Goal: Task Accomplishment & Management: Use online tool/utility

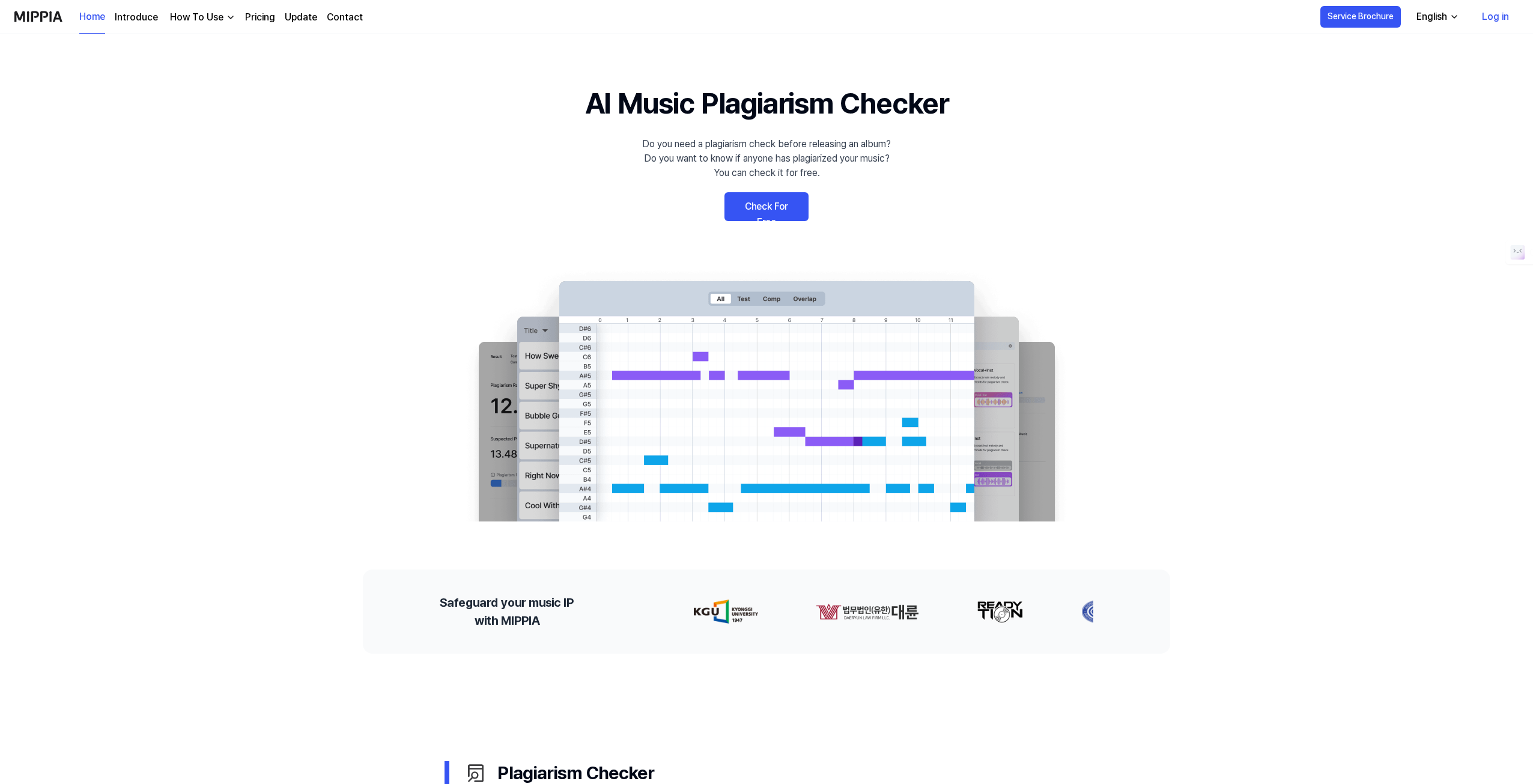
click at [793, 209] on link "Check For Free" at bounding box center [766, 206] width 84 height 29
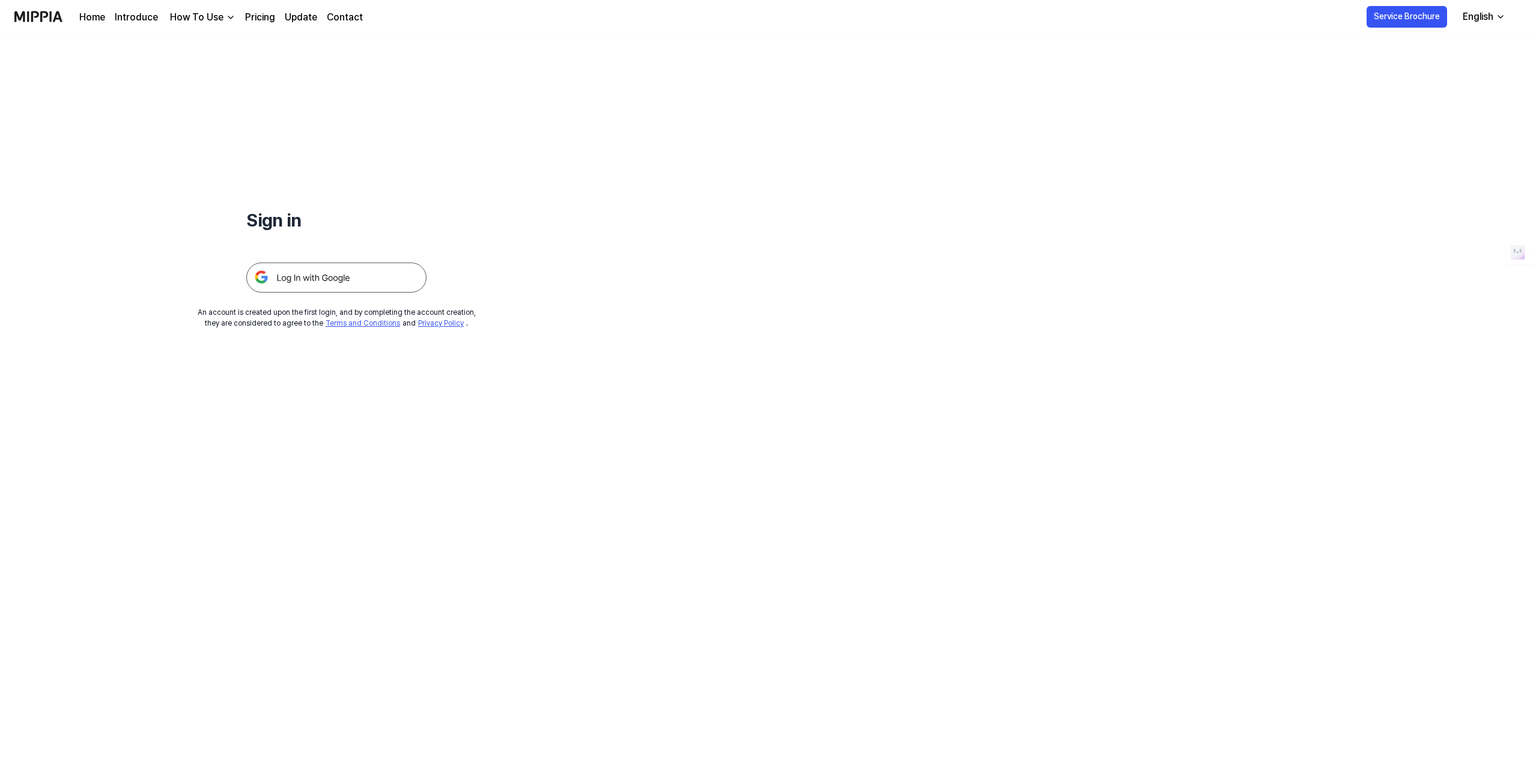
click at [300, 276] on img at bounding box center [336, 277] width 180 height 30
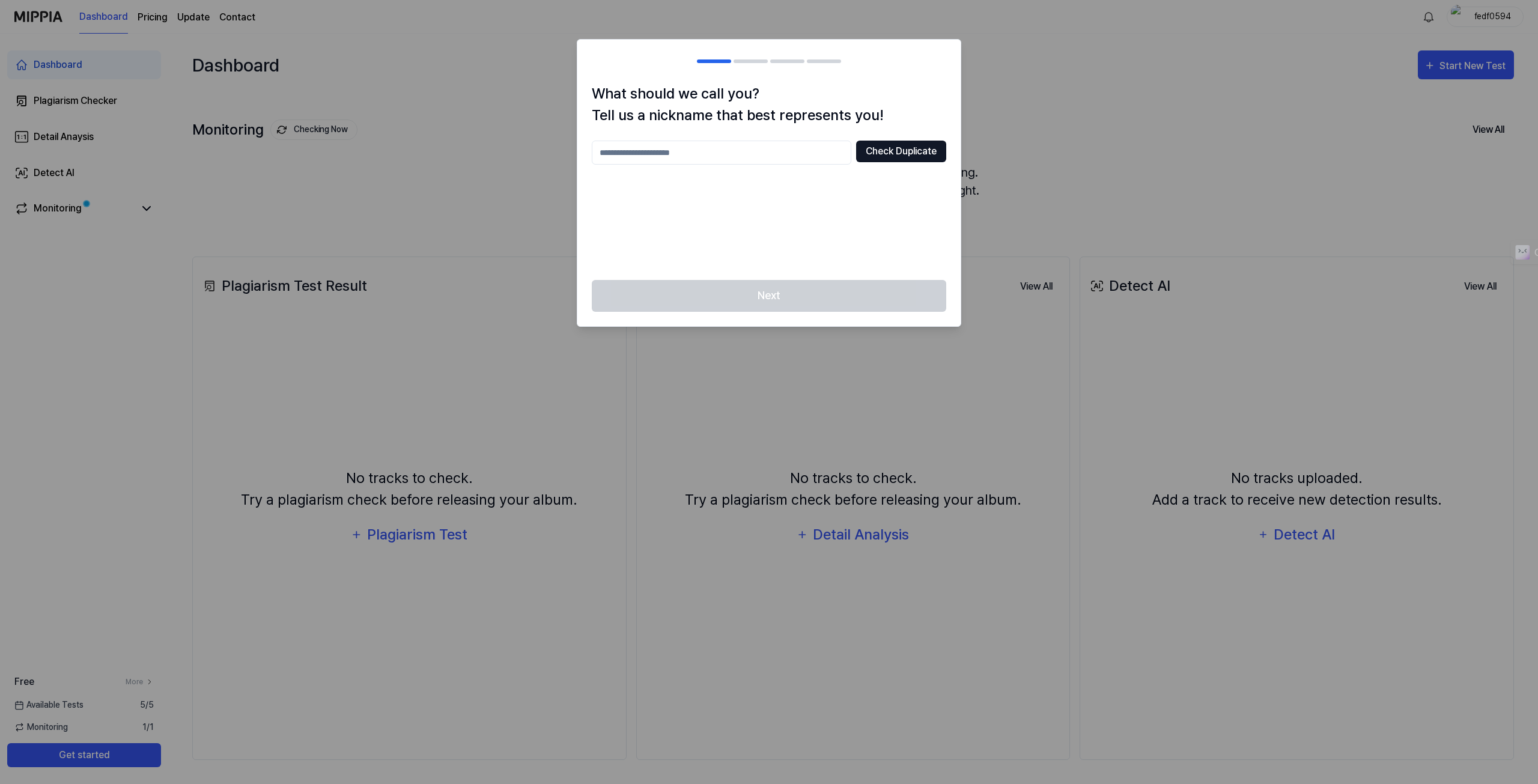
click at [884, 158] on button "Check Duplicate" at bounding box center [901, 151] width 90 height 22
click at [691, 151] on input "text" at bounding box center [721, 152] width 259 height 24
type input "*********"
click at [887, 137] on div "What should we call you? Tell us a nickname that best represents you! *********…" at bounding box center [769, 181] width 383 height 197
click at [893, 159] on button "Check Duplicate" at bounding box center [901, 151] width 90 height 22
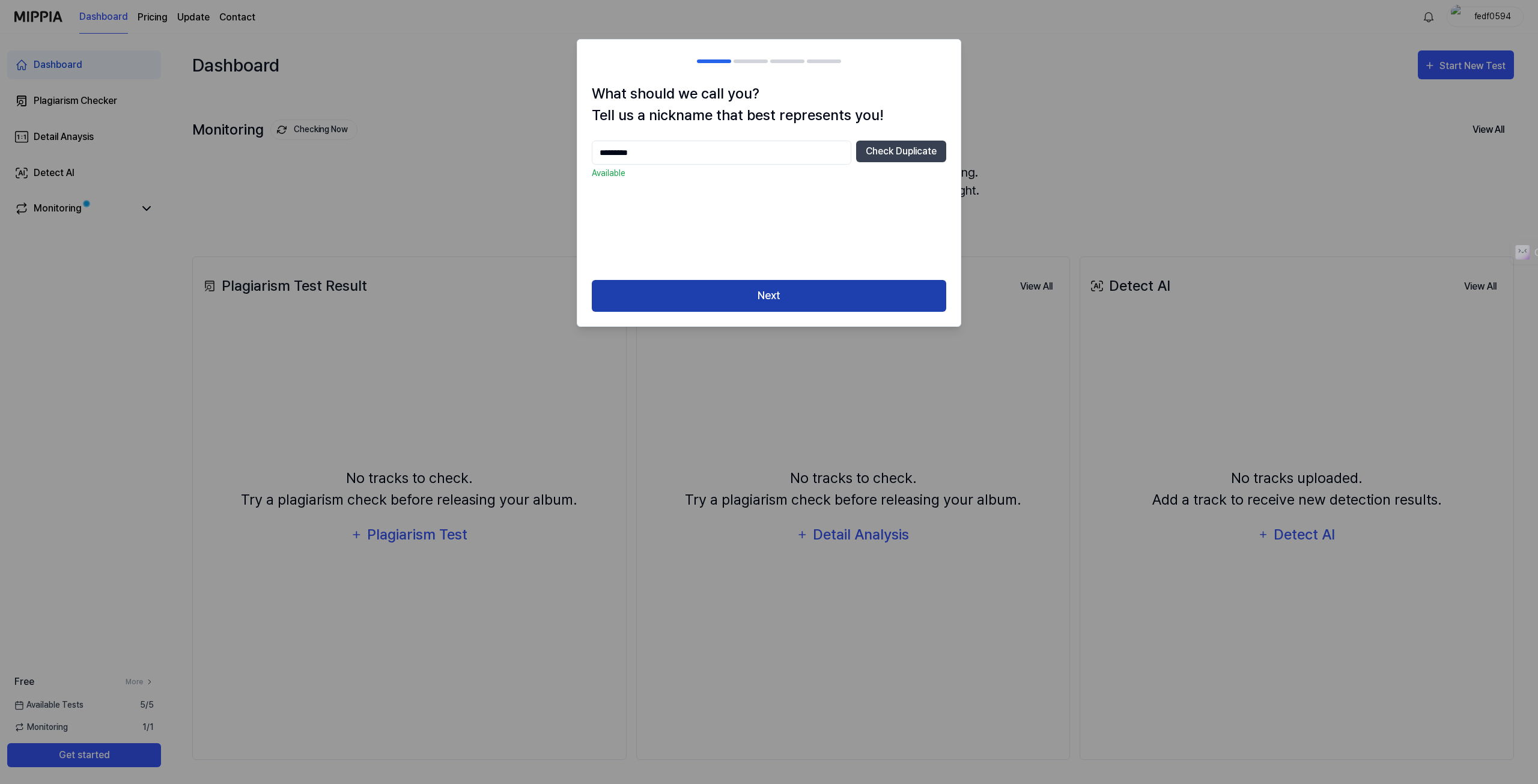
click at [762, 293] on button "Next" at bounding box center [769, 295] width 354 height 32
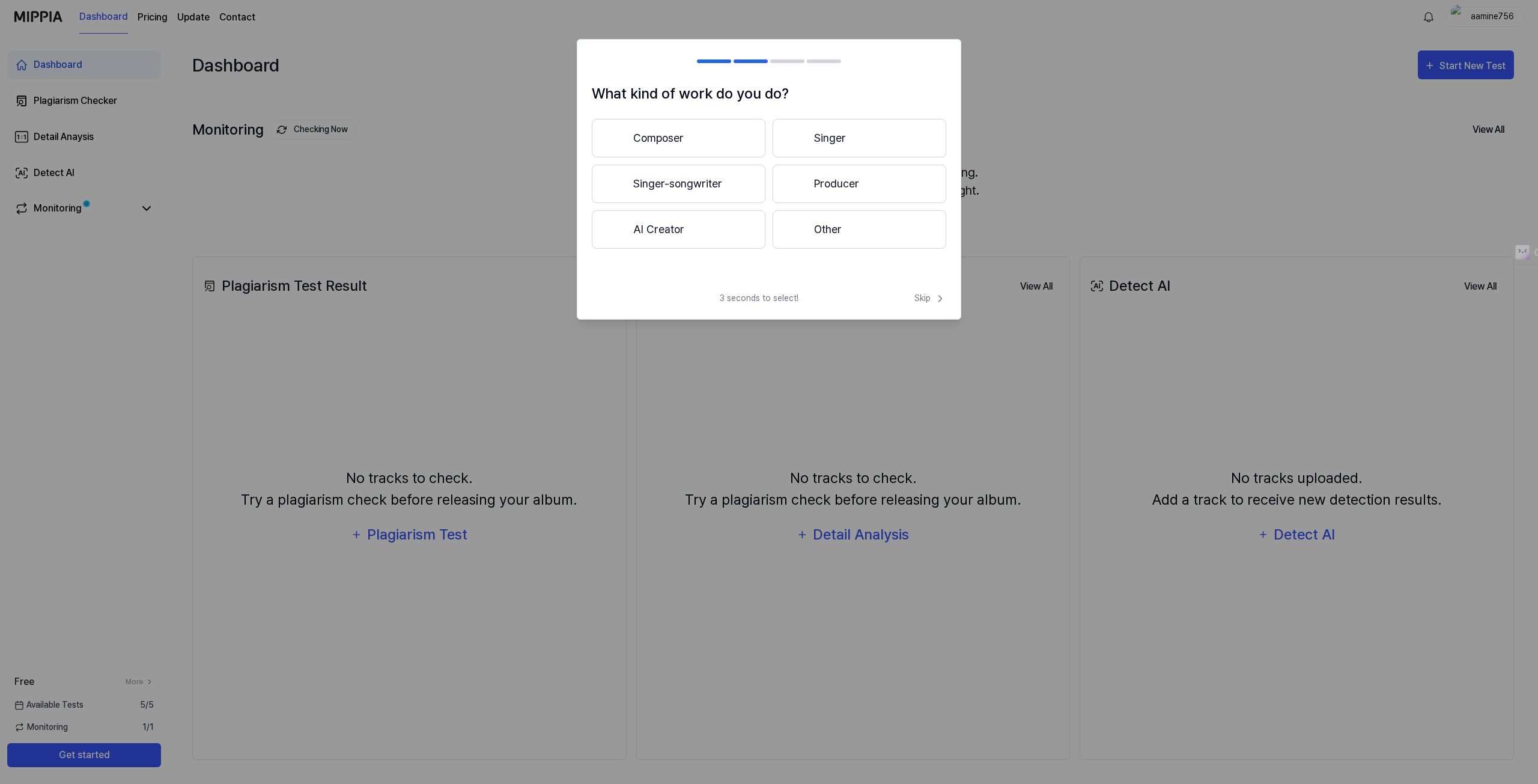
click at [832, 197] on button "Producer" at bounding box center [859, 184] width 174 height 39
click at [680, 192] on button "Less than 3 years" at bounding box center [679, 184] width 174 height 39
click at [677, 230] on button "Other" at bounding box center [678, 235] width 172 height 39
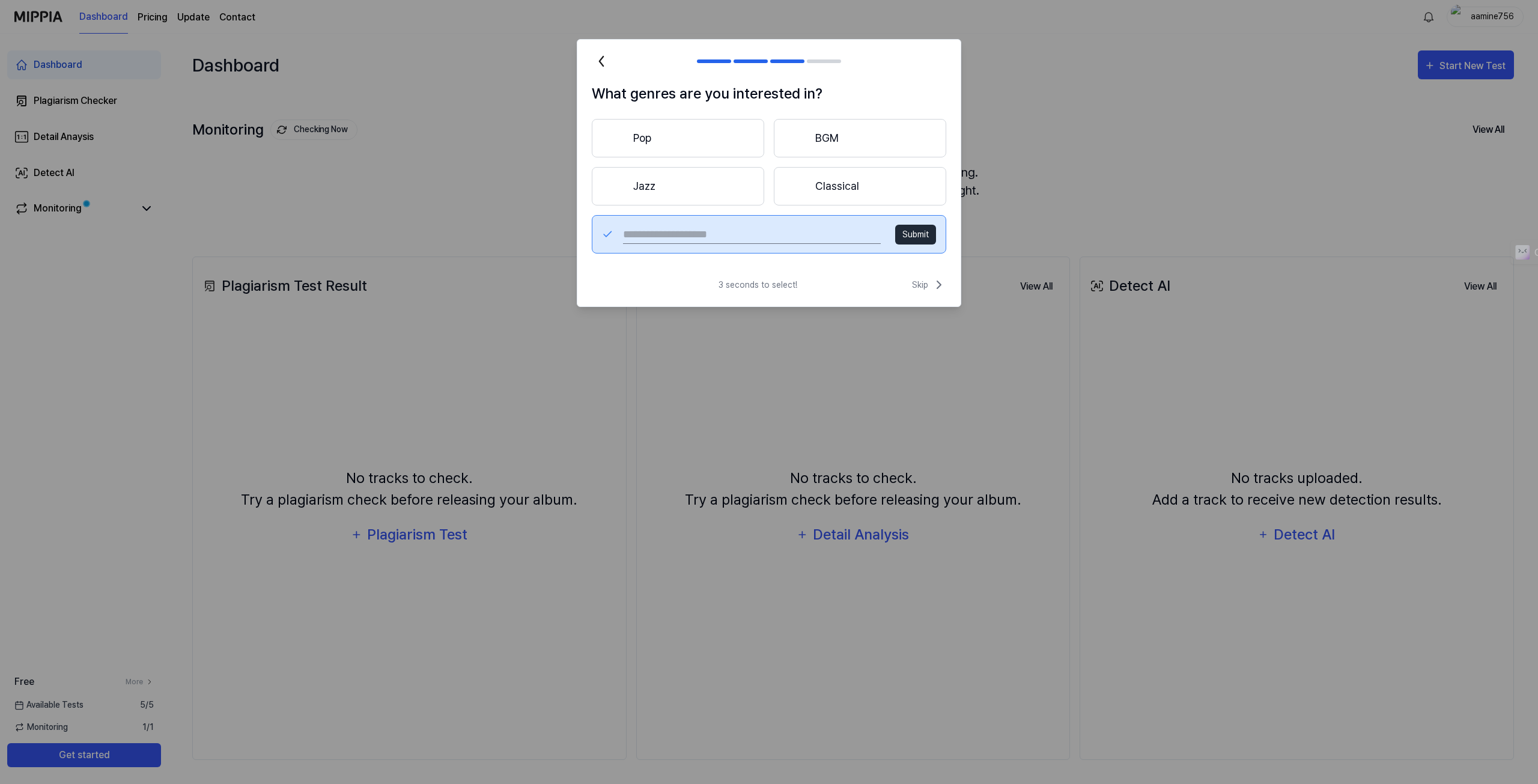
click at [910, 226] on button "Submit" at bounding box center [915, 235] width 41 height 20
click at [743, 226] on input "text" at bounding box center [752, 235] width 258 height 19
click at [843, 199] on button "Classical" at bounding box center [860, 186] width 172 height 39
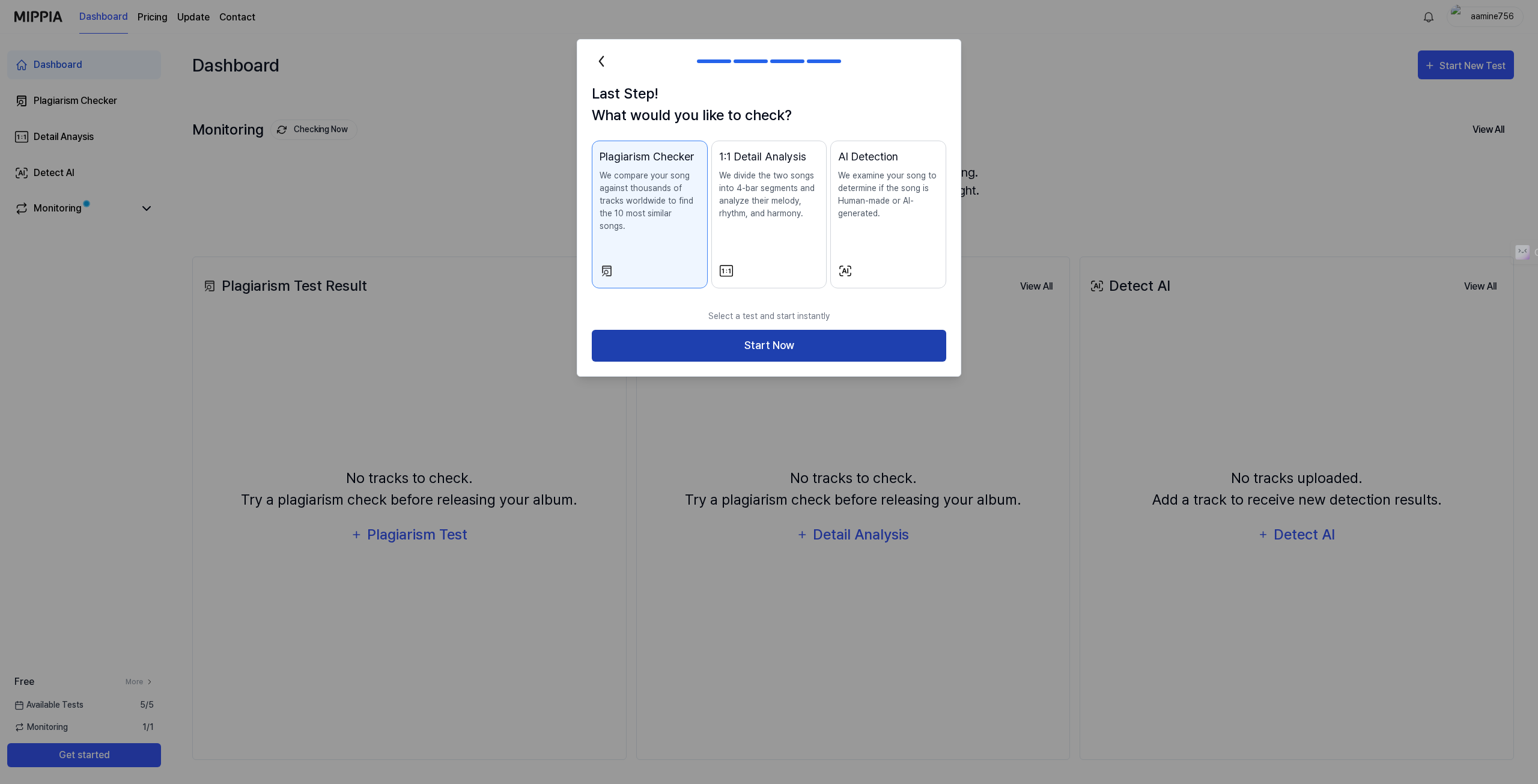
click at [772, 330] on button "Start Now" at bounding box center [769, 345] width 354 height 32
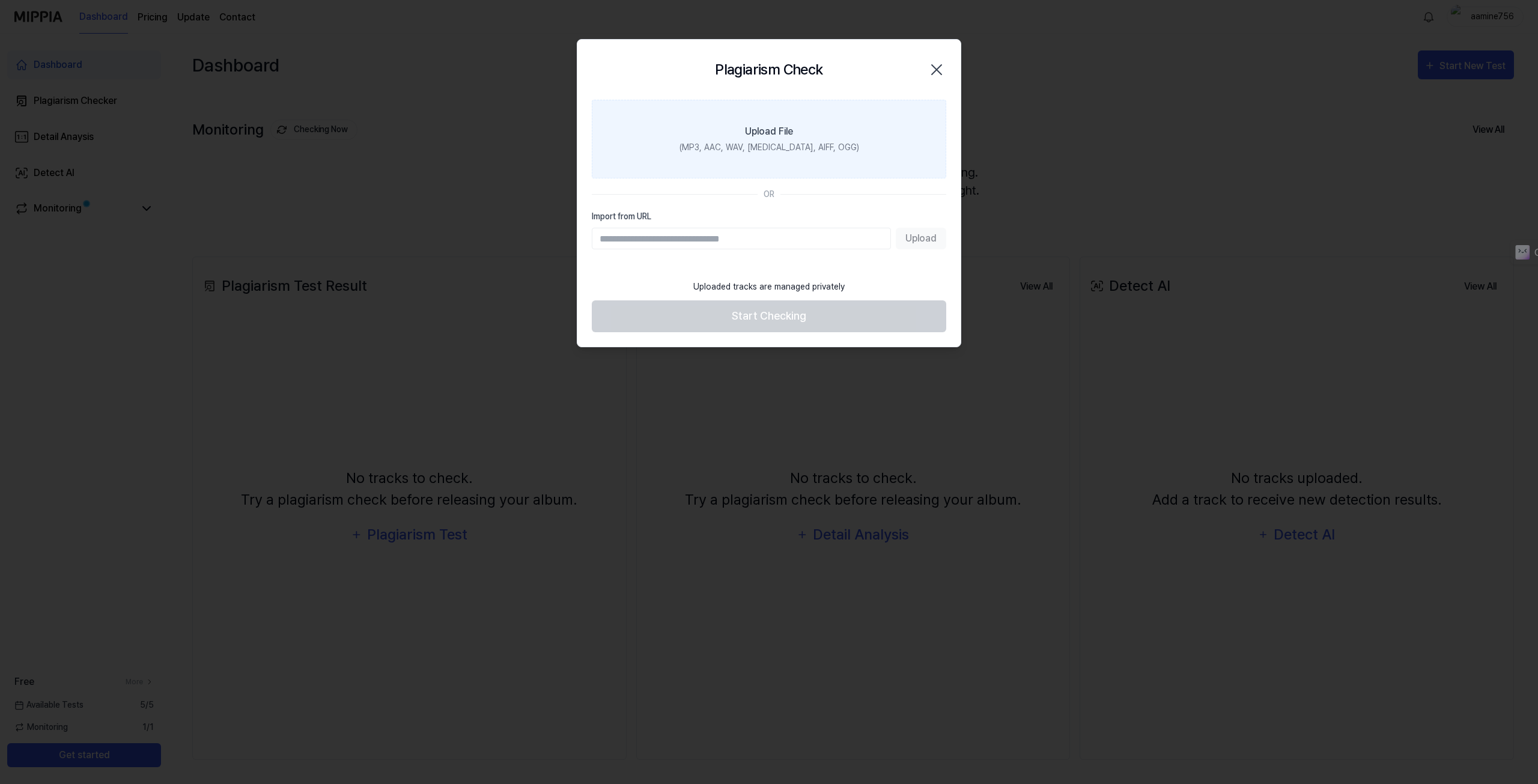
click at [775, 124] on div "Upload File" at bounding box center [769, 131] width 48 height 14
click at [0, 0] on input "Upload File (MP3, AAC, WAV, [MEDICAL_DATA], AIFF, OGG)" at bounding box center [0, 0] width 0 height 0
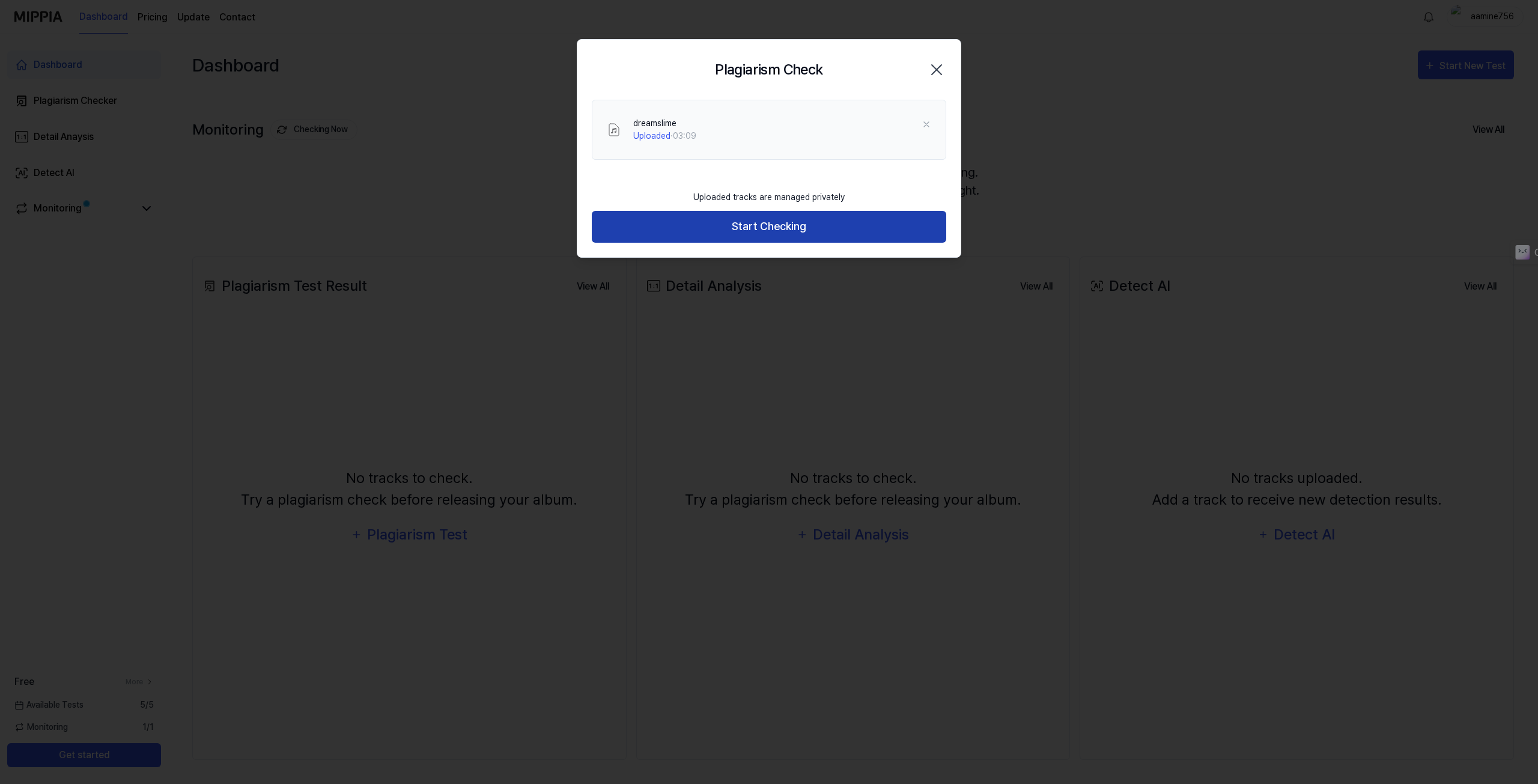
click at [794, 234] on button "Start Checking" at bounding box center [769, 226] width 354 height 32
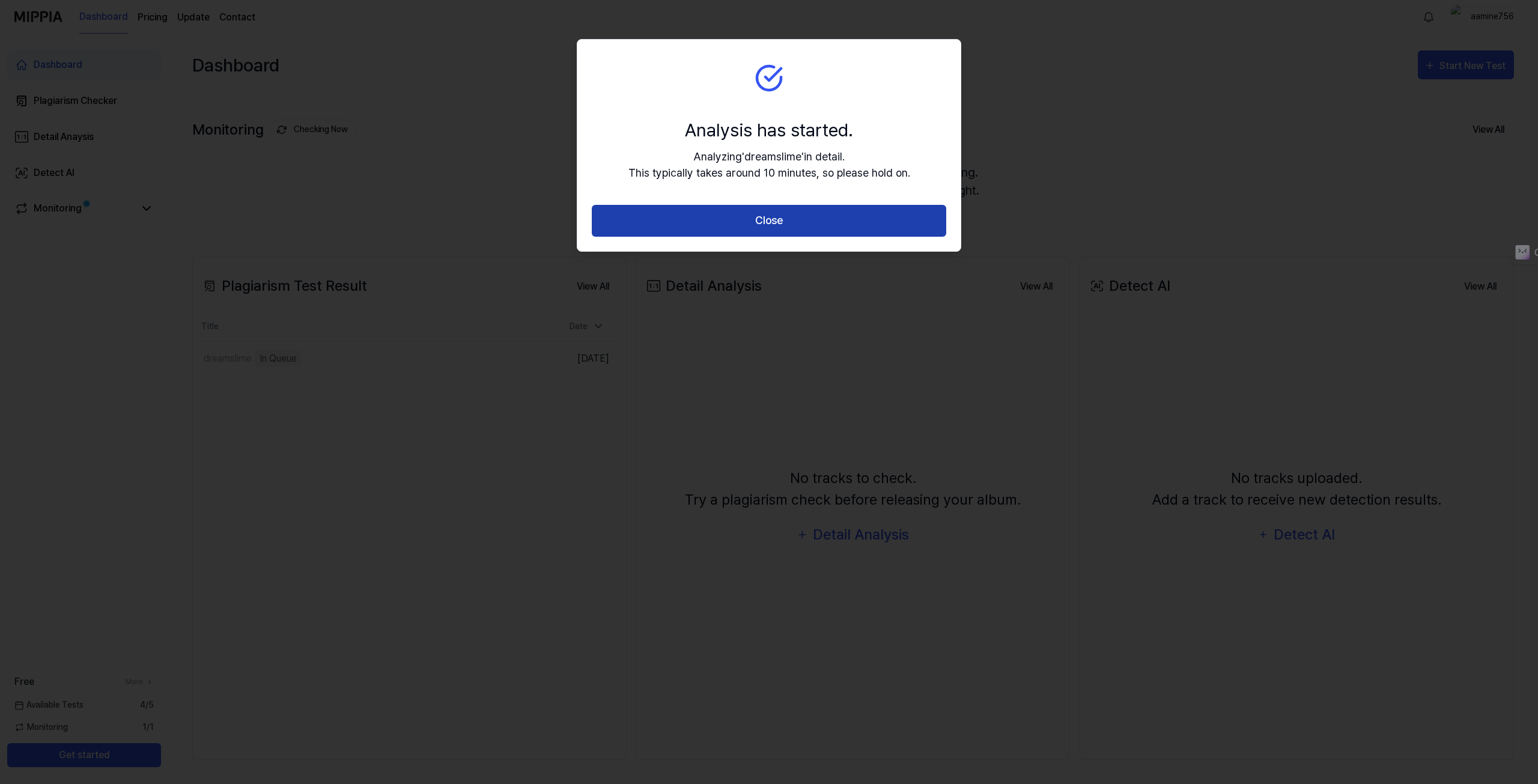
click at [783, 228] on button "Close" at bounding box center [769, 220] width 354 height 32
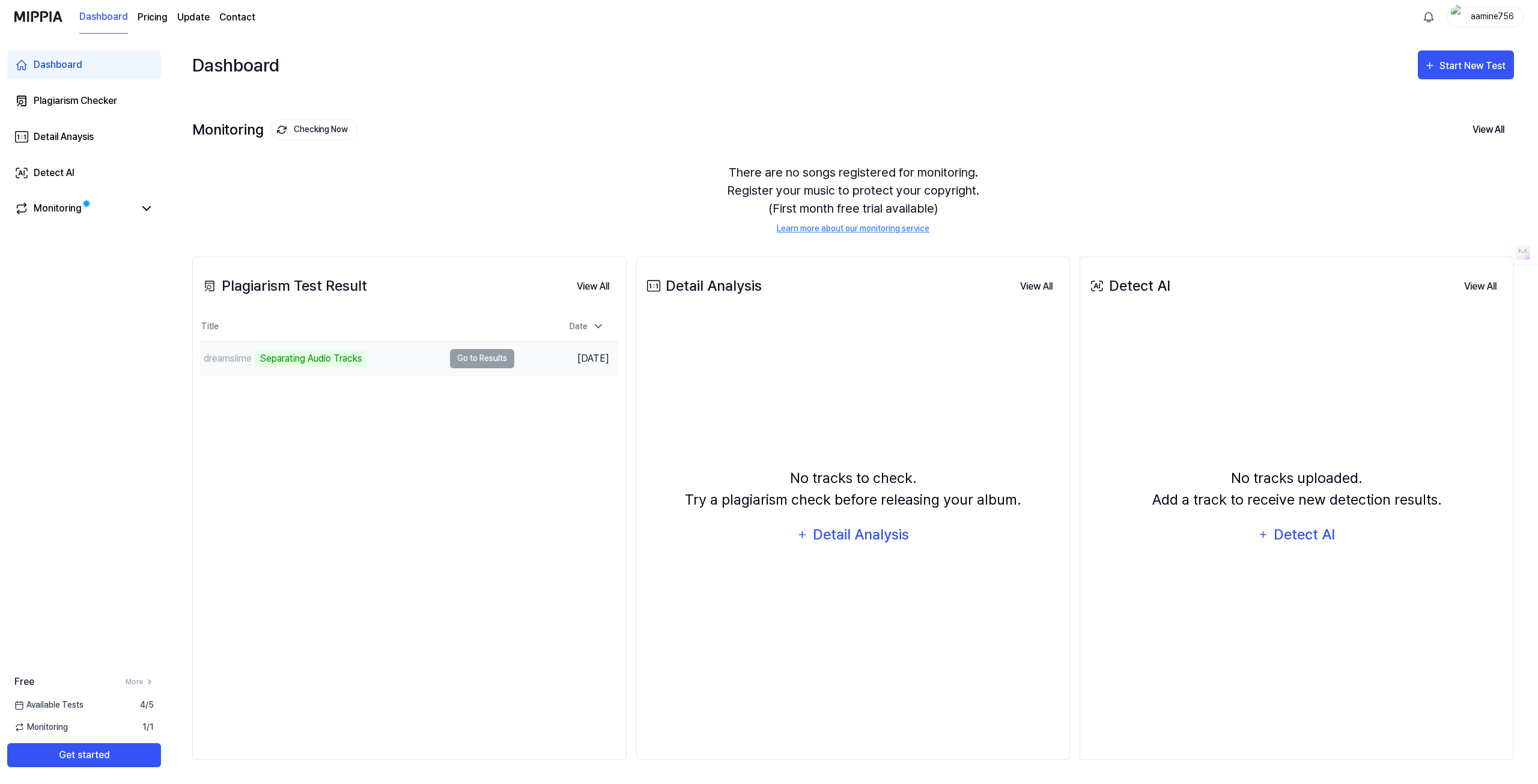
click at [480, 355] on td "dreamslime Separating Audio Tracks Go to Results" at bounding box center [356, 358] width 314 height 33
click at [467, 362] on td "dreamslime 62% Go to Results" at bounding box center [356, 358] width 314 height 33
click at [445, 450] on div "Plagiarism Test Result View All Plagiarism Test Result Title Date dreamslime 62…" at bounding box center [409, 508] width 434 height 503
click at [479, 356] on button "Go to Results" at bounding box center [482, 359] width 65 height 19
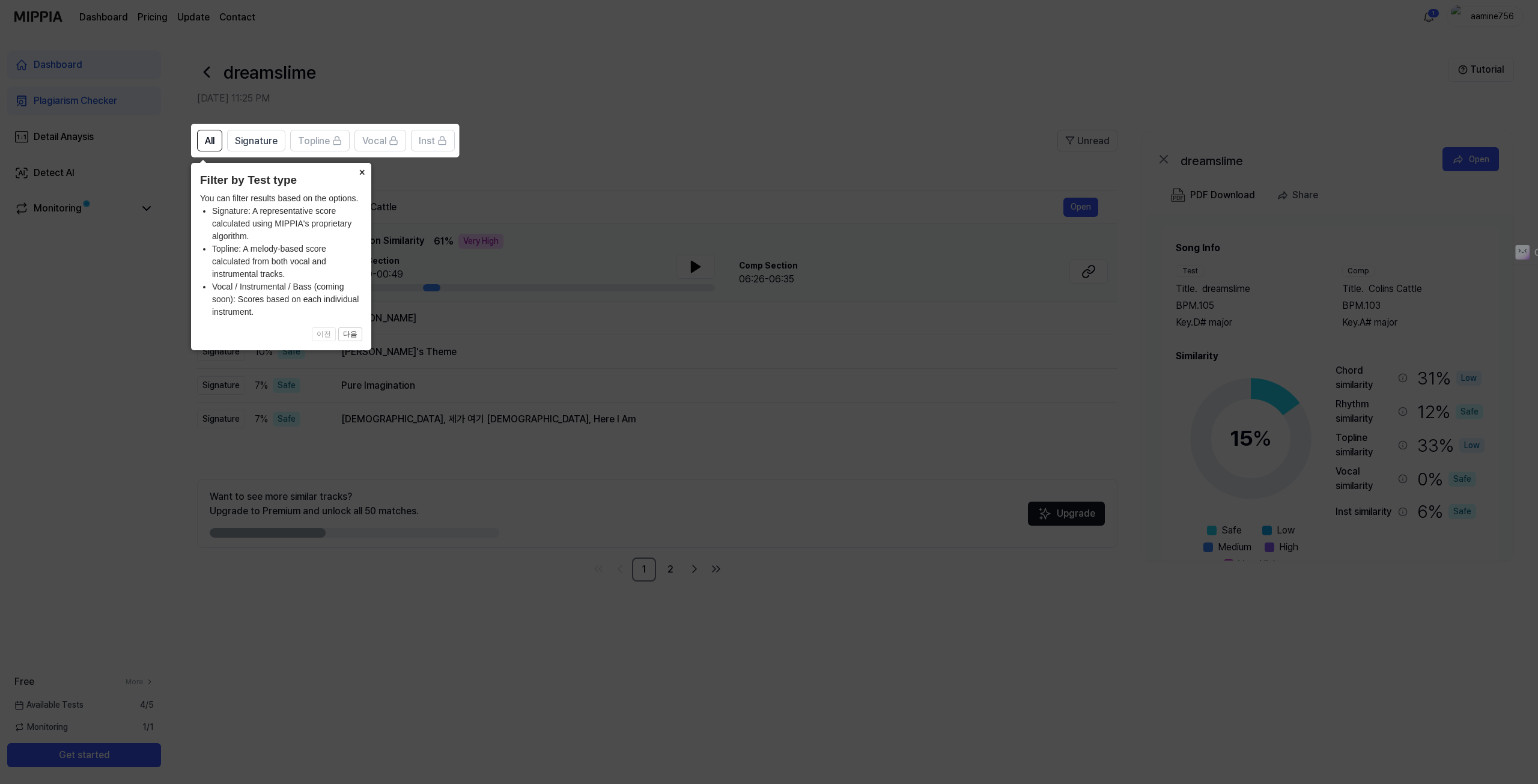
click at [359, 172] on button "×" at bounding box center [362, 171] width 19 height 17
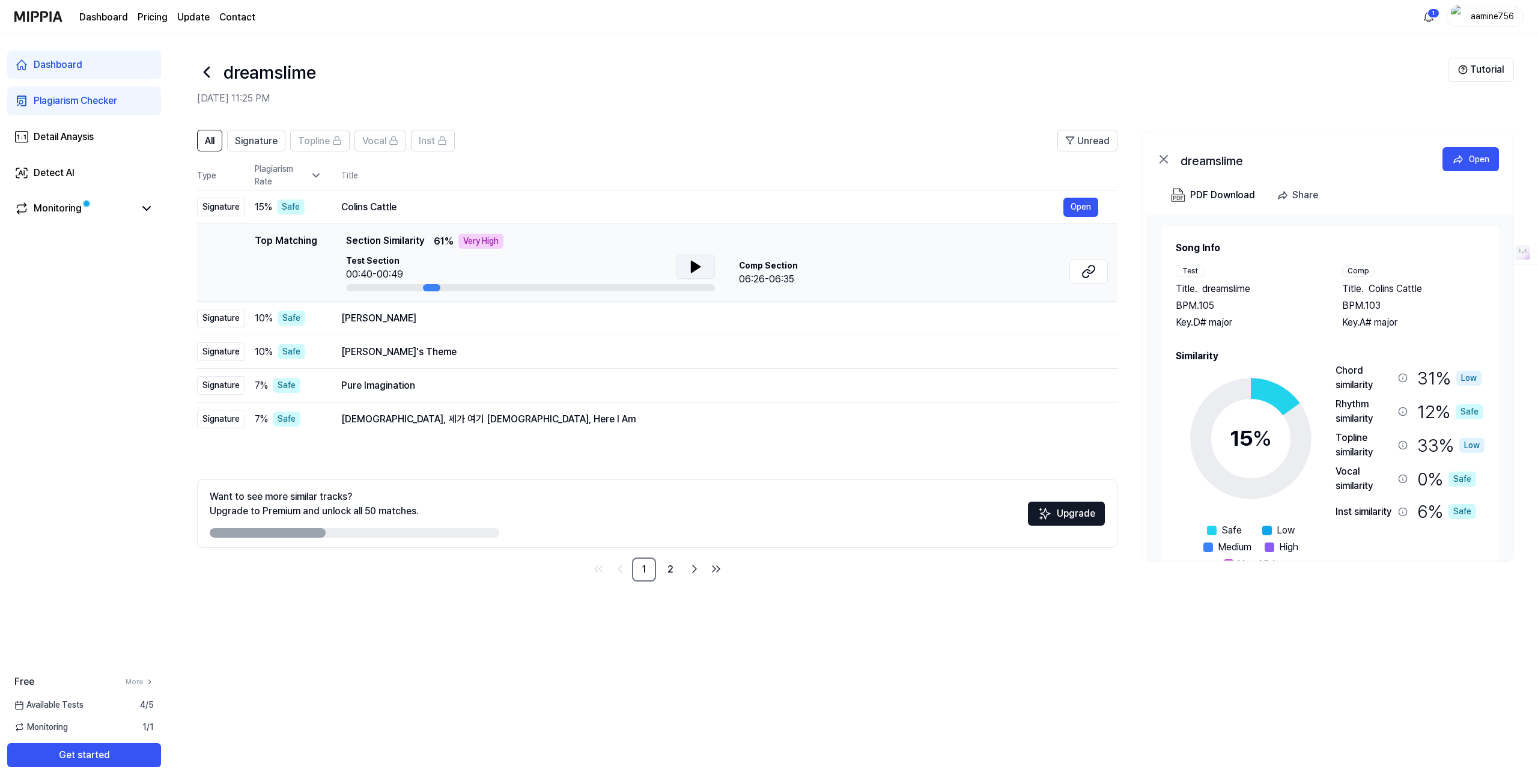
click at [700, 259] on button at bounding box center [696, 267] width 39 height 24
click at [706, 260] on button at bounding box center [696, 267] width 39 height 24
click at [692, 269] on icon at bounding box center [693, 267] width 2 height 10
click at [691, 269] on icon at bounding box center [695, 267] width 8 height 11
click at [688, 271] on icon at bounding box center [695, 266] width 14 height 14
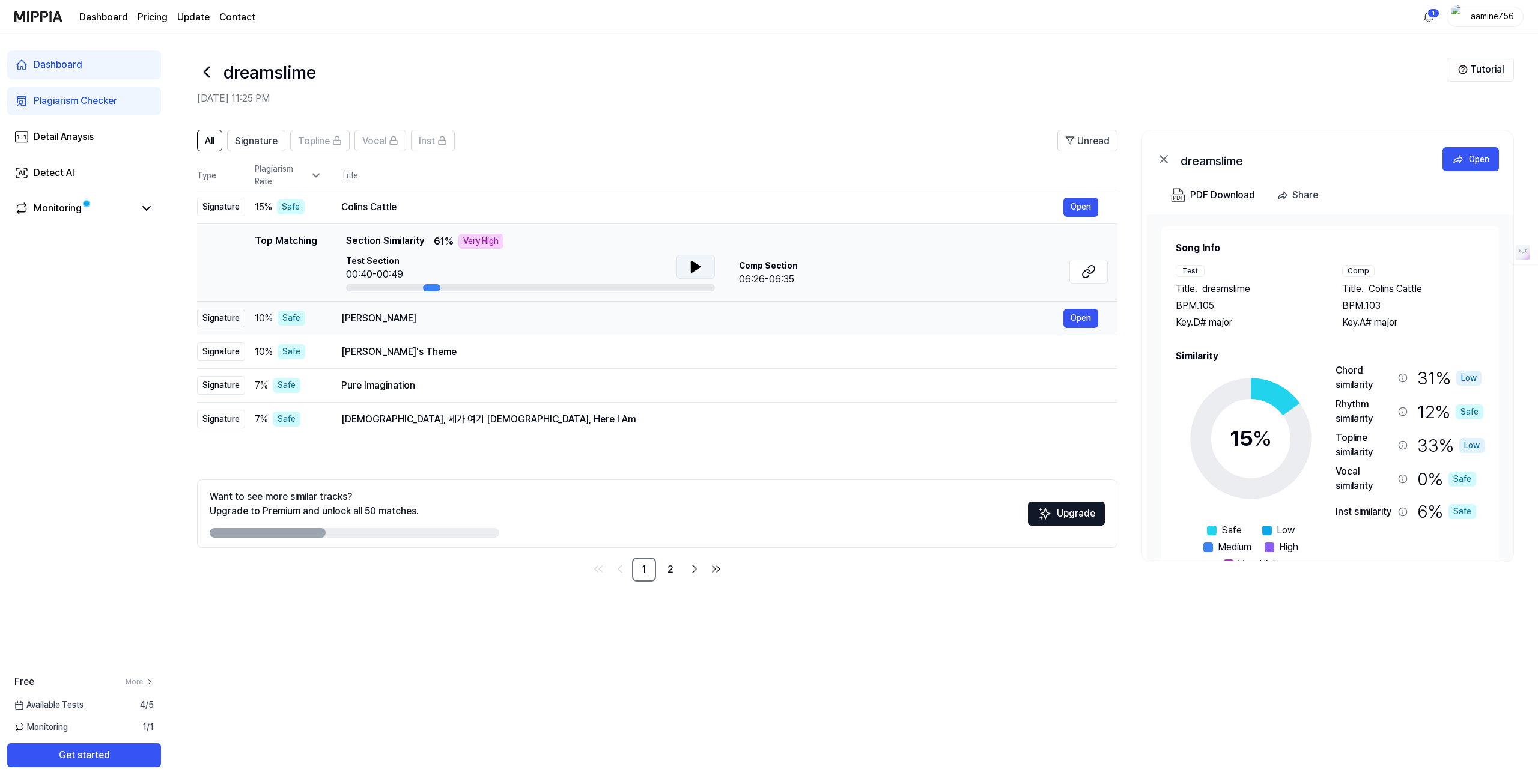
click at [607, 327] on td "Linda Güerita Open" at bounding box center [720, 318] width 795 height 33
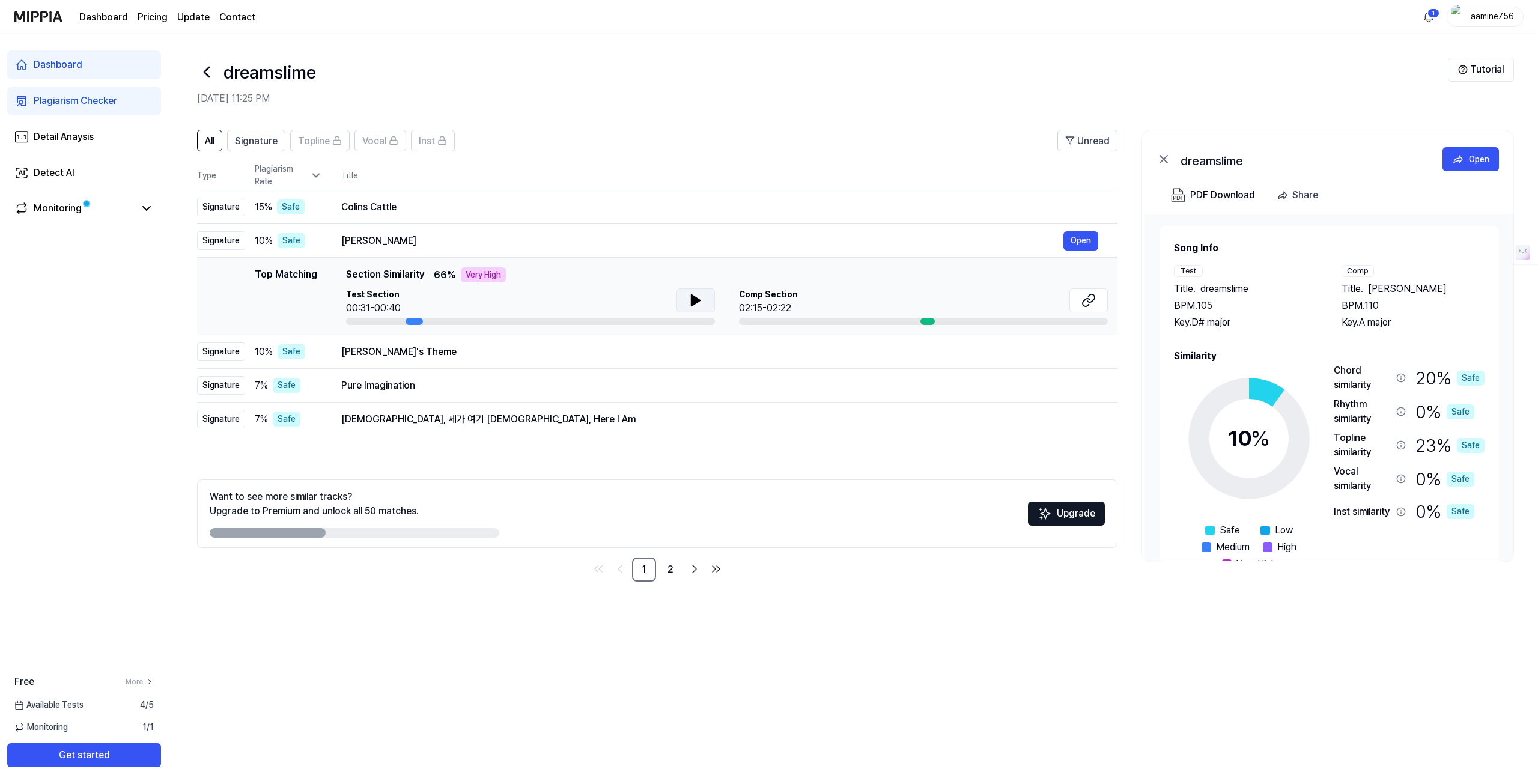
click at [691, 299] on icon at bounding box center [695, 300] width 8 height 11
click at [677, 355] on div "Mina's Theme" at bounding box center [702, 351] width 722 height 14
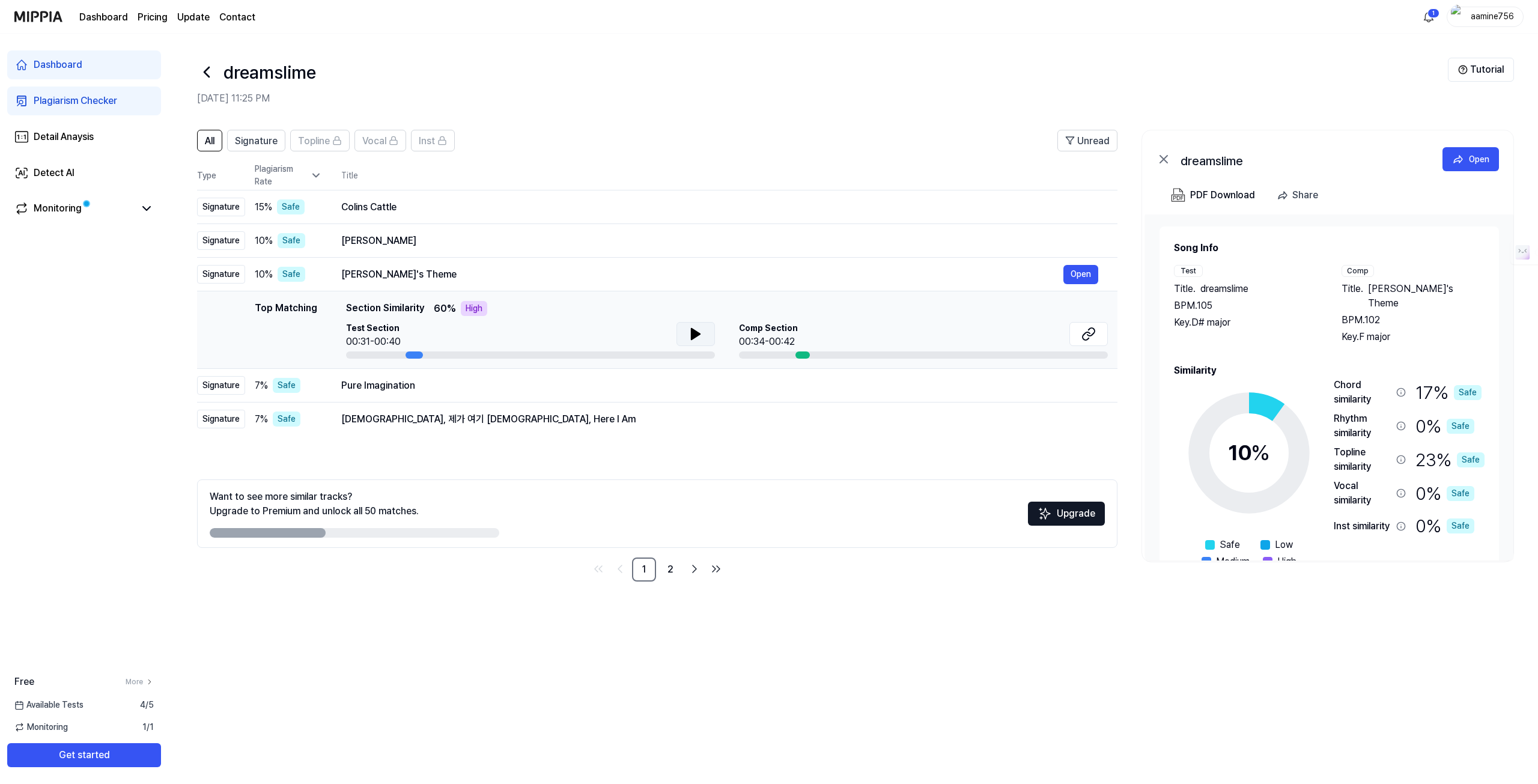
click at [684, 338] on button at bounding box center [696, 334] width 39 height 24
click at [685, 382] on div "Pure Imagination" at bounding box center [702, 385] width 722 height 14
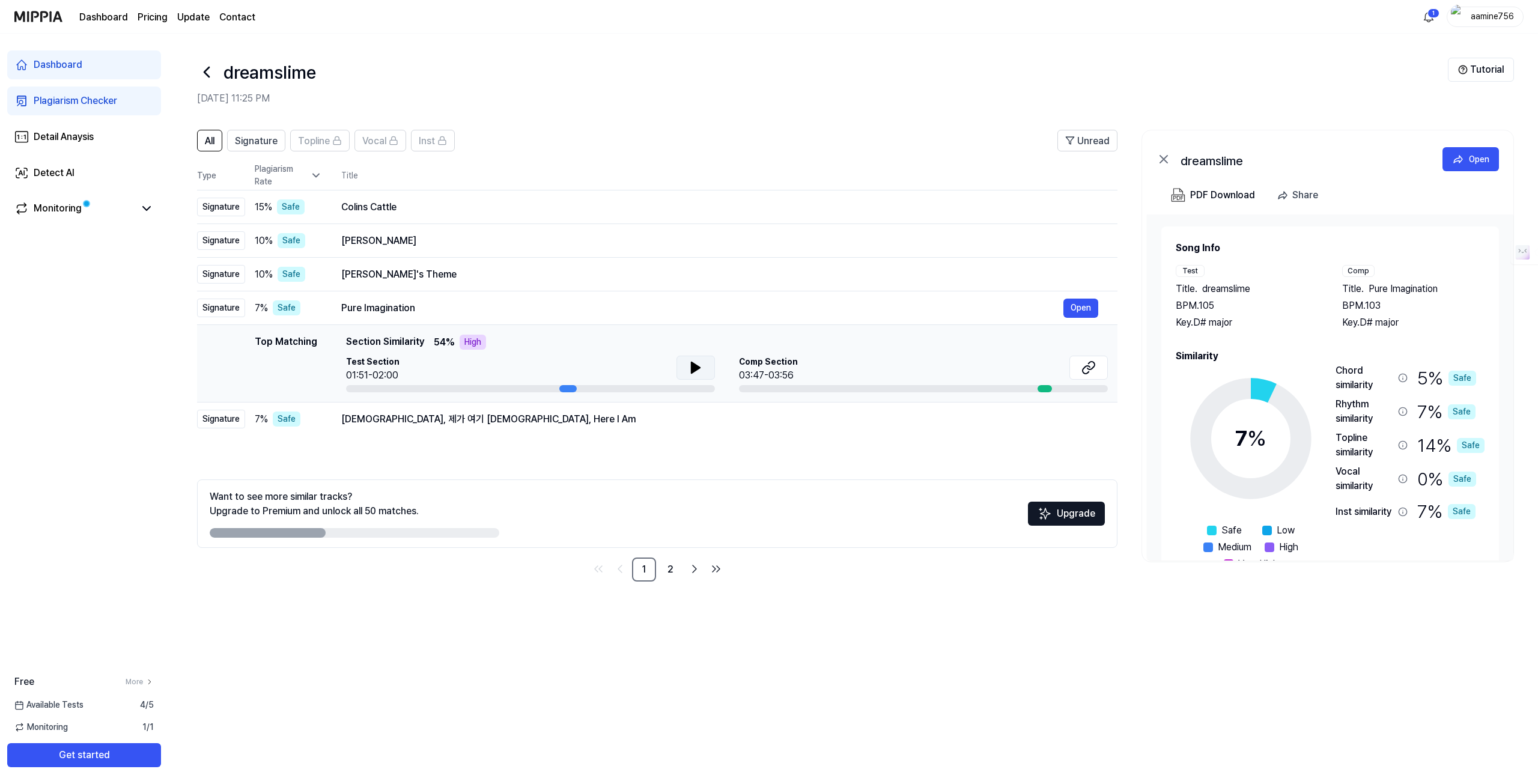
click at [680, 371] on button at bounding box center [696, 368] width 39 height 24
click at [674, 415] on div "주님, 제가 여기 있습니다 Lord, Here I Am" at bounding box center [702, 419] width 722 height 14
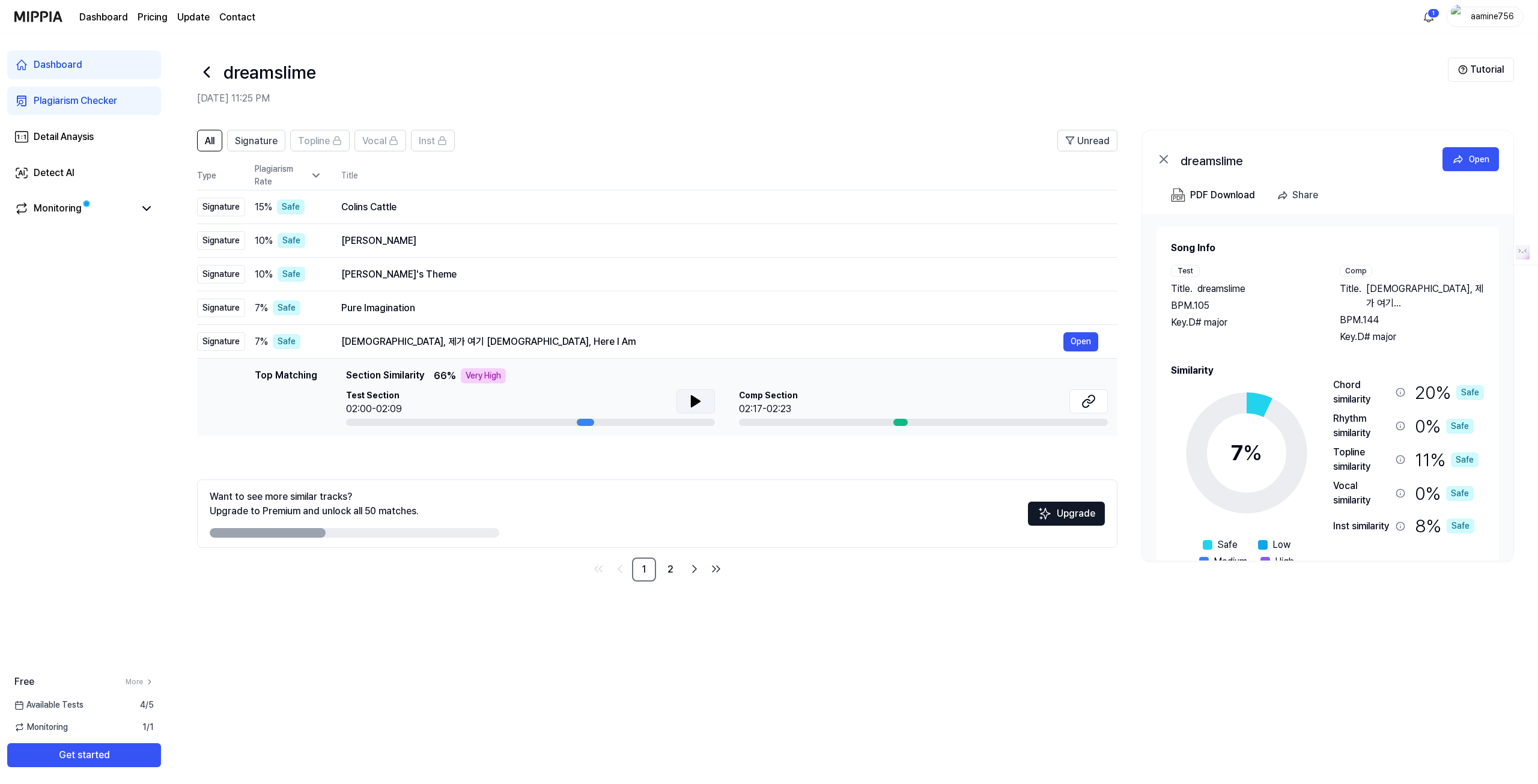
click at [684, 403] on button at bounding box center [696, 401] width 39 height 24
click at [694, 400] on icon at bounding box center [693, 401] width 2 height 10
drag, startPoint x: 636, startPoint y: 456, endPoint x: 658, endPoint y: 445, distance: 24.6
click at [637, 456] on div "All Signature Topline Vocal Inst Unread All Signature Topline Vocal Inst Type P…" at bounding box center [656, 356] width 920 height 451
click at [339, 308] on td "Pure Imagination Open" at bounding box center [720, 307] width 795 height 33
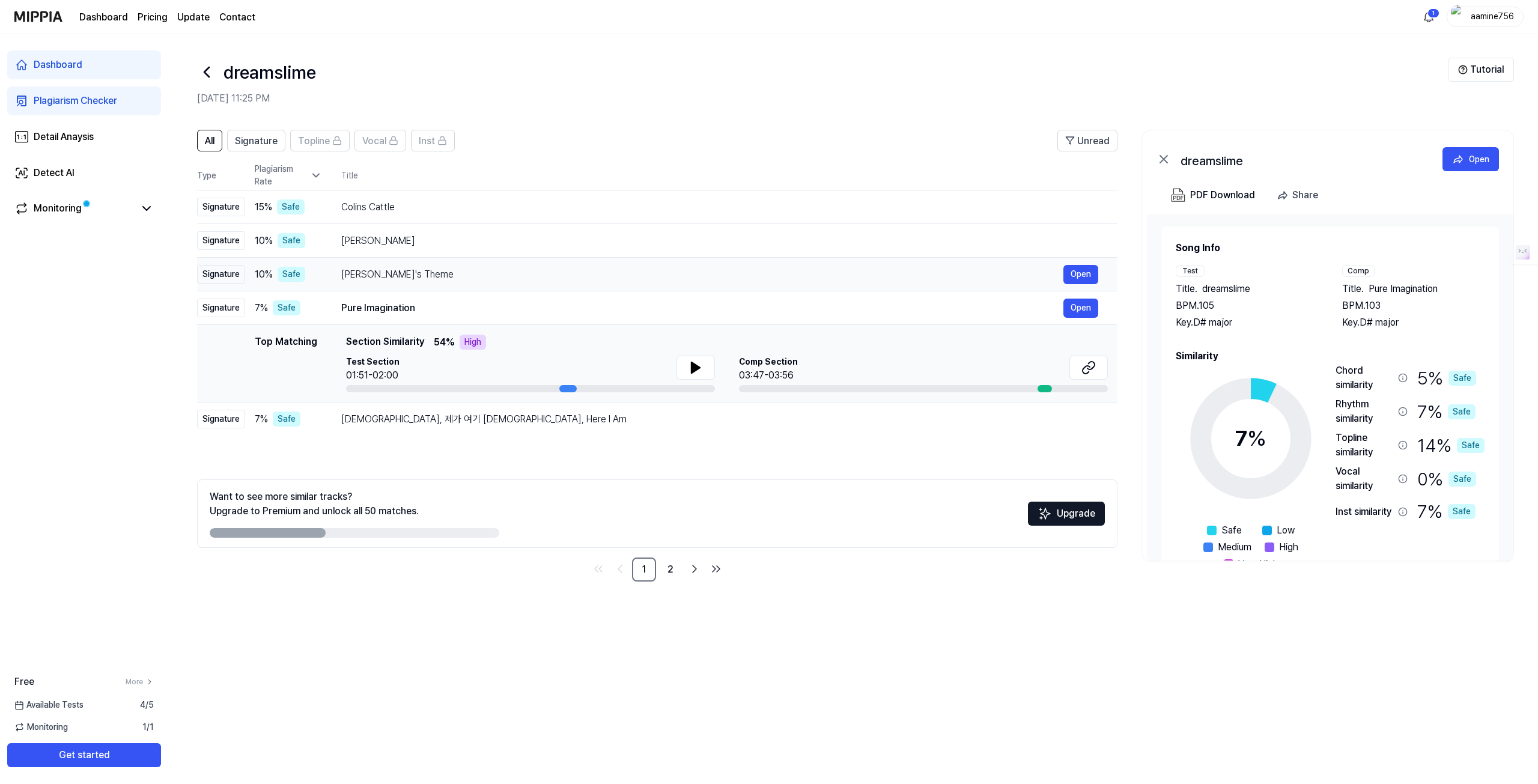
click at [356, 278] on div "Mina's Theme" at bounding box center [702, 274] width 722 height 14
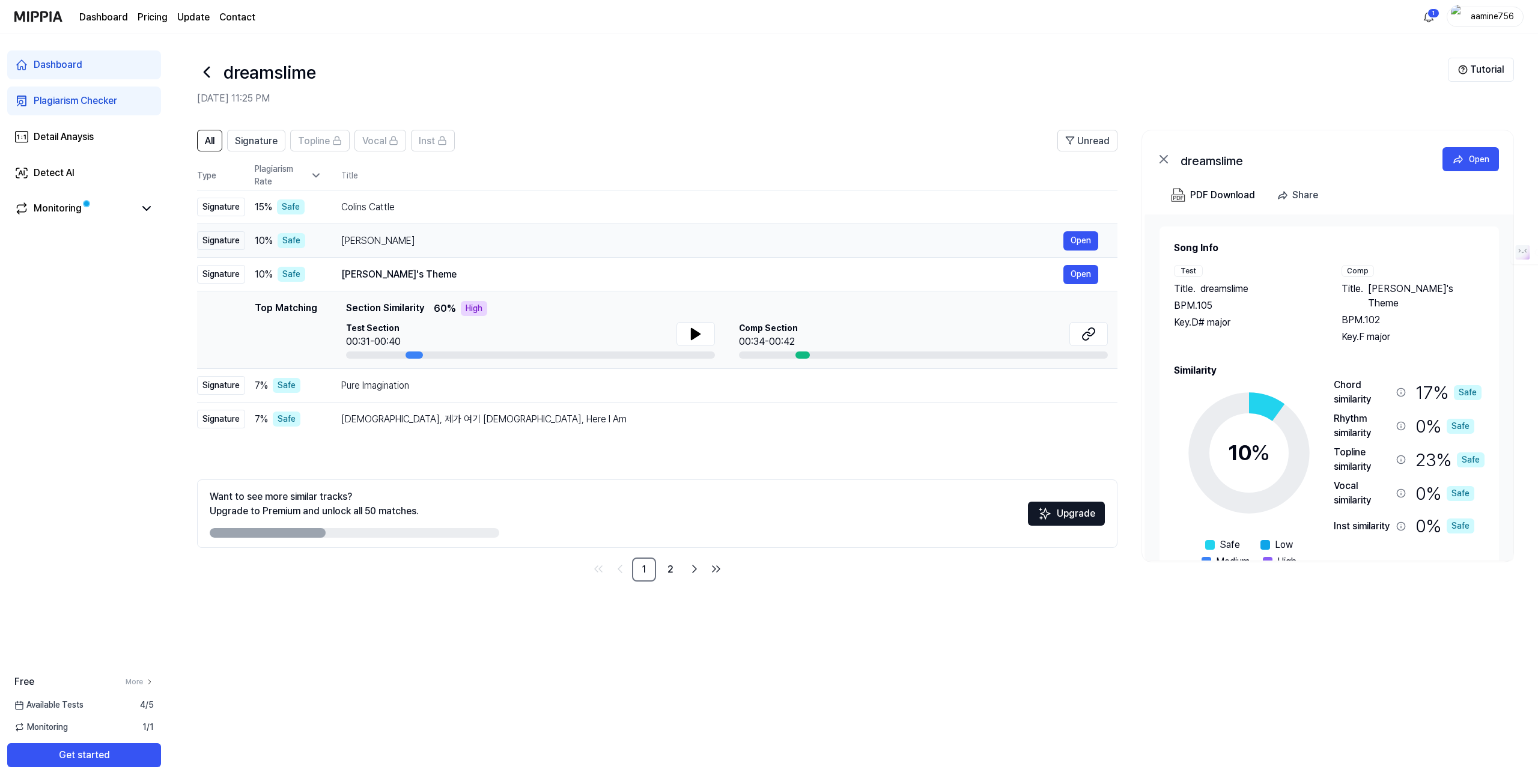
click at [366, 241] on div "Linda Güerita" at bounding box center [702, 241] width 722 height 14
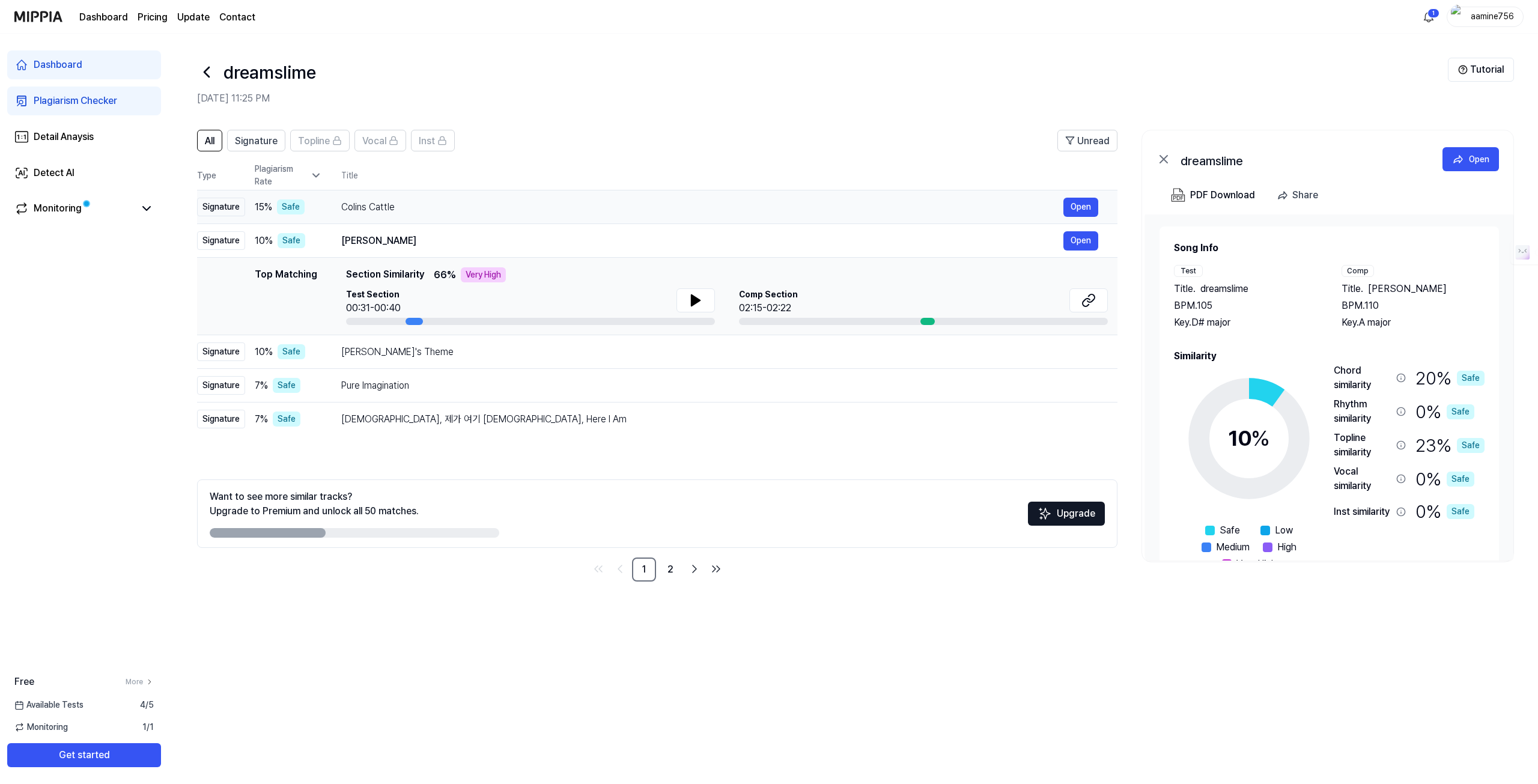
click at [374, 212] on div "Colins Cattle" at bounding box center [702, 206] width 722 height 14
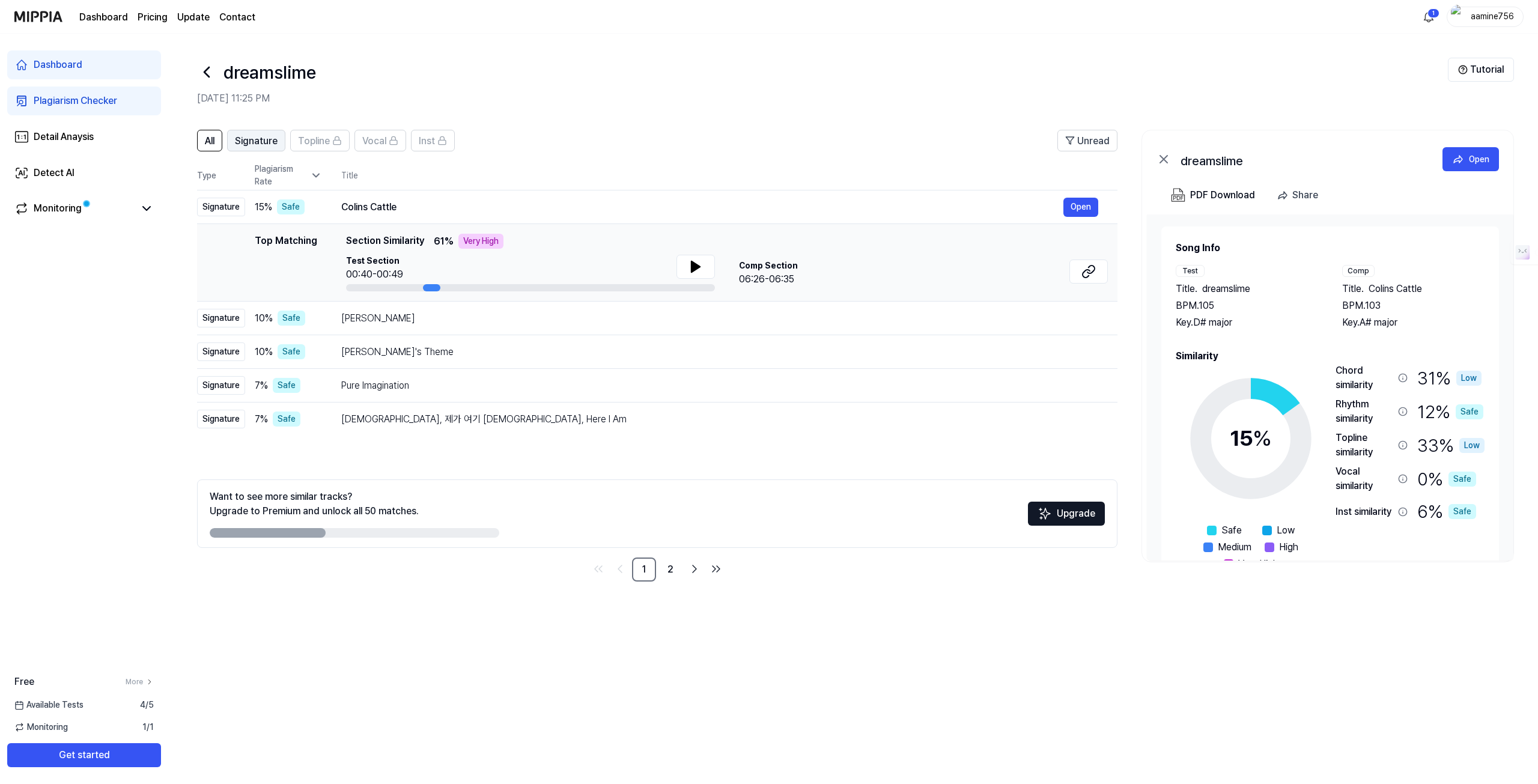
click at [250, 143] on span "Signature" at bounding box center [255, 140] width 42 height 14
click at [215, 143] on span "All" at bounding box center [209, 140] width 10 height 14
click at [669, 575] on link "2" at bounding box center [671, 569] width 24 height 24
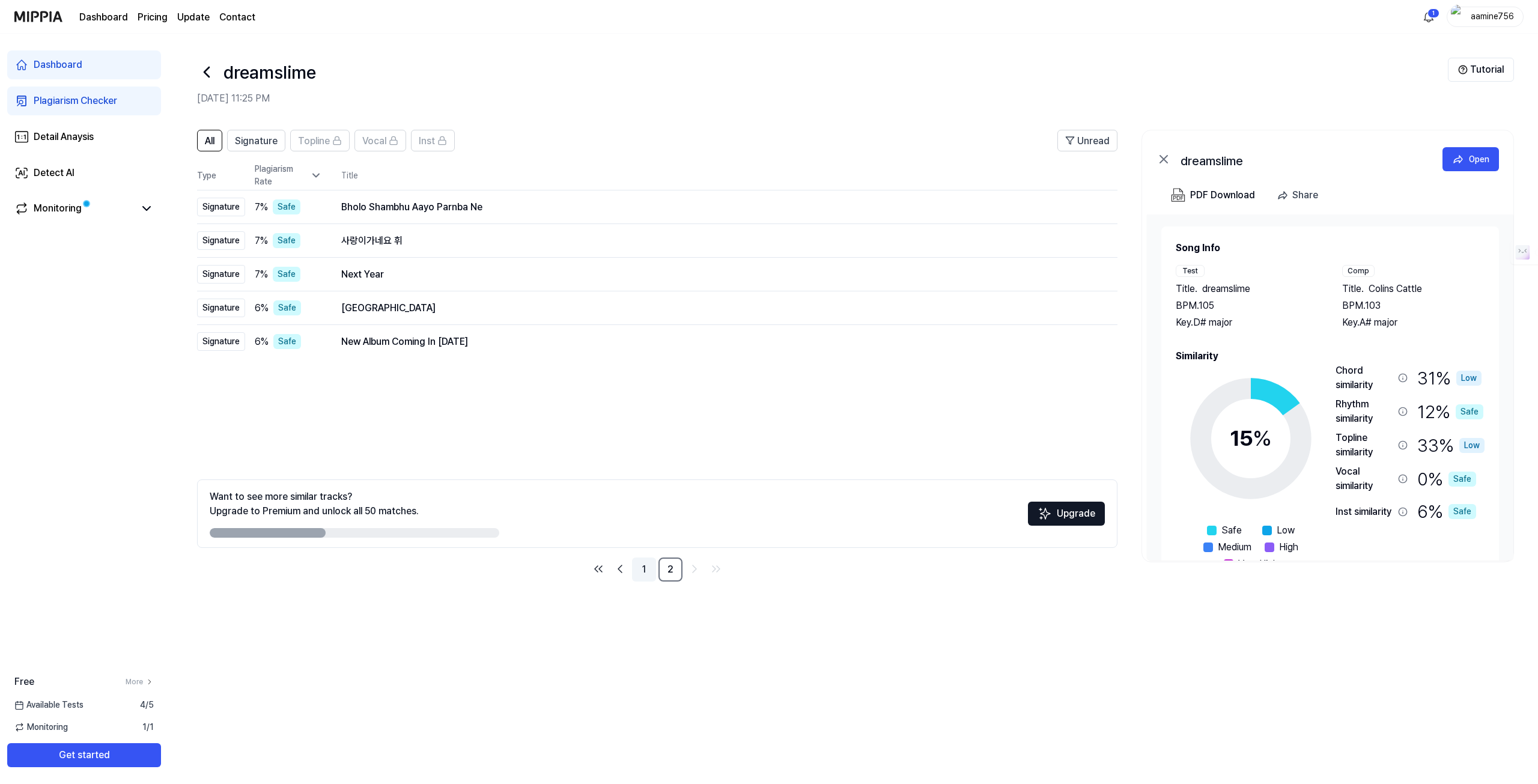
click at [643, 566] on link "1" at bounding box center [644, 569] width 24 height 24
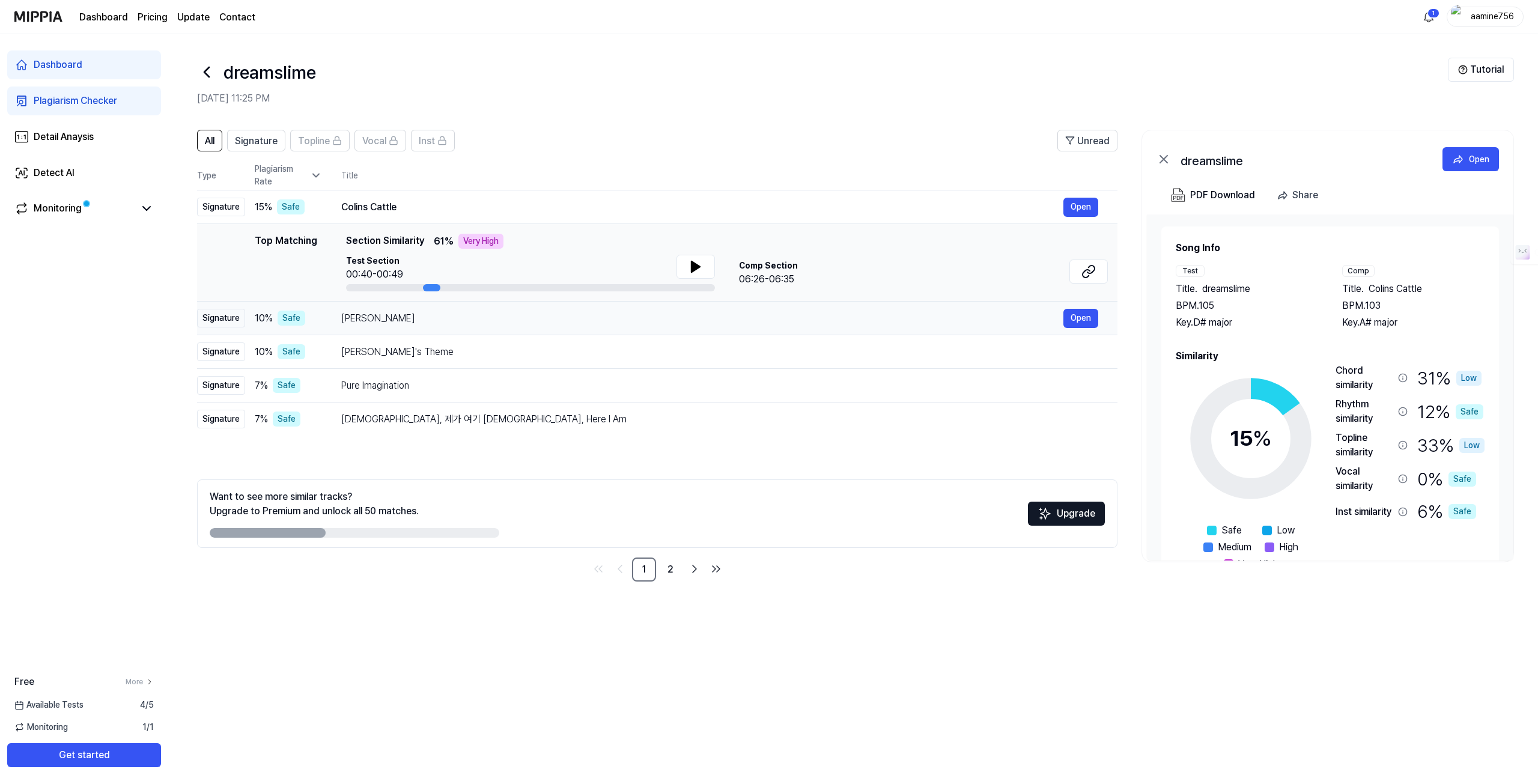
drag, startPoint x: 341, startPoint y: 318, endPoint x: 405, endPoint y: 324, distance: 64.3
click at [405, 324] on div "Linda Güerita" at bounding box center [702, 318] width 722 height 14
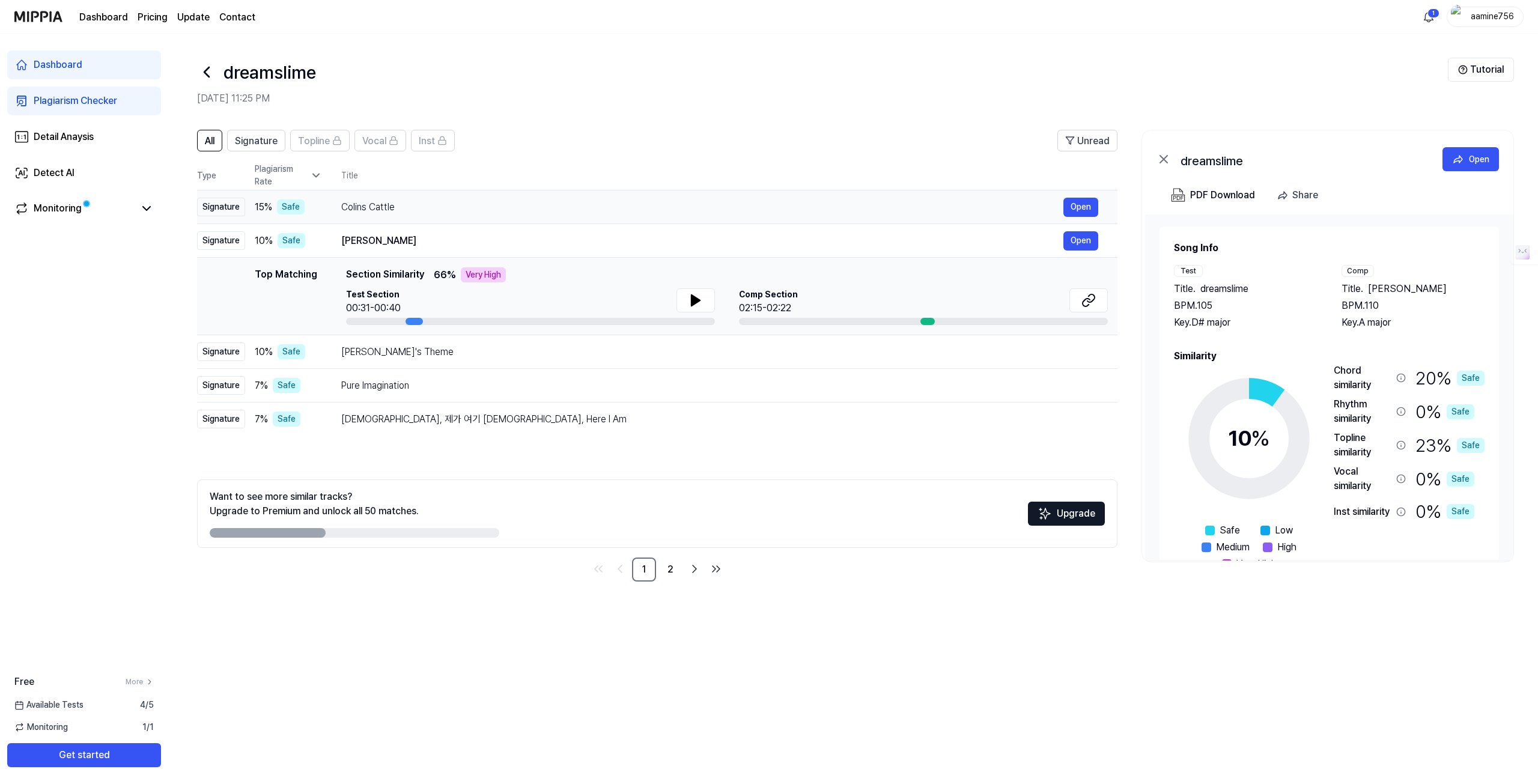
click at [363, 203] on div "Colins Cattle" at bounding box center [702, 206] width 722 height 14
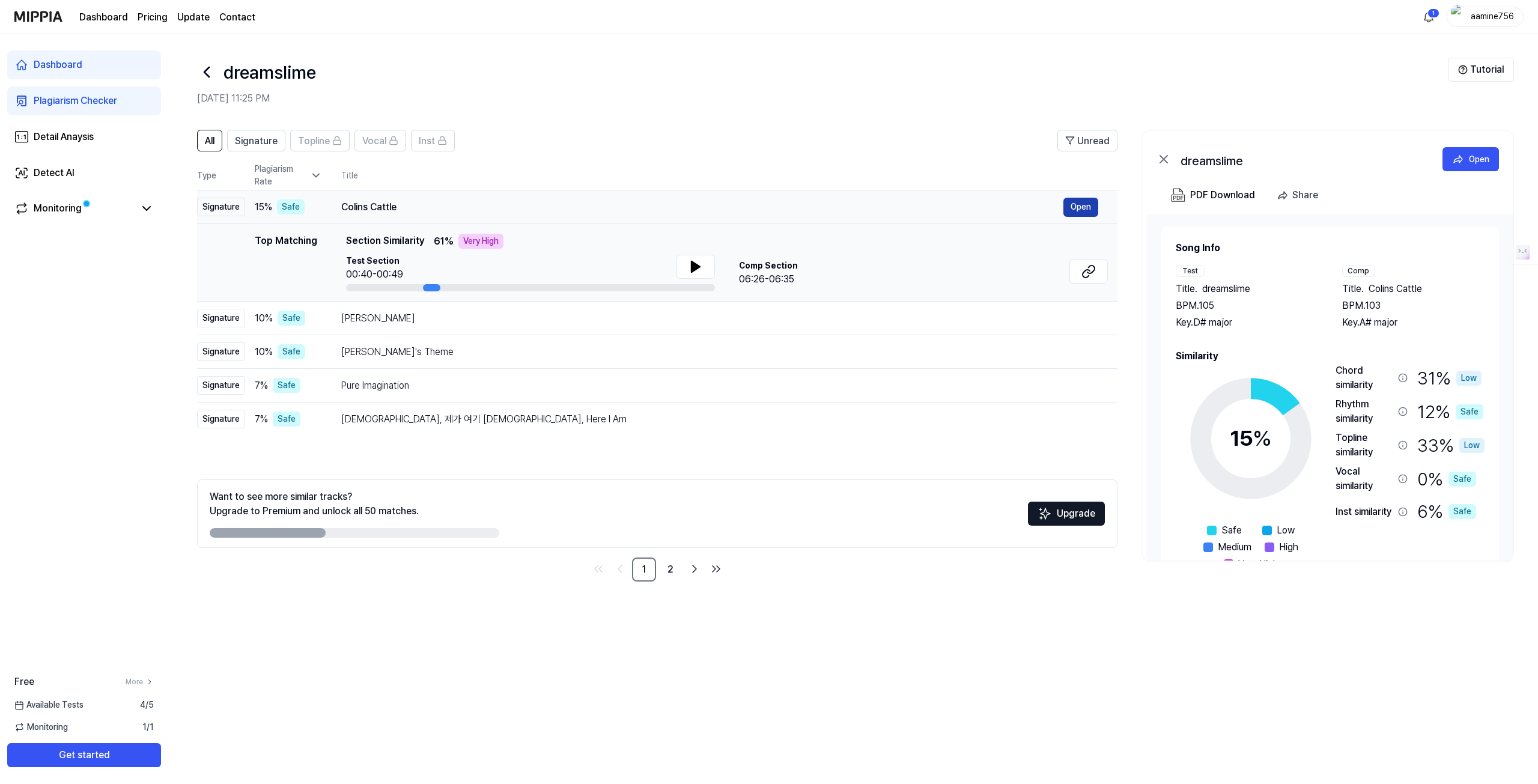
click at [1072, 203] on button "Open" at bounding box center [1081, 207] width 35 height 19
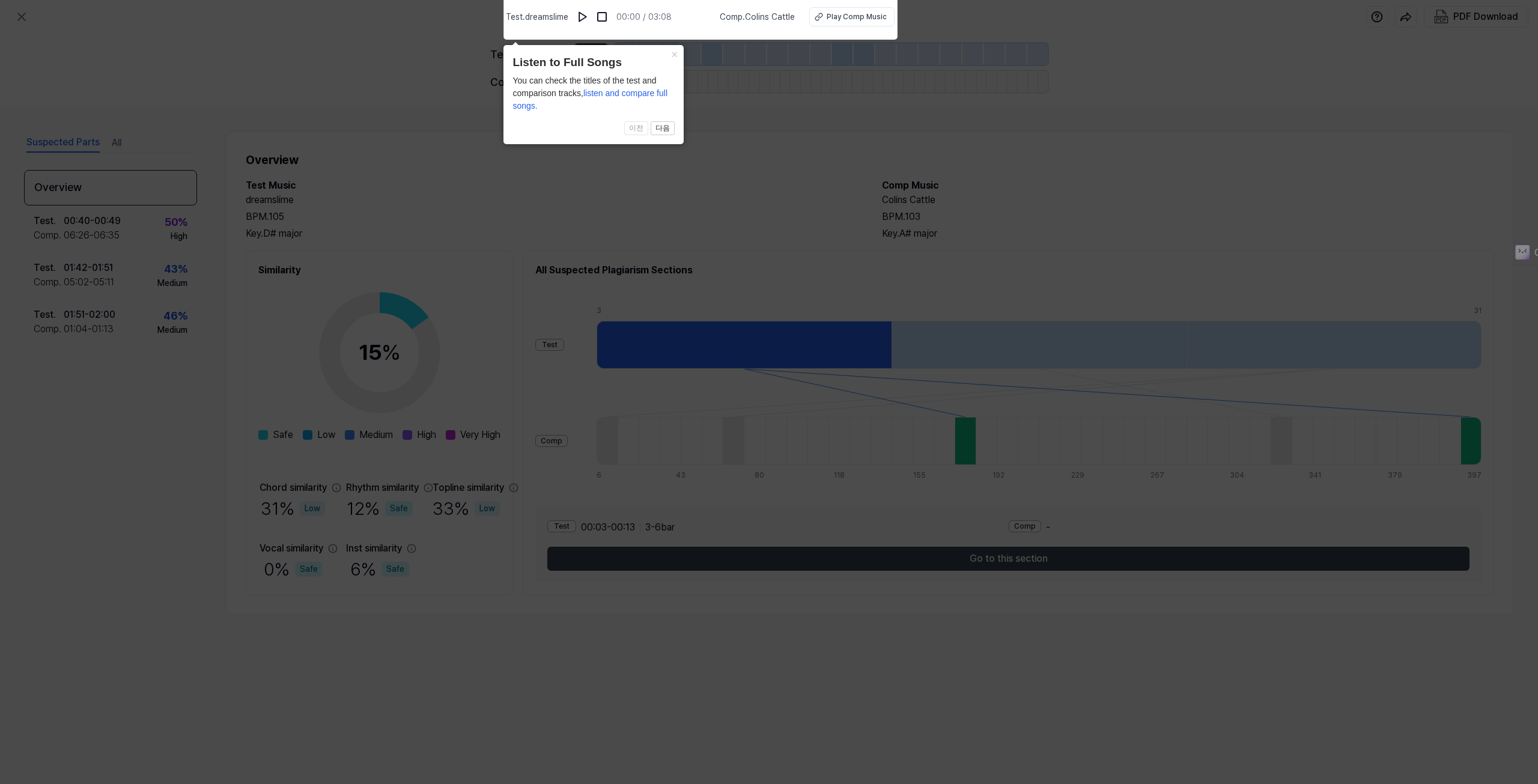
click at [582, 149] on icon at bounding box center [769, 389] width 1538 height 790
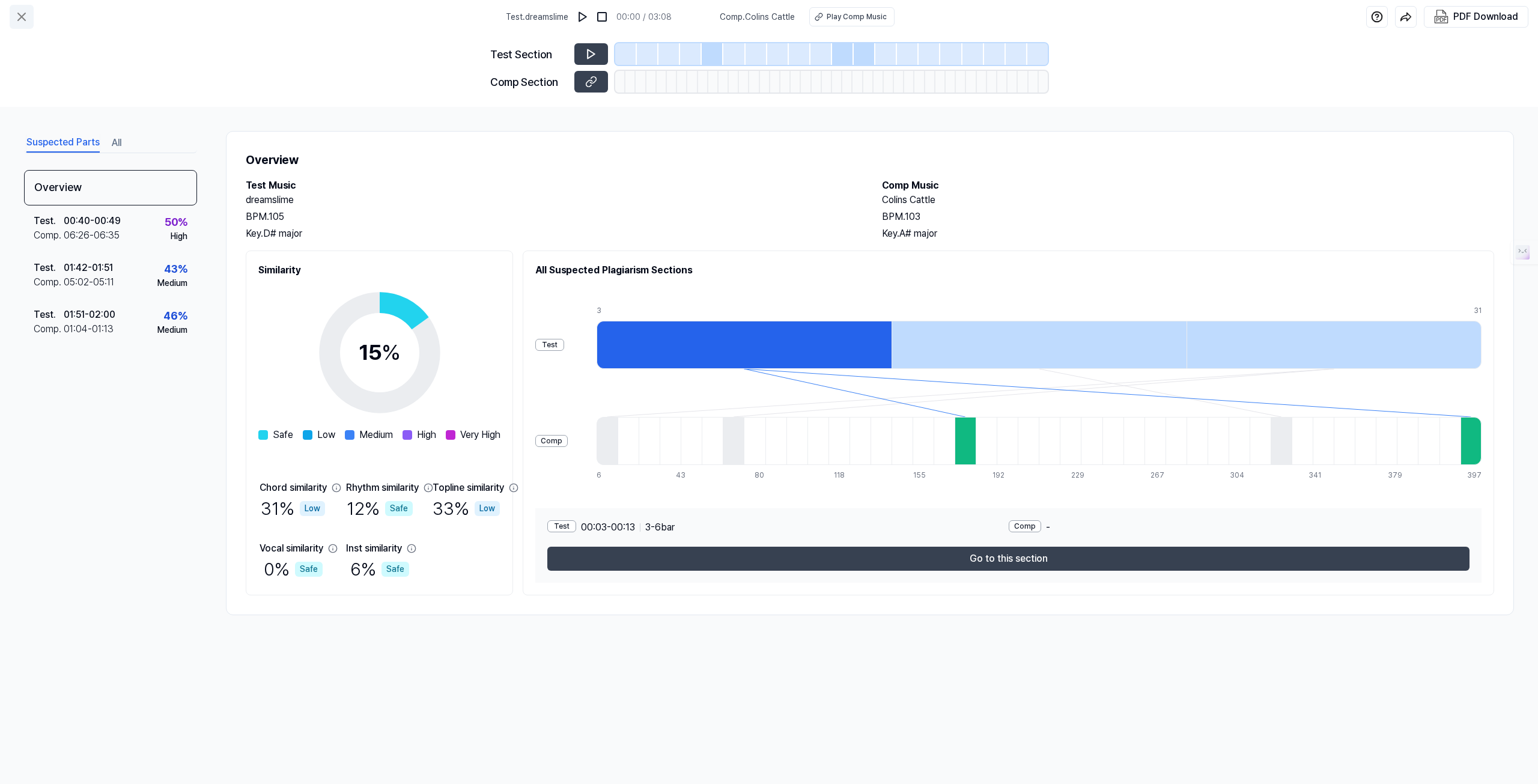
click at [17, 8] on button at bounding box center [22, 16] width 24 height 24
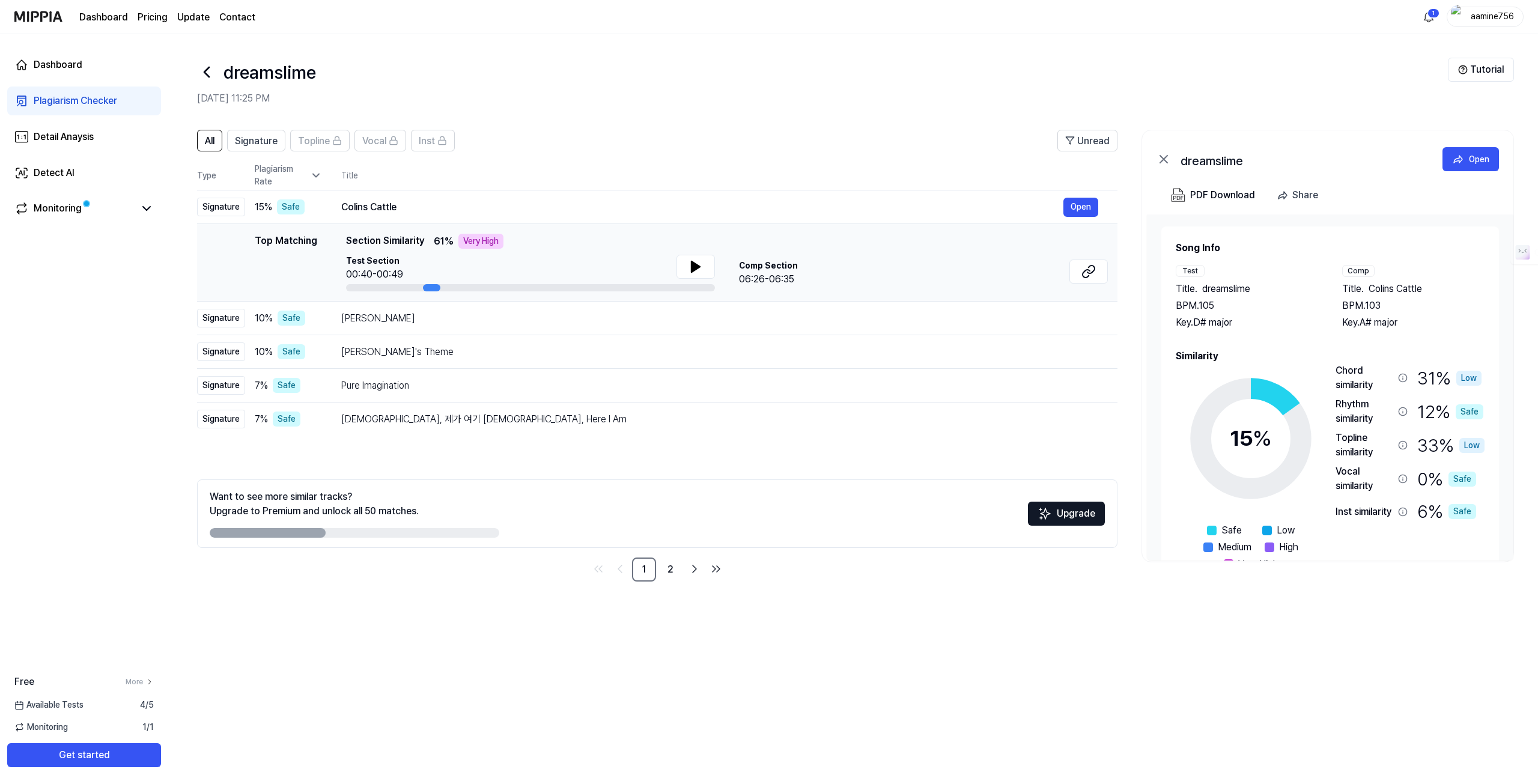
click at [327, 252] on div "Top Matching Top Matching Section Similarity 61 % Very High Test Section 00:40-…" at bounding box center [656, 263] width 901 height 58
drag, startPoint x: 310, startPoint y: 529, endPoint x: 394, endPoint y: 529, distance: 84.0
click at [391, 529] on div at bounding box center [354, 532] width 290 height 10
drag, startPoint x: 395, startPoint y: 529, endPoint x: 531, endPoint y: 538, distance: 136.3
click at [489, 534] on div at bounding box center [354, 532] width 290 height 10
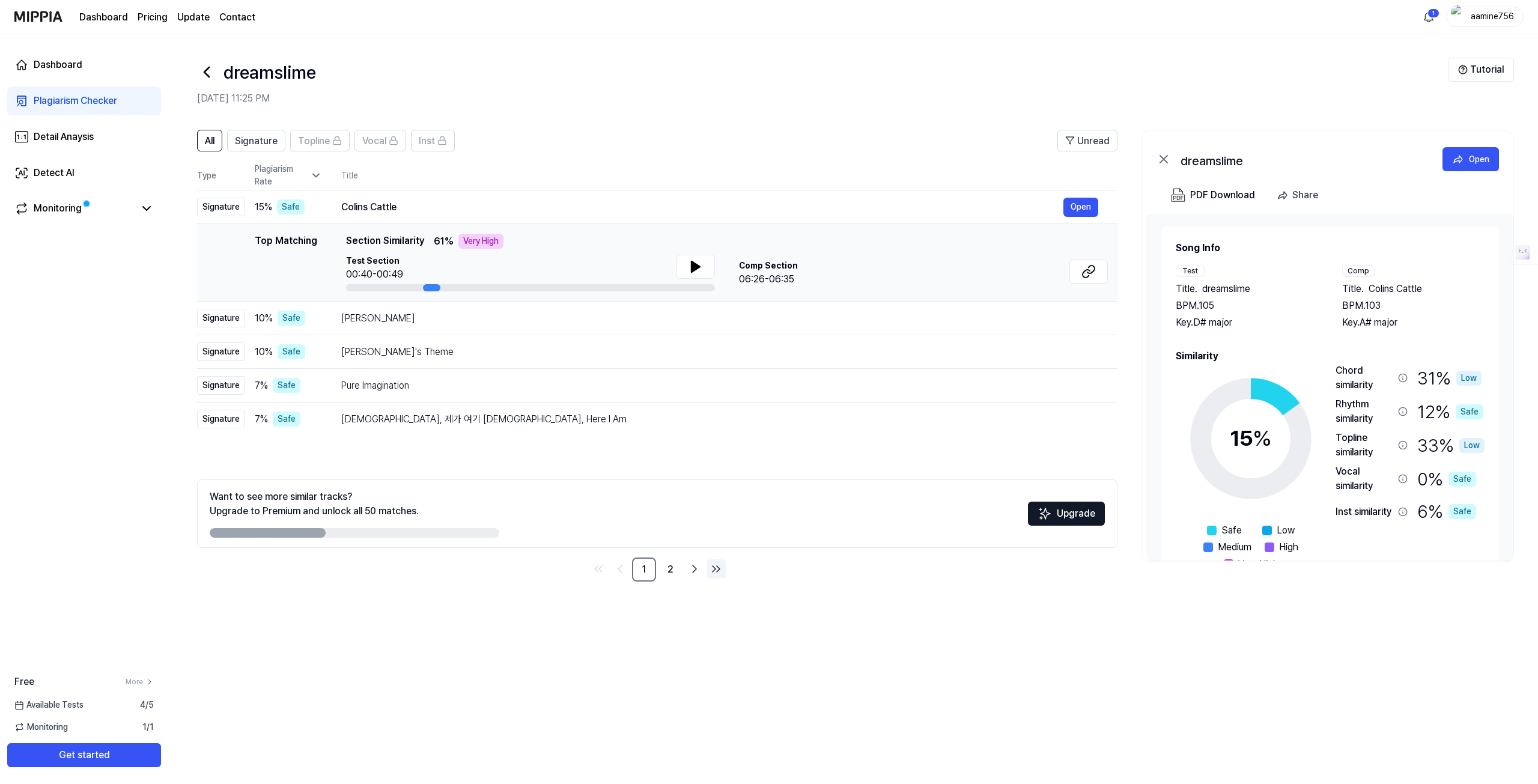
click at [713, 567] on icon "Go to last page" at bounding box center [715, 568] width 14 height 14
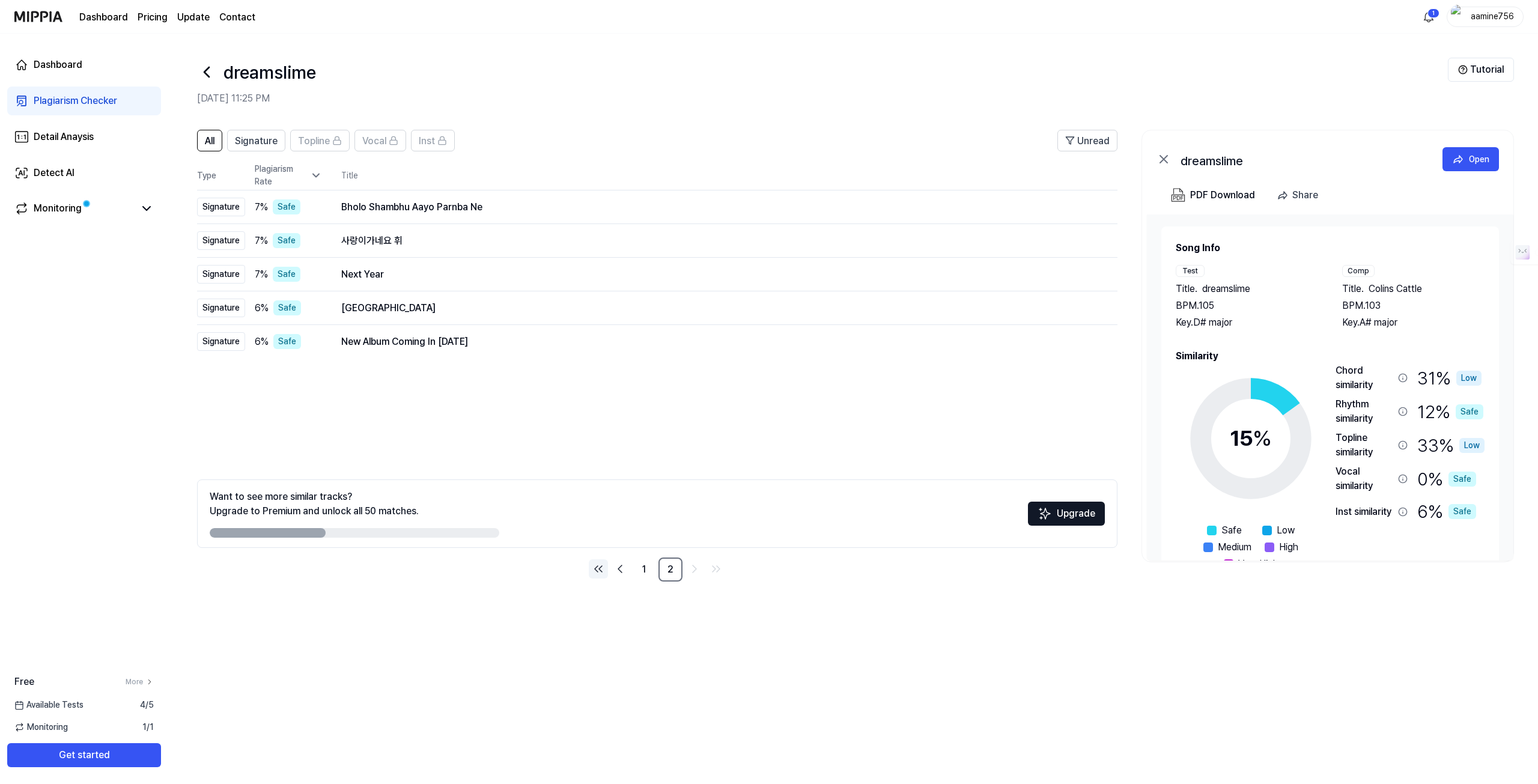
click at [600, 570] on icon "Go to first page" at bounding box center [598, 568] width 14 height 14
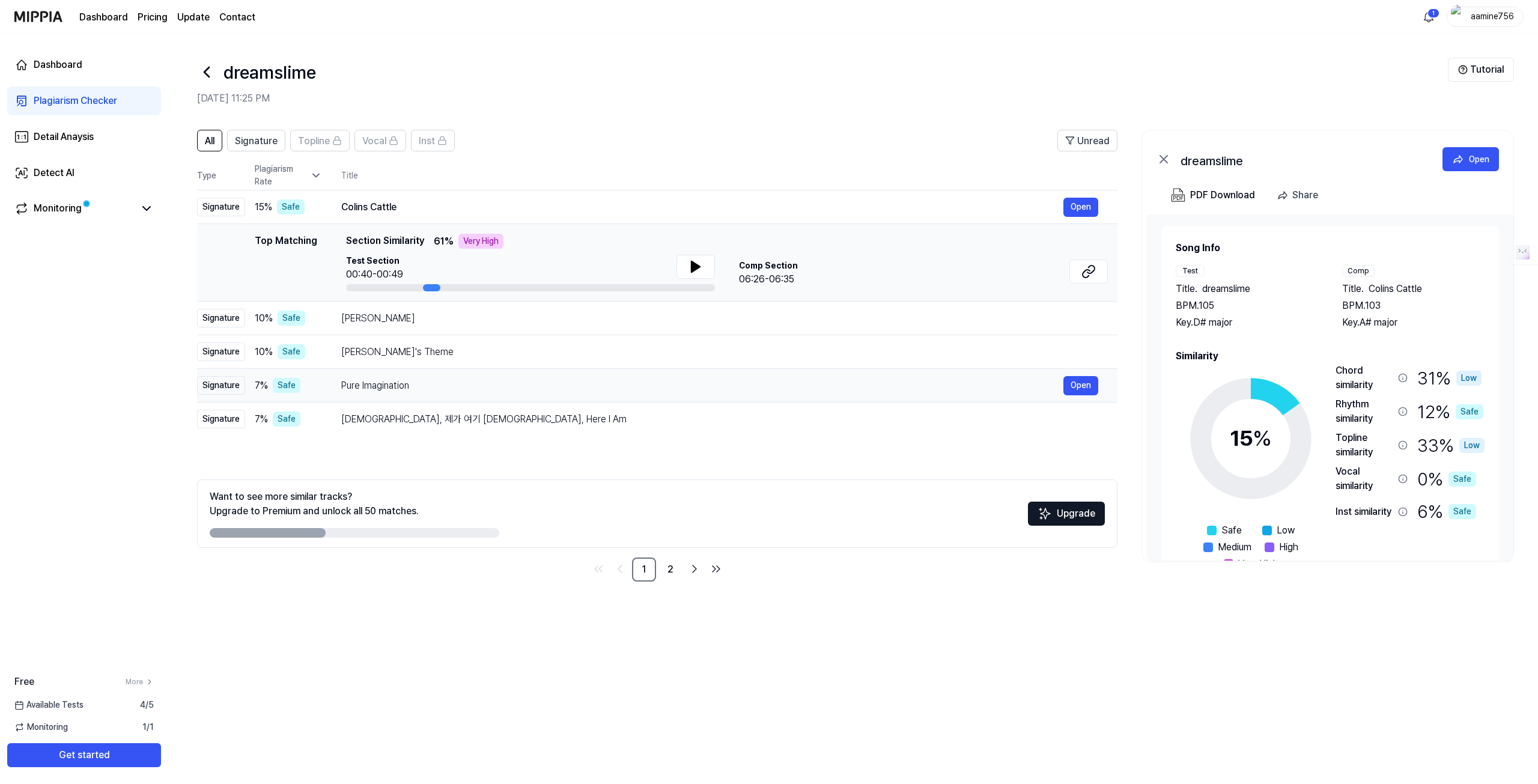
click at [407, 381] on div "Pure Imagination" at bounding box center [702, 385] width 722 height 14
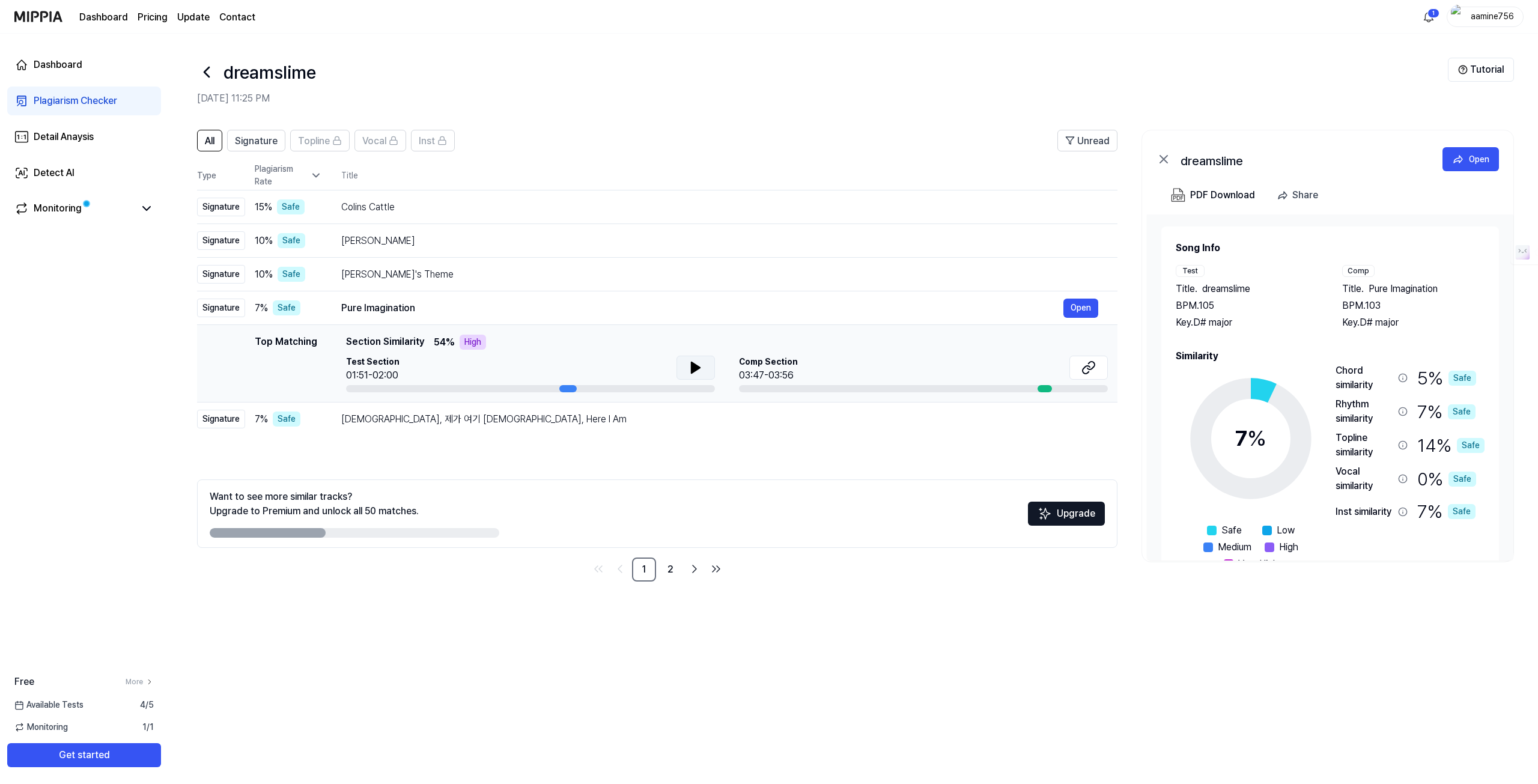
click at [687, 369] on button at bounding box center [696, 368] width 39 height 24
click at [514, 388] on div at bounding box center [530, 388] width 369 height 7
click at [529, 412] on div "주님, 제가 여기 있습니다 Lord, Here I Am" at bounding box center [702, 419] width 722 height 14
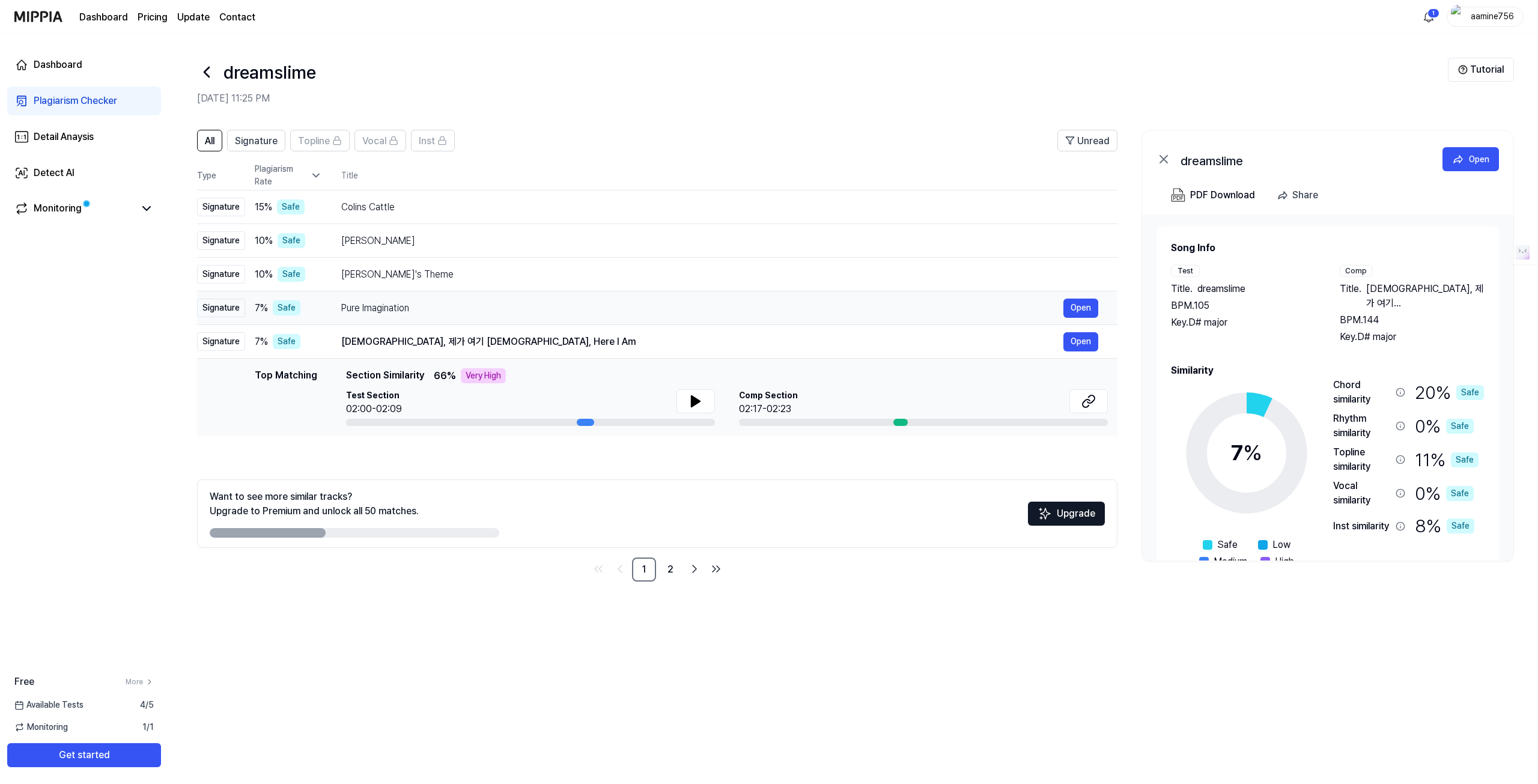
click at [503, 300] on div "Pure Imagination Open" at bounding box center [719, 308] width 757 height 19
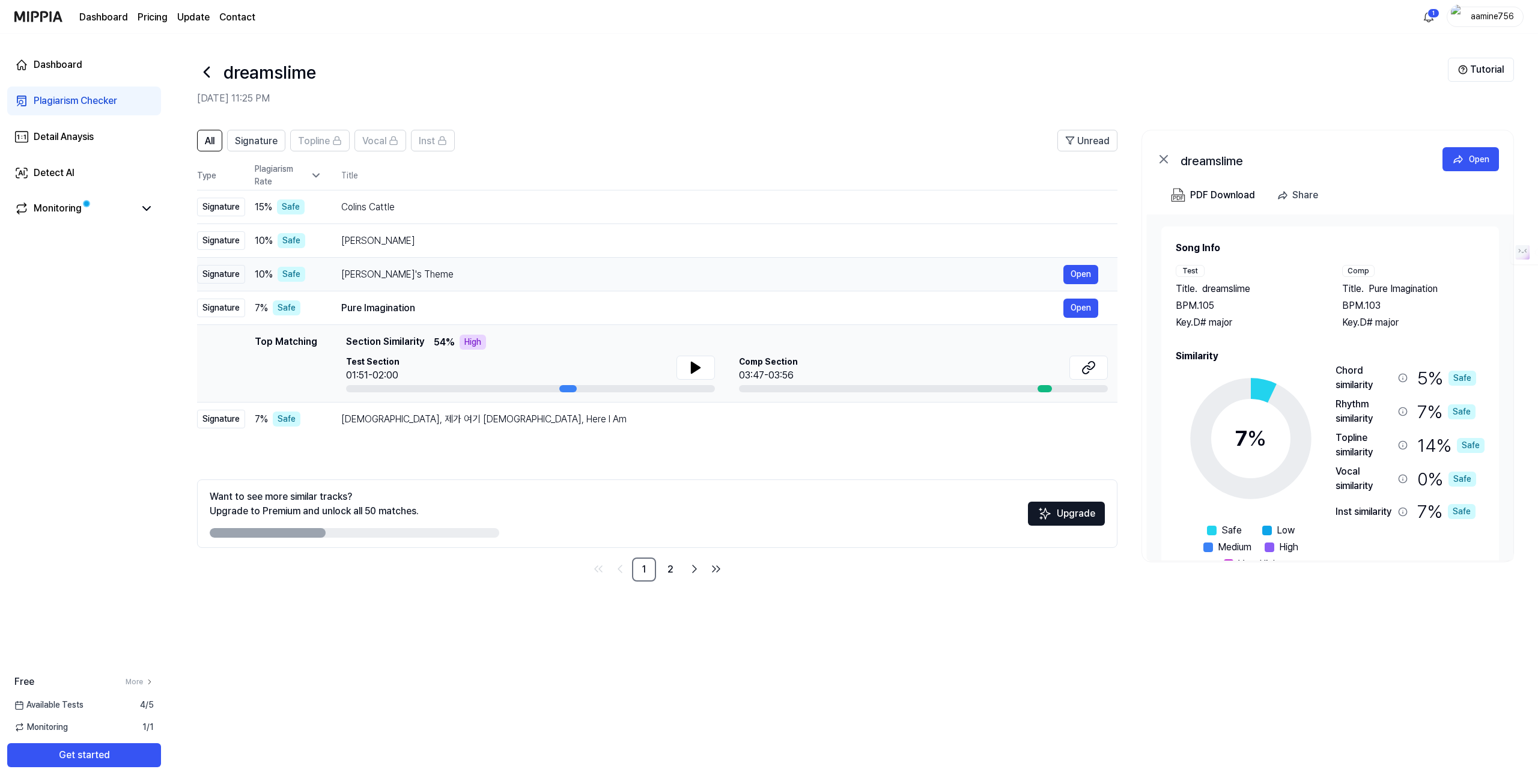
click at [493, 276] on div "Mina's Theme" at bounding box center [702, 274] width 722 height 14
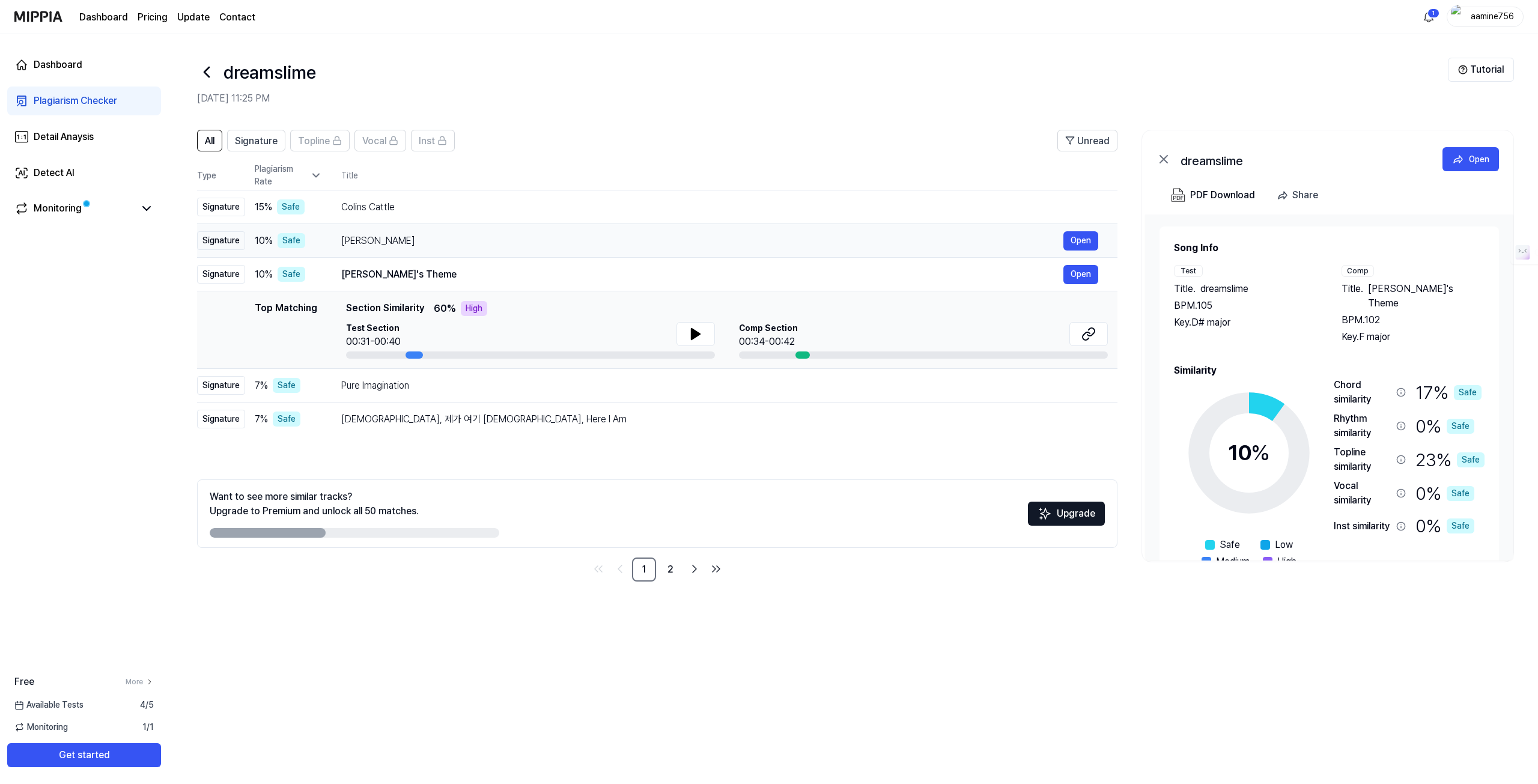
click at [482, 244] on div "Linda Güerita" at bounding box center [702, 241] width 722 height 14
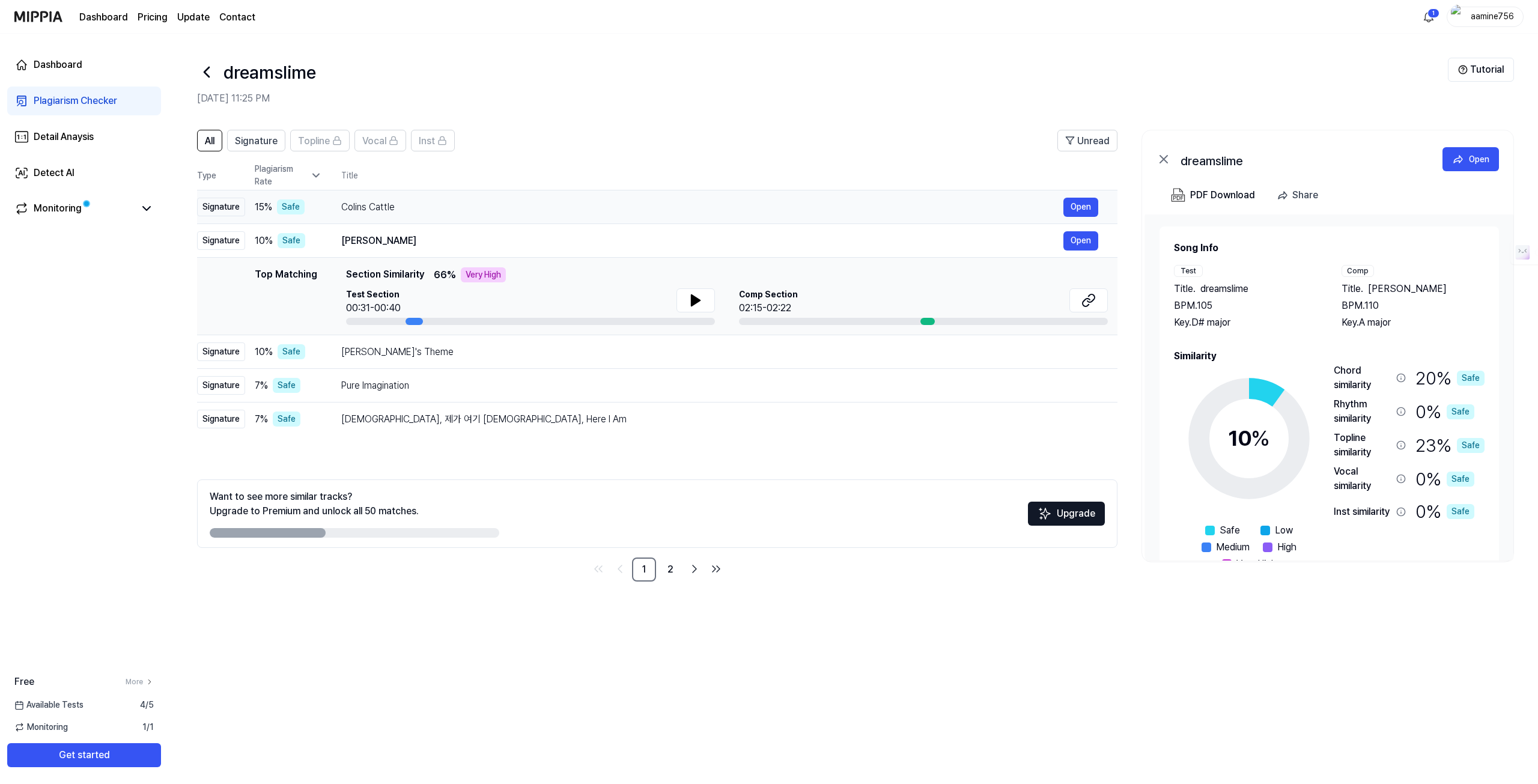
click at [486, 218] on td "Colins Cattle Open" at bounding box center [720, 206] width 795 height 33
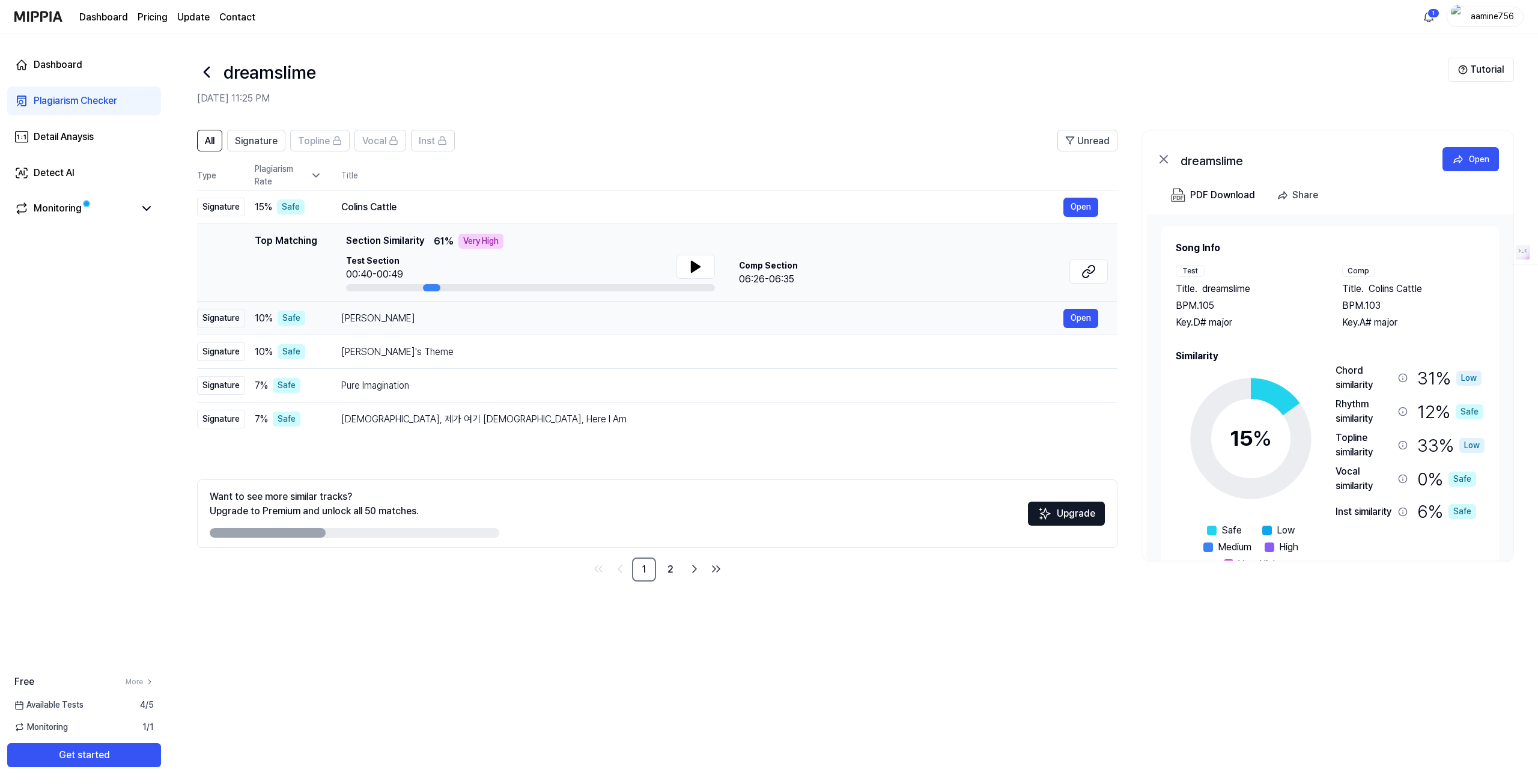
click at [400, 318] on div "Linda Güerita" at bounding box center [702, 318] width 722 height 14
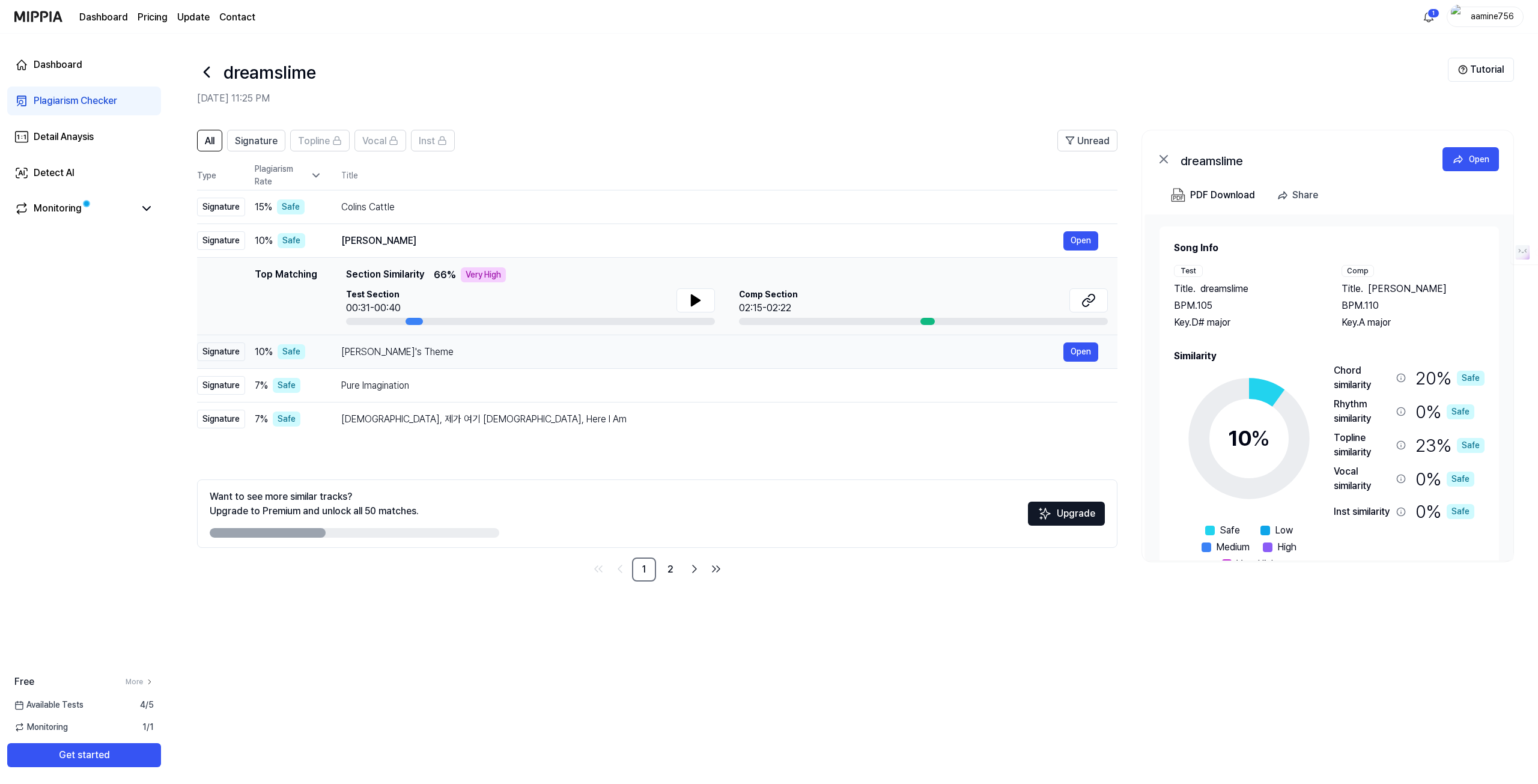
click at [404, 344] on div "Mina's Theme" at bounding box center [702, 351] width 722 height 14
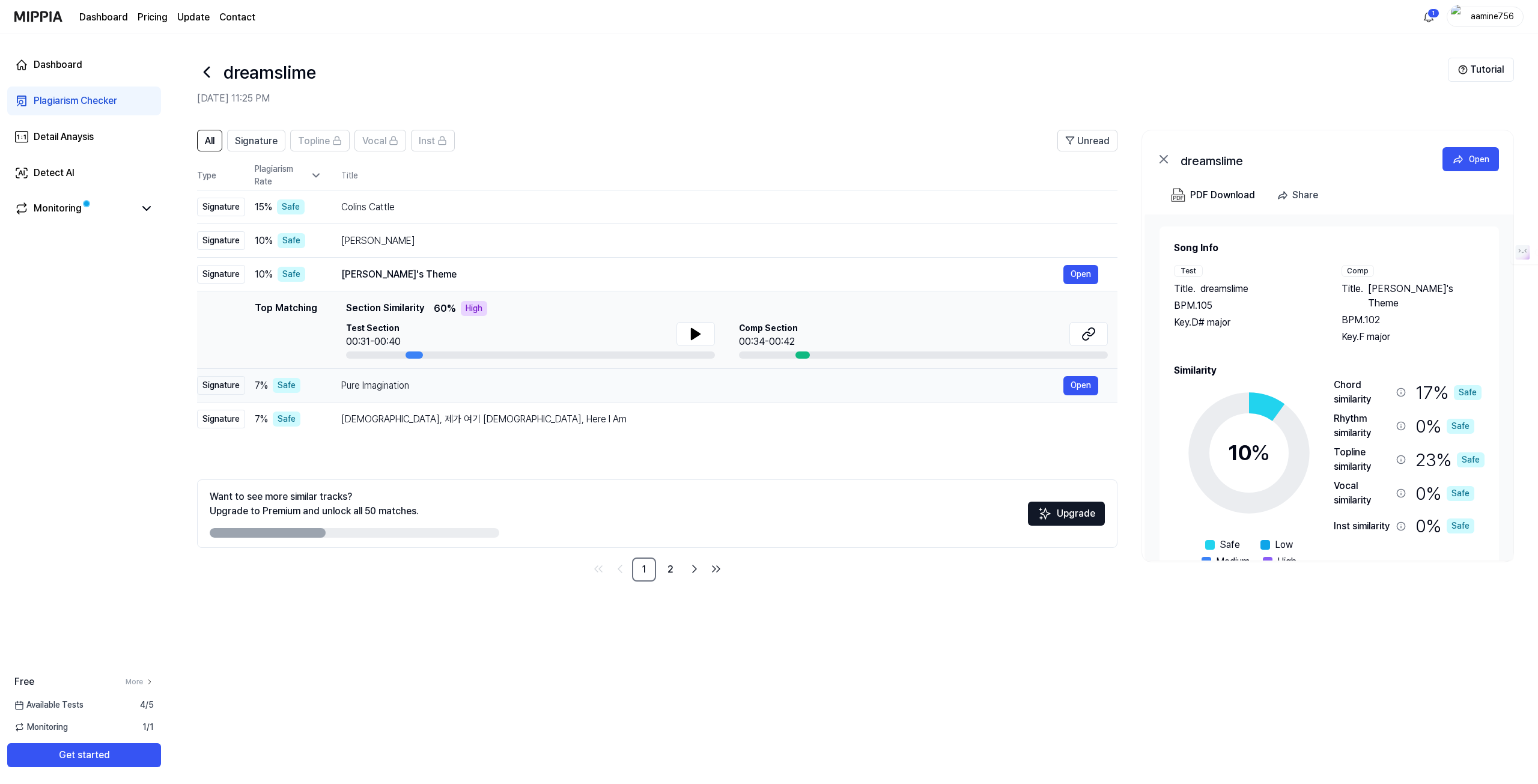
click at [412, 376] on div "Pure Imagination Open" at bounding box center [719, 385] width 757 height 19
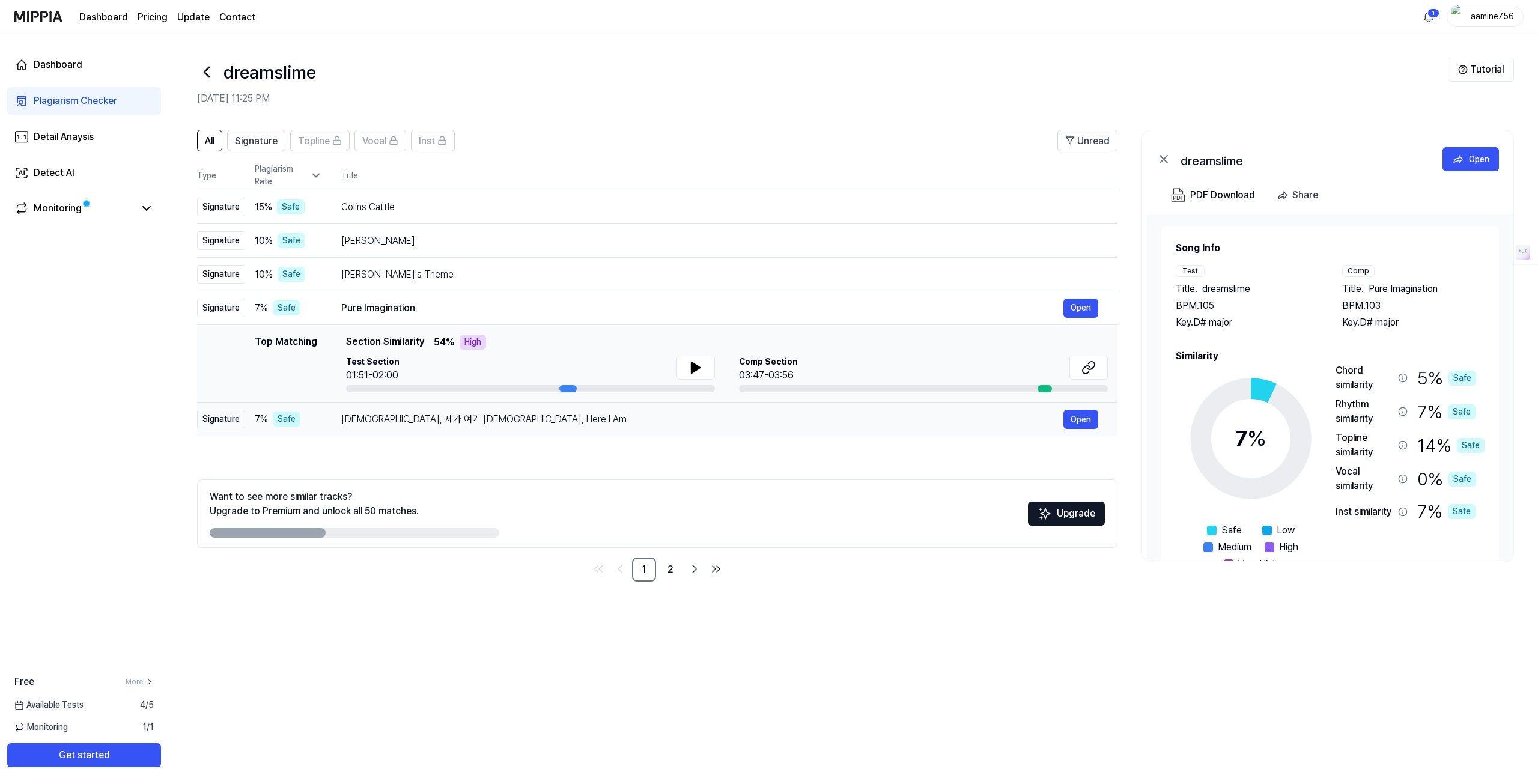
click at [416, 410] on div "주님, 제가 여기 있습니다 Lord, Here I Am Open" at bounding box center [719, 419] width 757 height 19
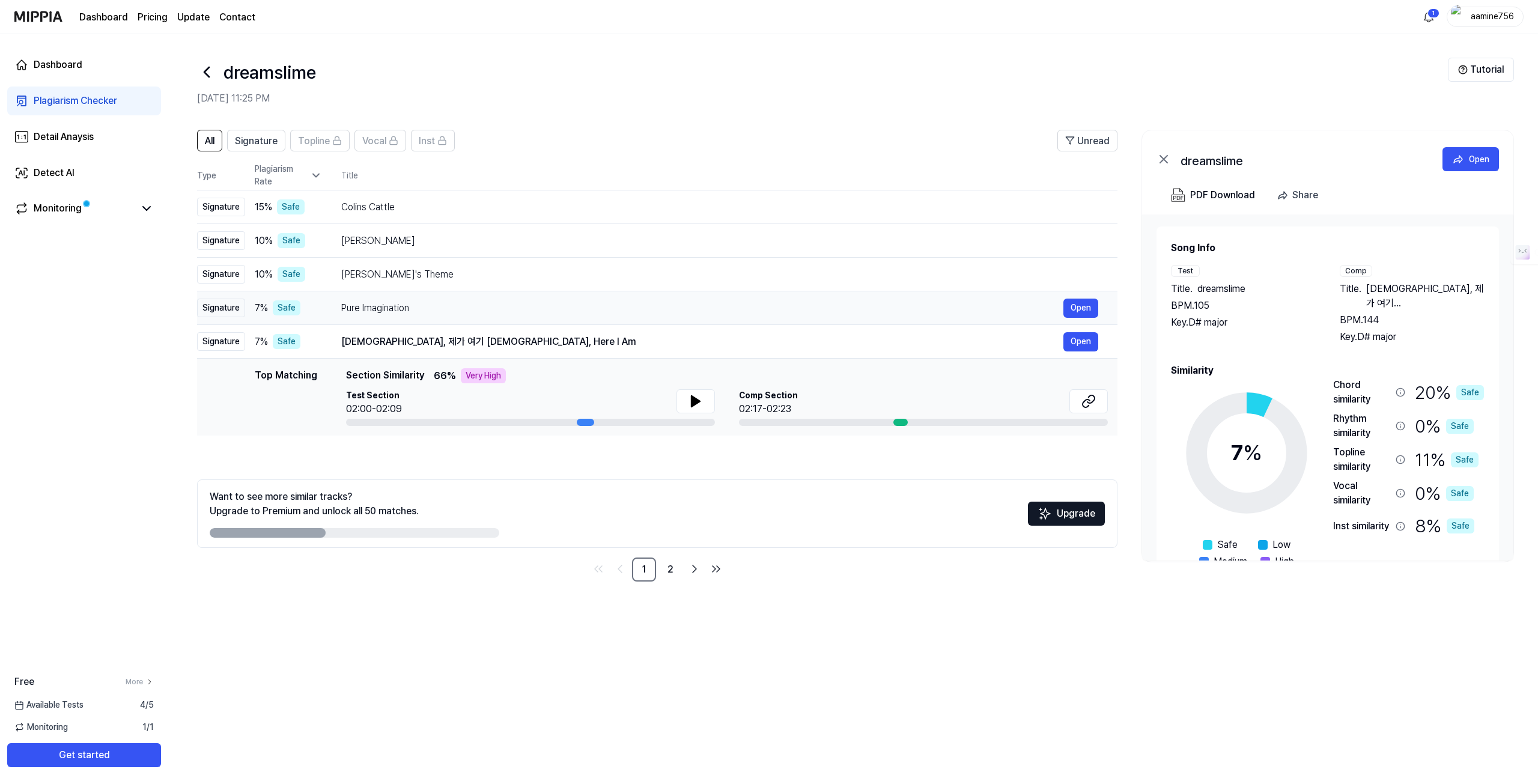
click at [400, 312] on div "Pure Imagination" at bounding box center [702, 307] width 722 height 14
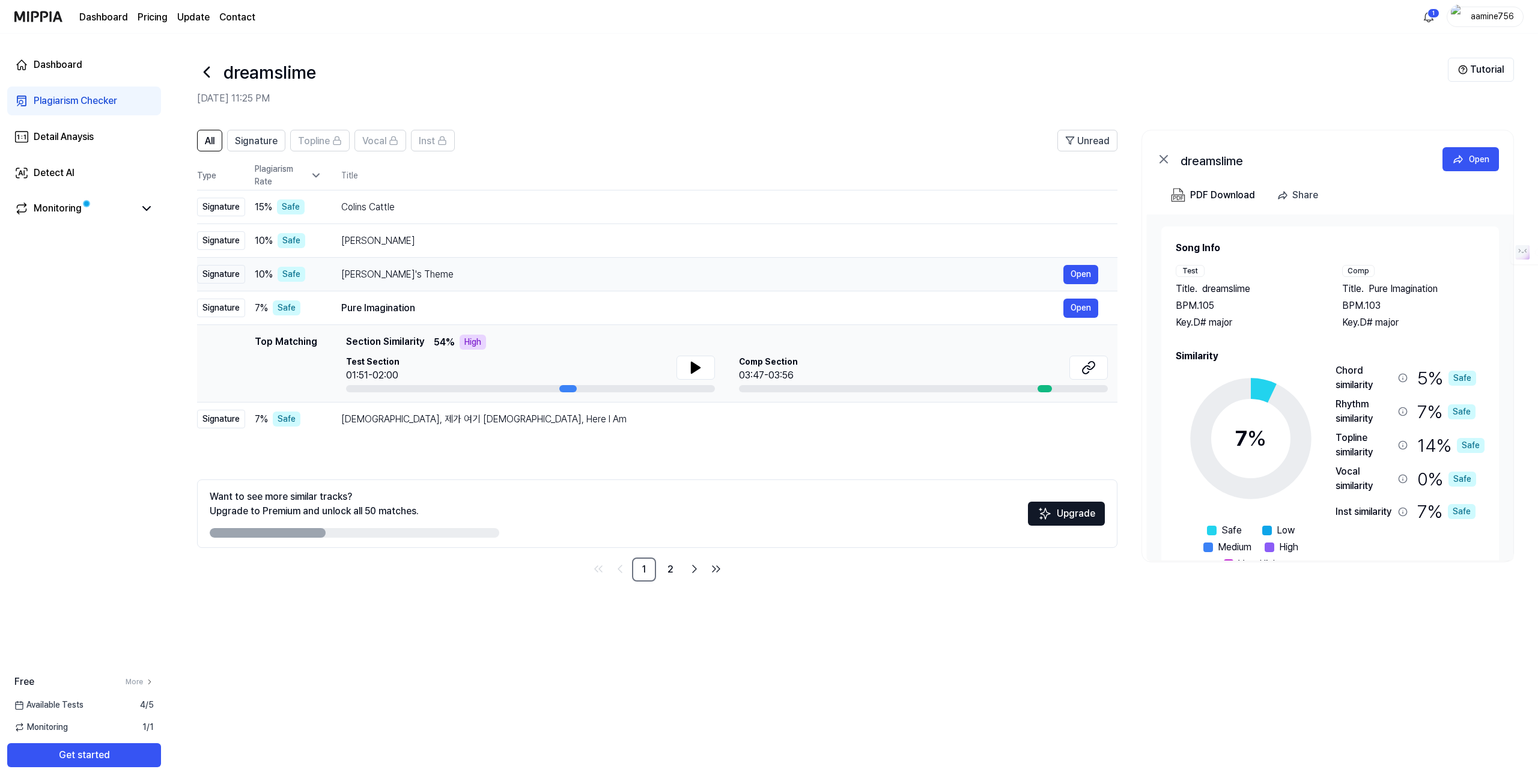
click at [407, 263] on td "Mina's Theme Open" at bounding box center [720, 274] width 795 height 33
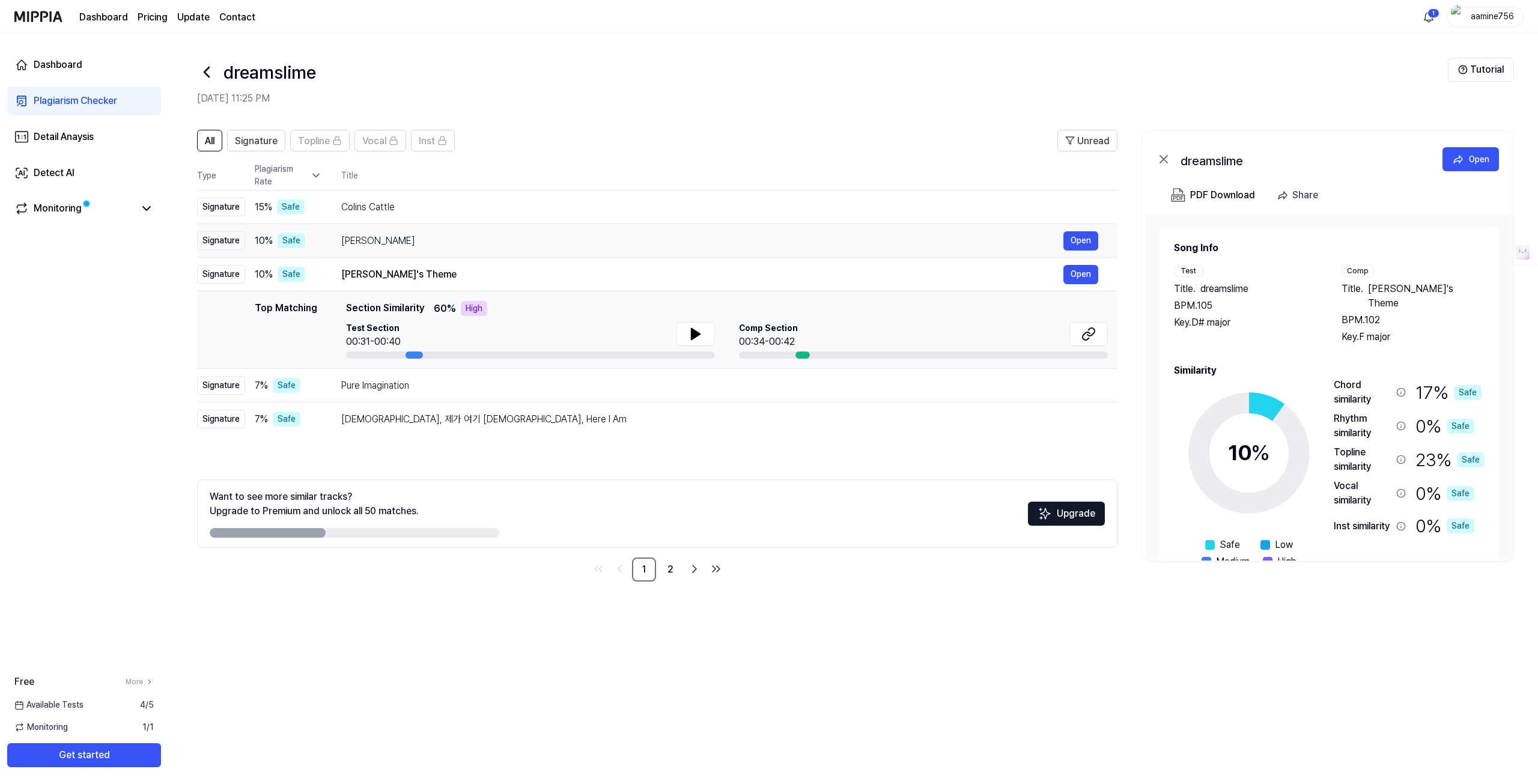
click at [415, 249] on div "Linda Güerita Open" at bounding box center [719, 241] width 757 height 19
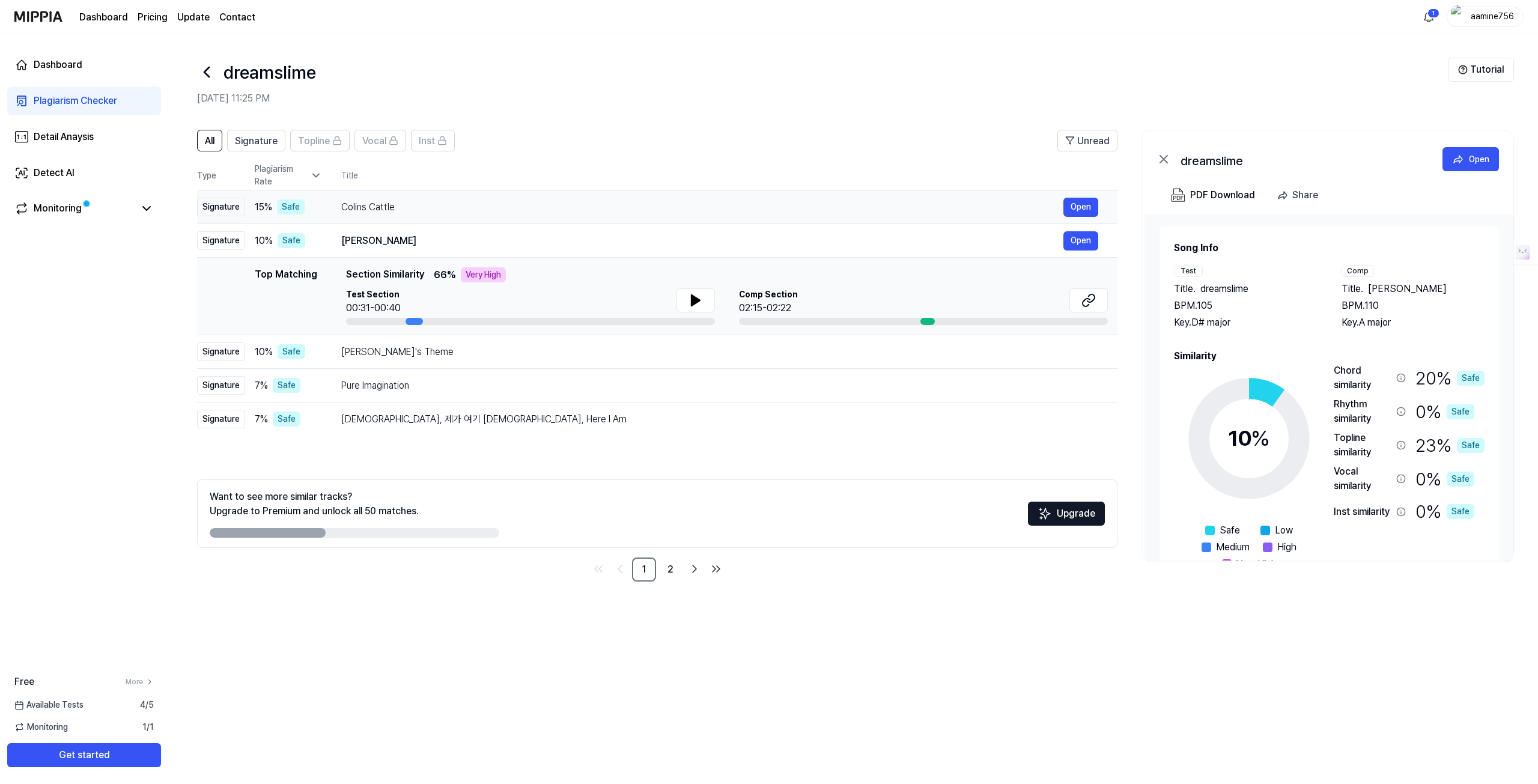
click at [403, 209] on div "Colins Cattle" at bounding box center [702, 206] width 722 height 14
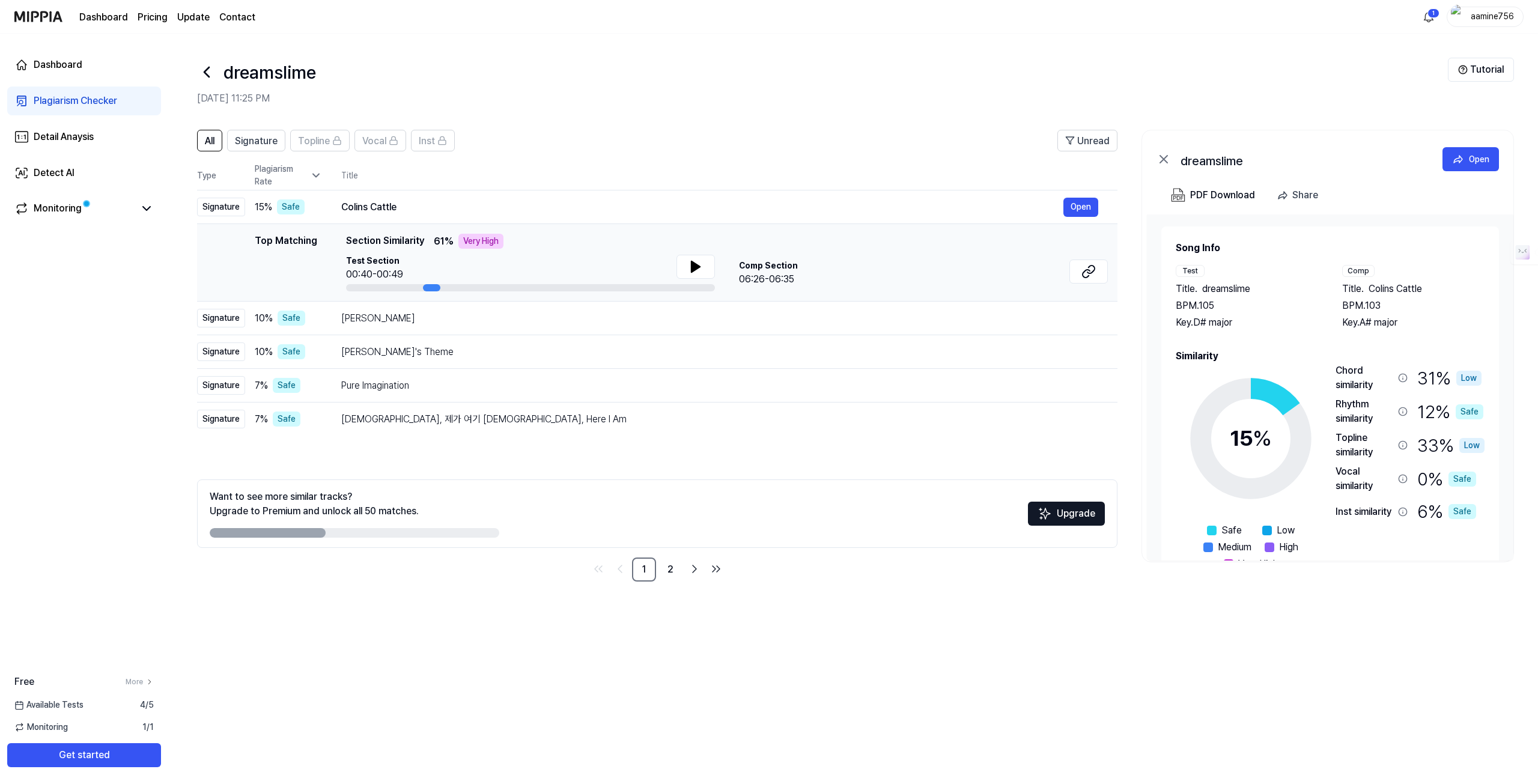
drag, startPoint x: 405, startPoint y: 274, endPoint x: 360, endPoint y: 267, distance: 45.5
click at [360, 267] on div "Test Section 00:40-00:49" at bounding box center [530, 268] width 369 height 27
drag, startPoint x: 359, startPoint y: 270, endPoint x: 405, endPoint y: 271, distance: 46.0
click at [403, 270] on div "Test Section 00:40-00:49" at bounding box center [530, 268] width 369 height 27
click at [270, 143] on span "Signature" at bounding box center [255, 140] width 42 height 14
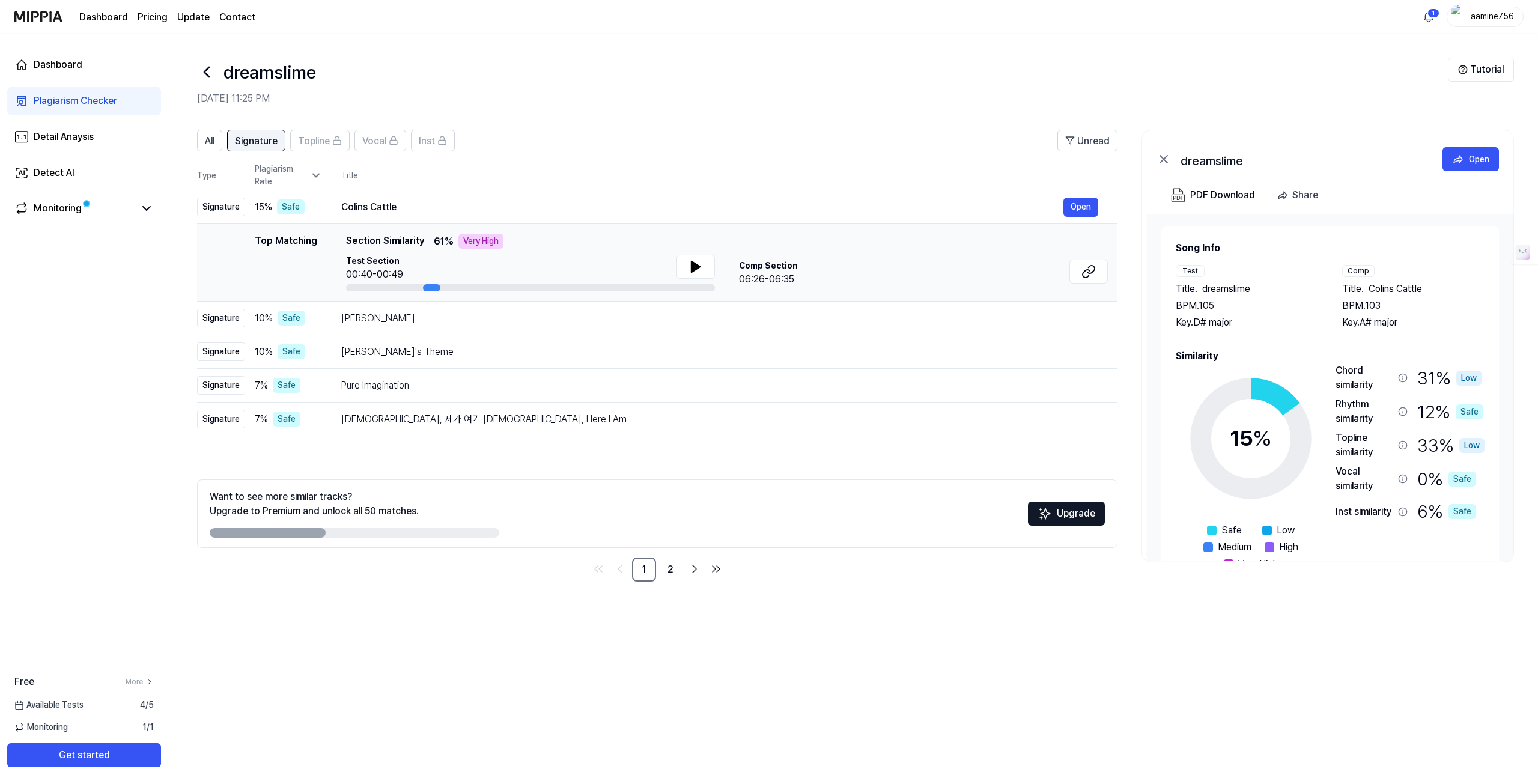
click at [271, 140] on span "Signature" at bounding box center [255, 140] width 42 height 14
click at [207, 139] on span "All" at bounding box center [209, 140] width 10 height 14
click at [342, 323] on div "Linda Güerita" at bounding box center [702, 318] width 722 height 14
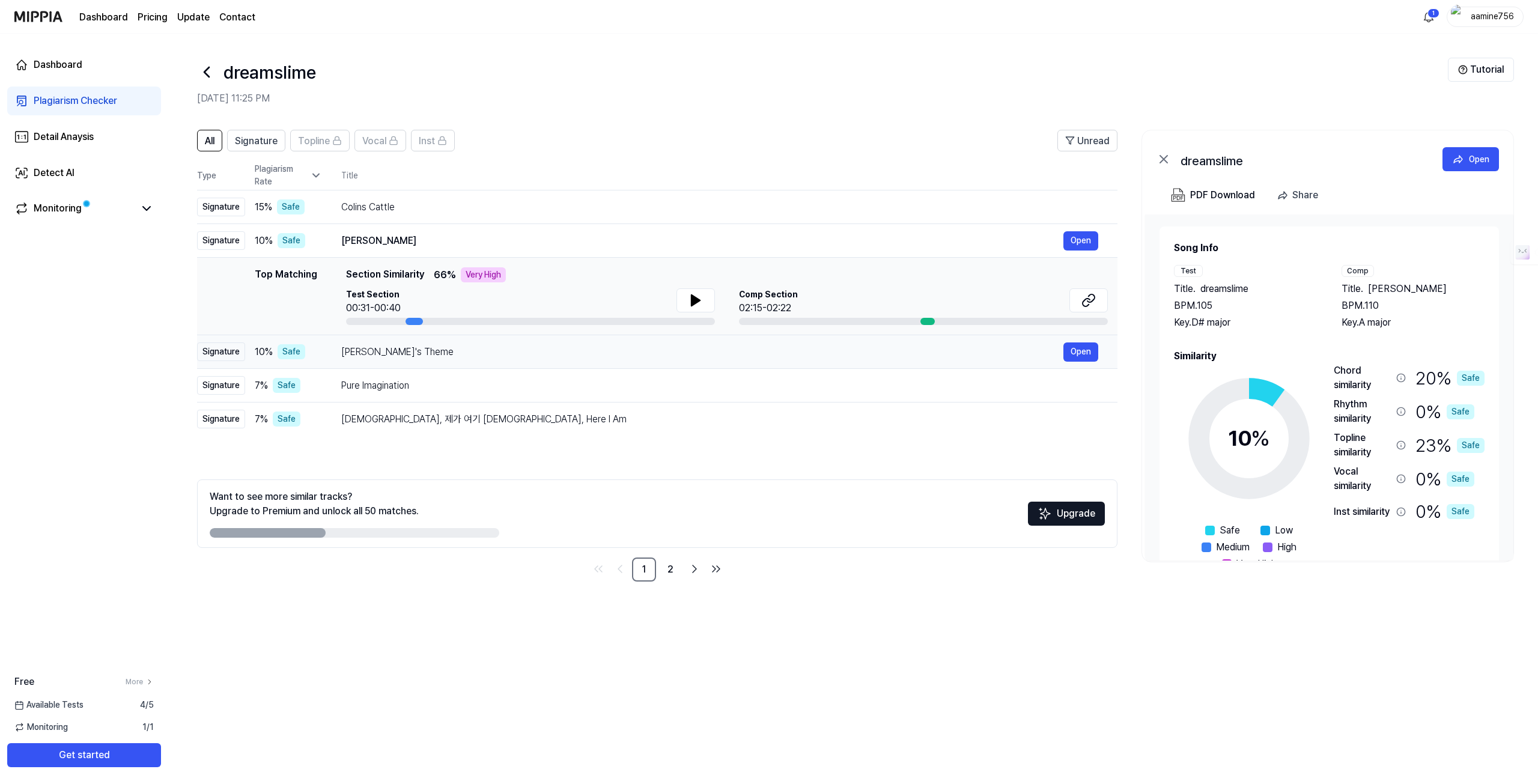
click at [330, 350] on td "Mina's Theme Open" at bounding box center [720, 351] width 795 height 33
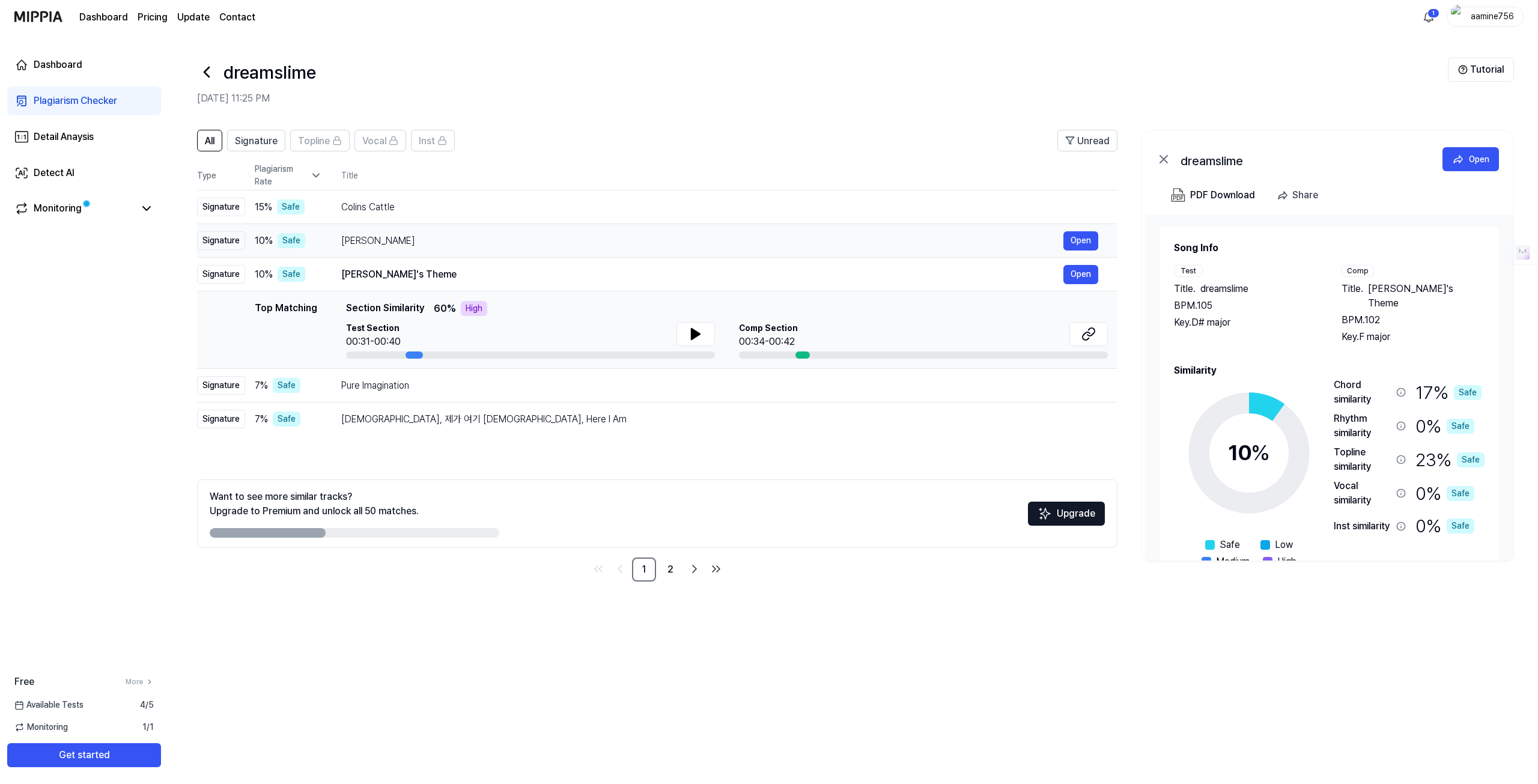
click at [394, 245] on div "Linda Güerita" at bounding box center [702, 241] width 722 height 14
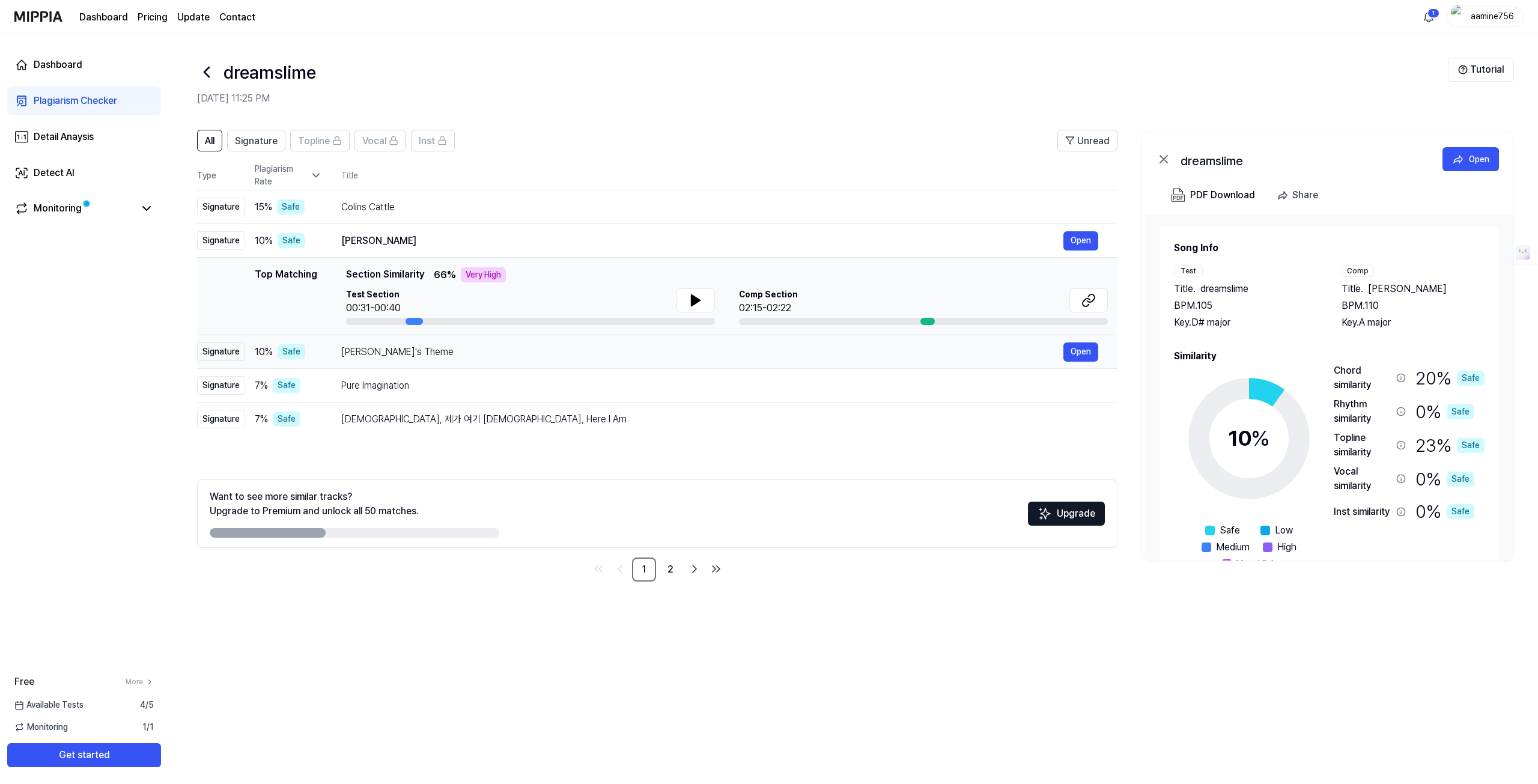
click at [365, 345] on div "Mina's Theme" at bounding box center [702, 351] width 722 height 14
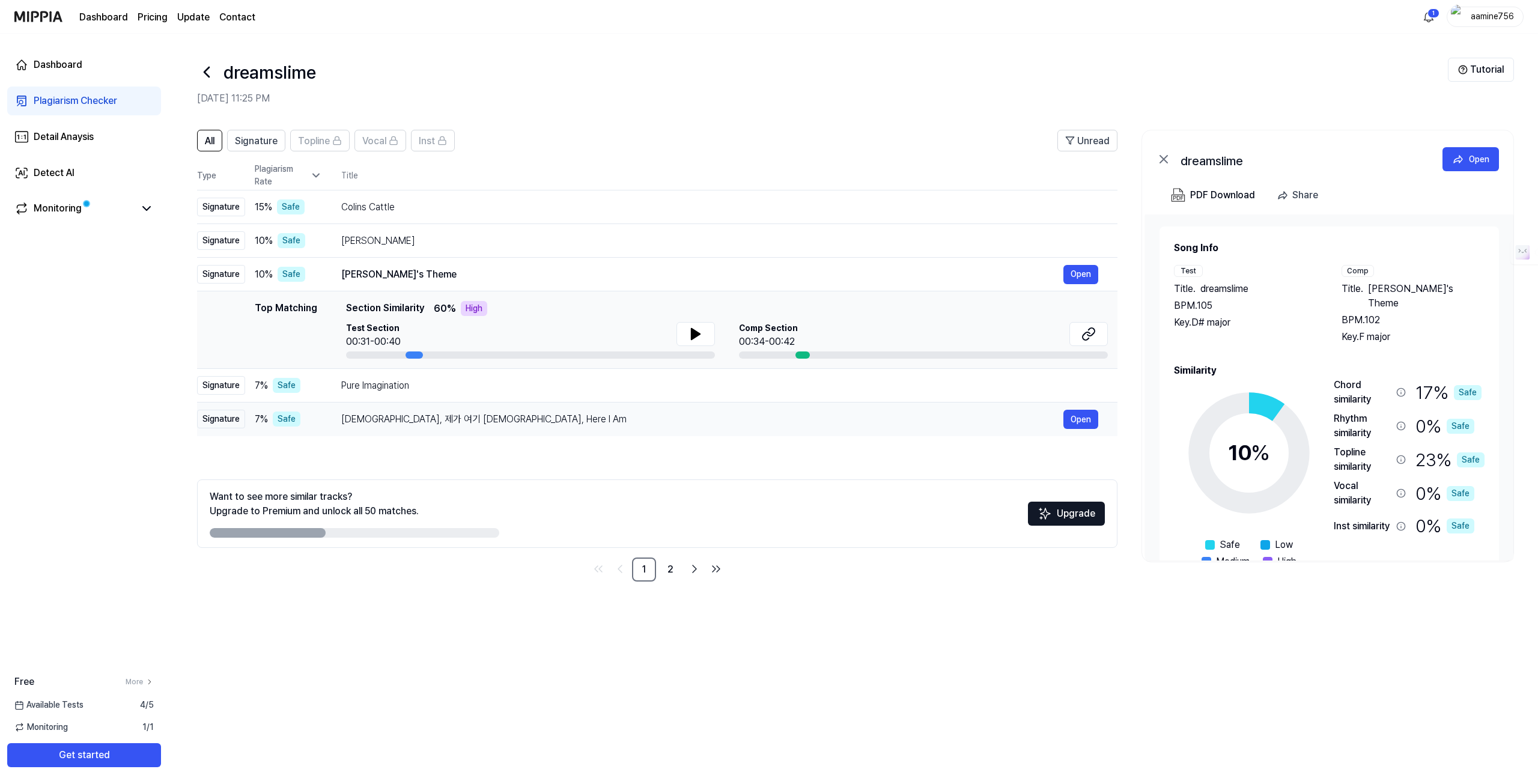
click at [388, 417] on div "주님, 제가 여기 있습니다 Lord, Here I Am" at bounding box center [702, 419] width 722 height 14
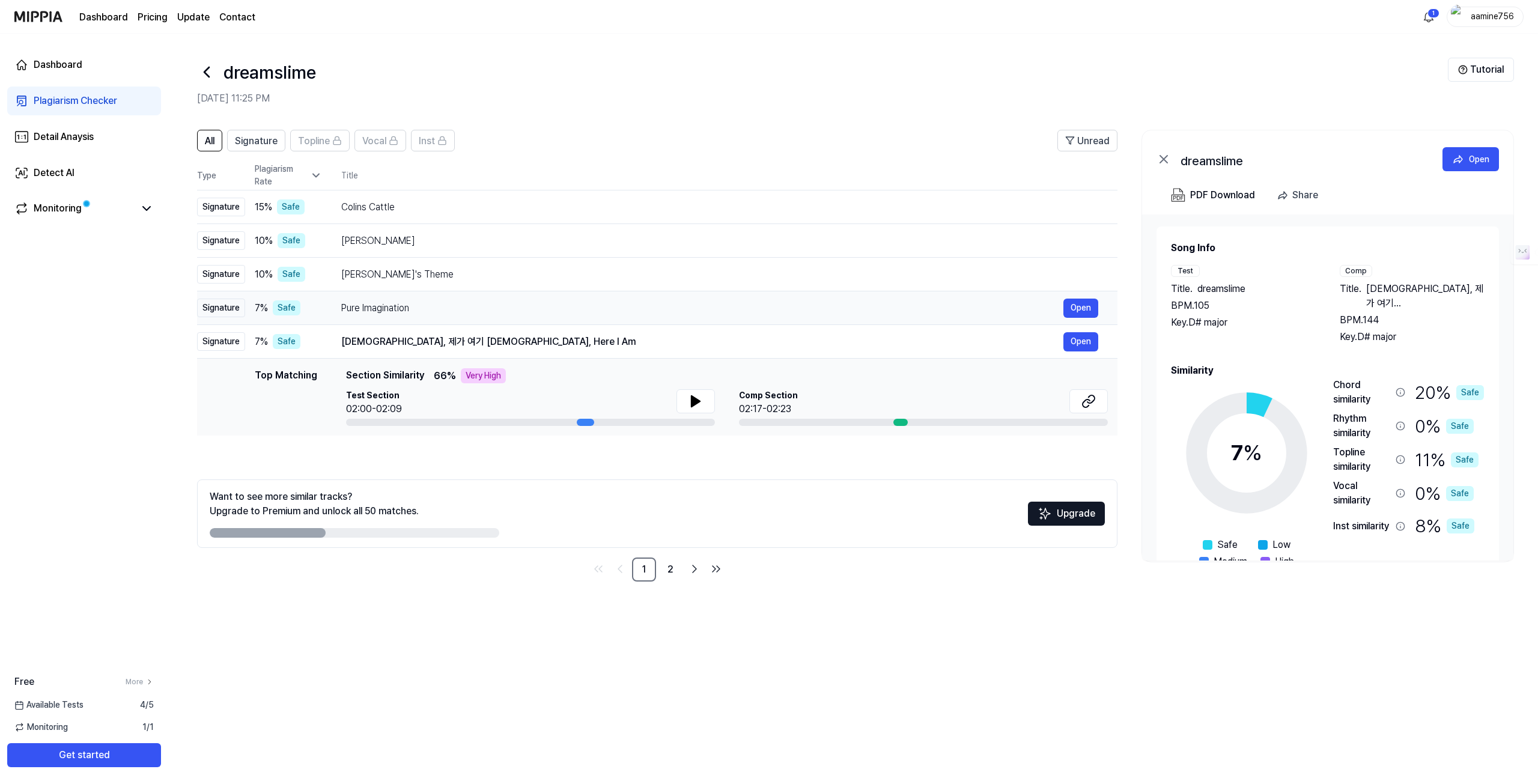
click at [394, 316] on div "Pure Imagination Open" at bounding box center [719, 308] width 757 height 19
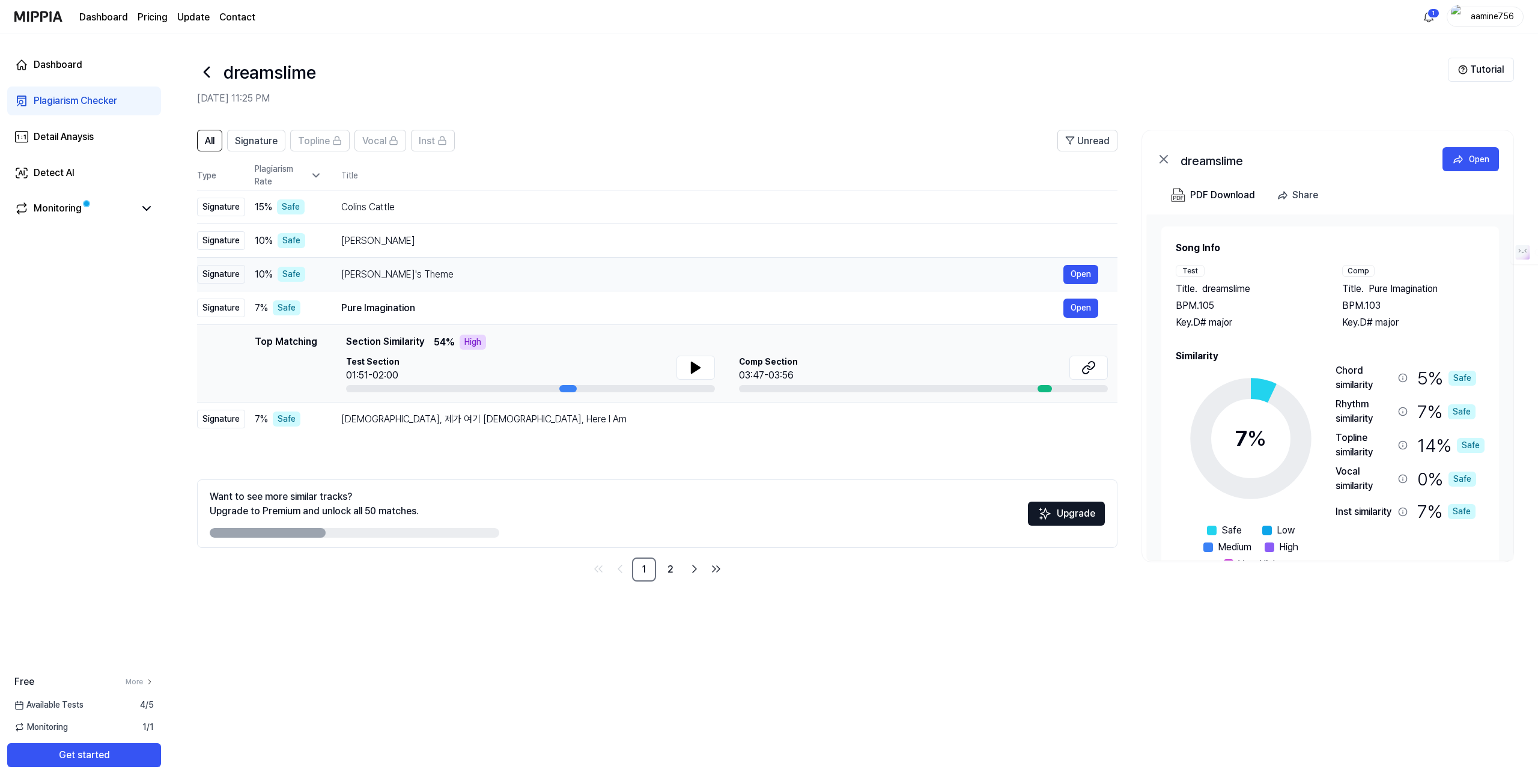
click at [403, 270] on div "Mina's Theme" at bounding box center [702, 274] width 722 height 14
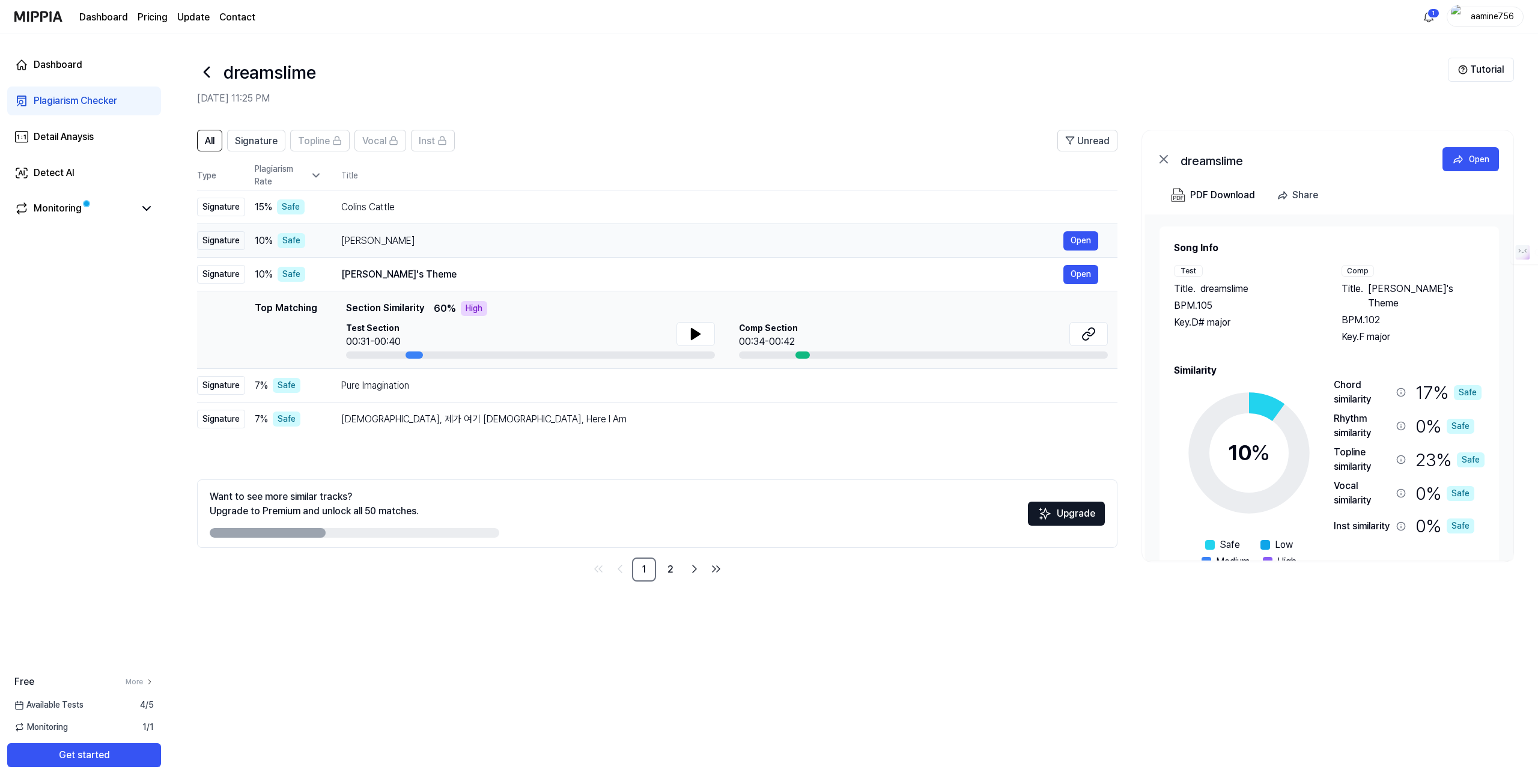
click at [408, 241] on div "Linda Güerita" at bounding box center [702, 241] width 722 height 14
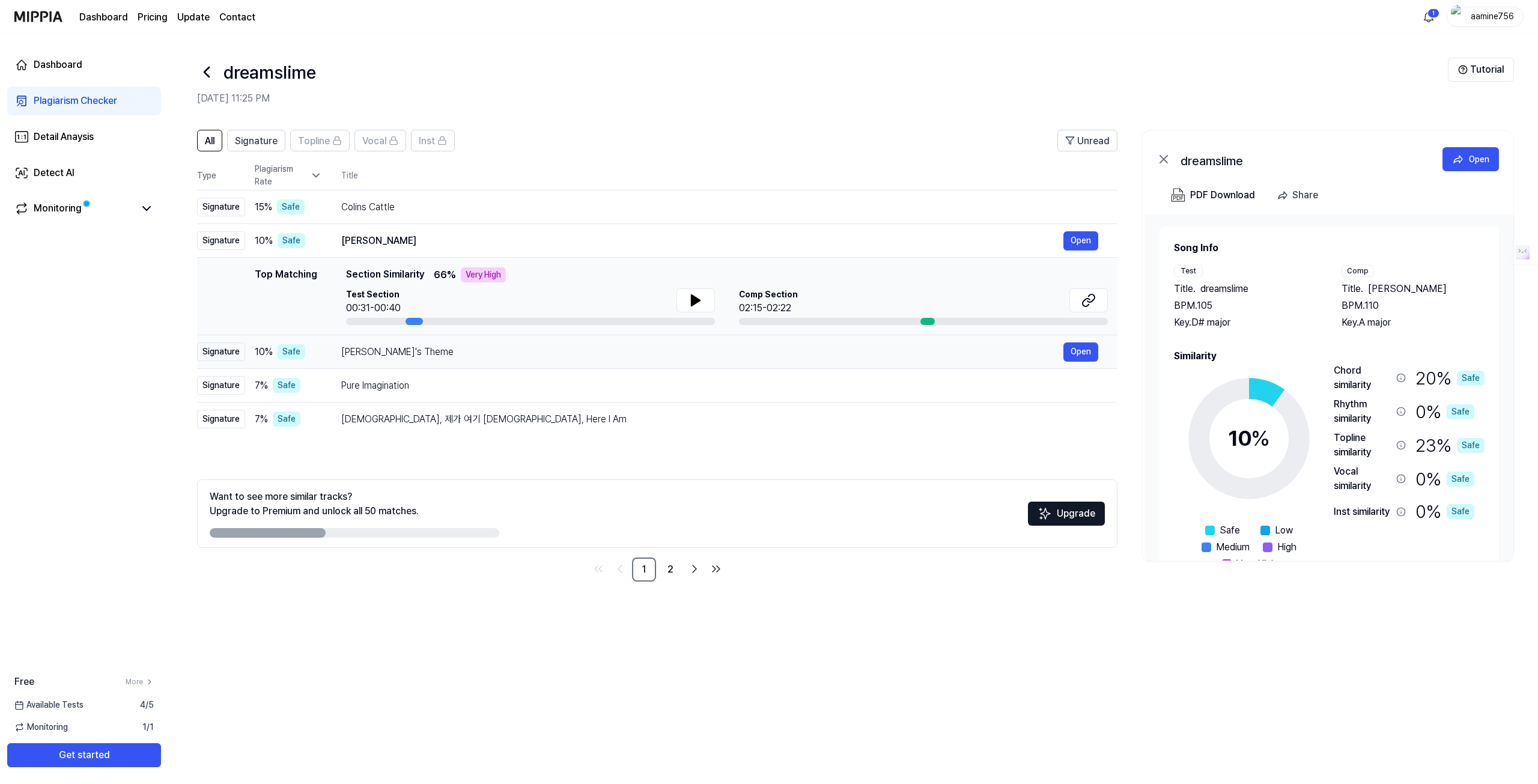
click at [366, 353] on div "Mina's Theme" at bounding box center [702, 351] width 722 height 14
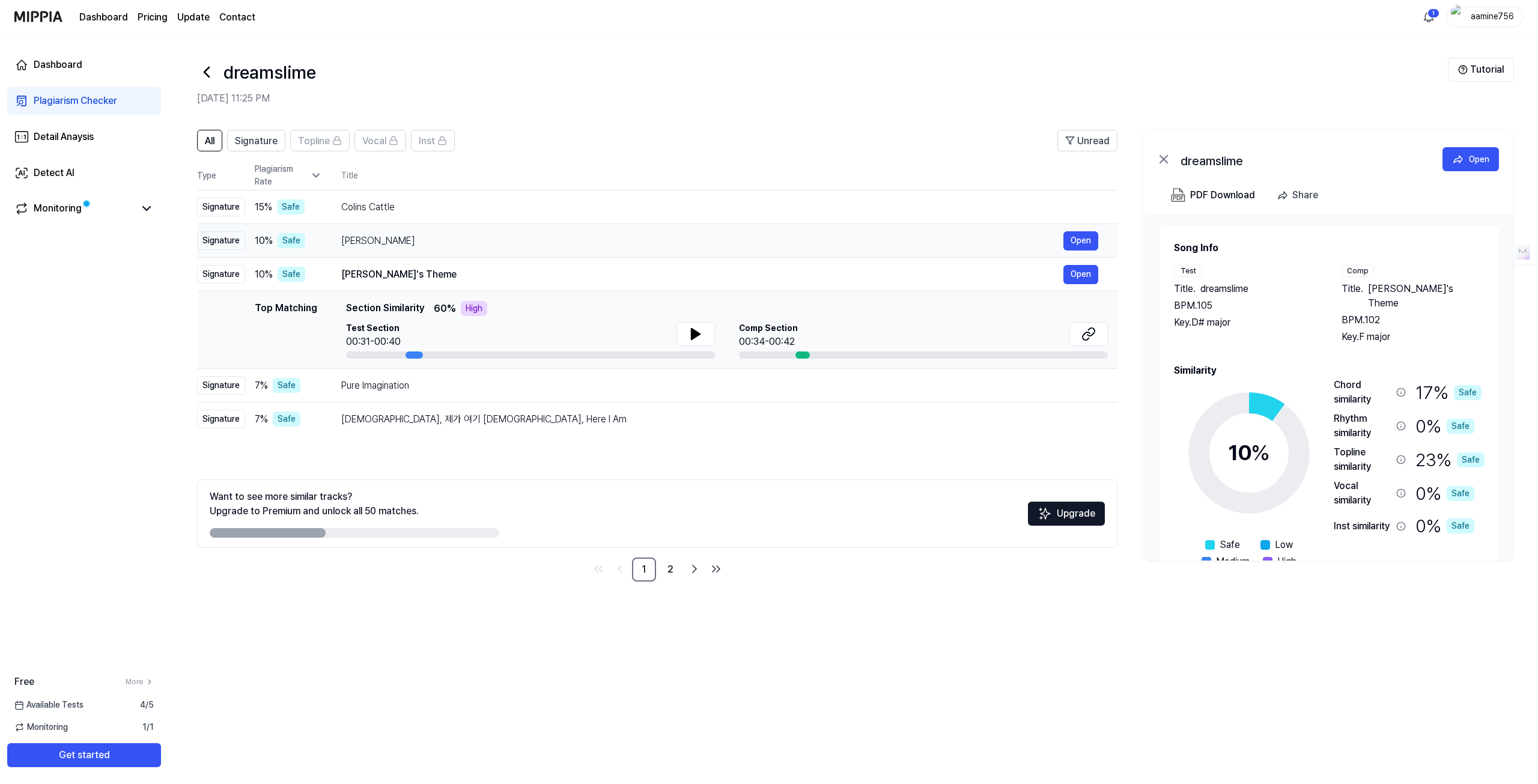
click at [324, 235] on td "Linda Güerita Open" at bounding box center [720, 241] width 795 height 33
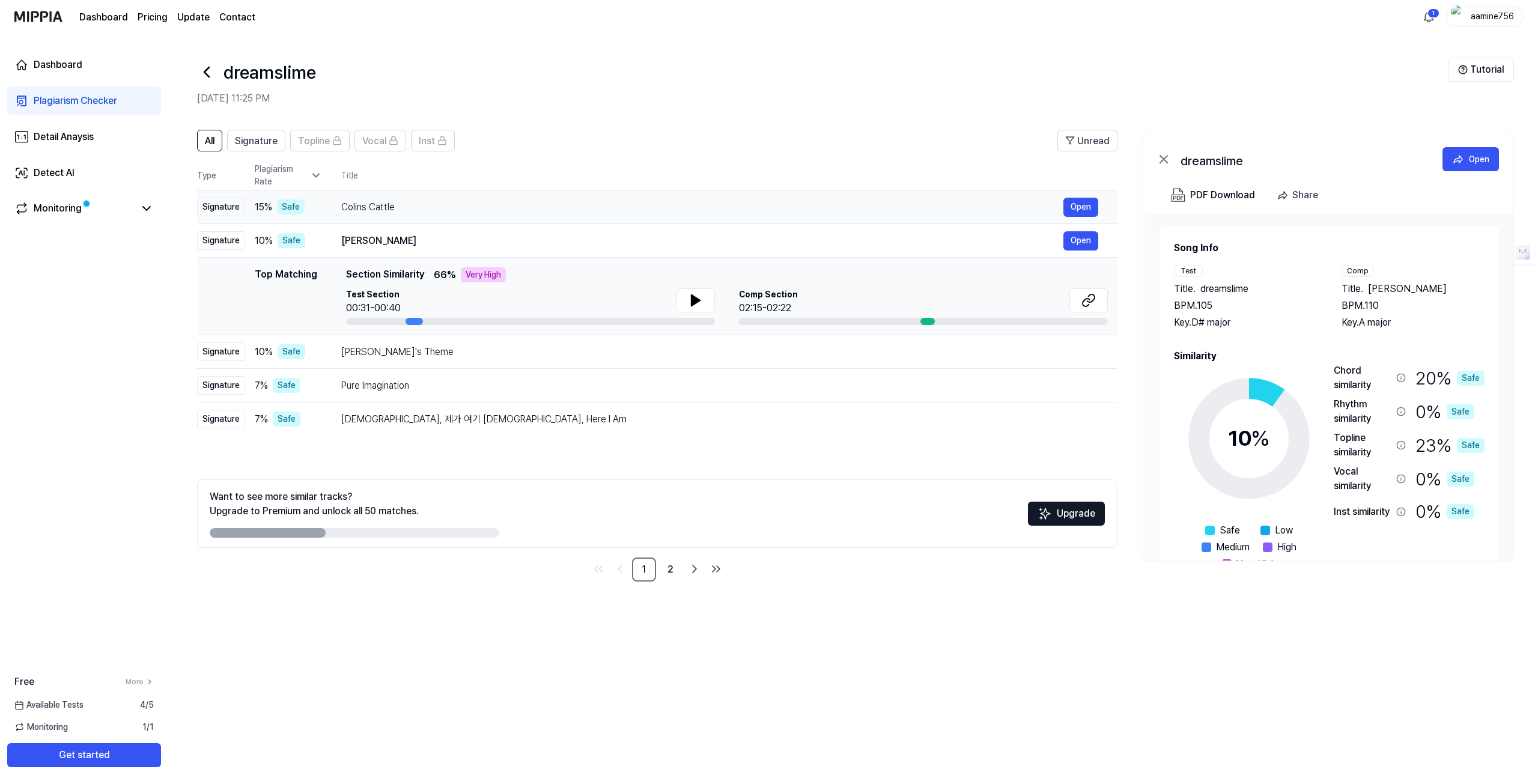
click at [327, 206] on td "Colins Cattle Open" at bounding box center [720, 206] width 795 height 33
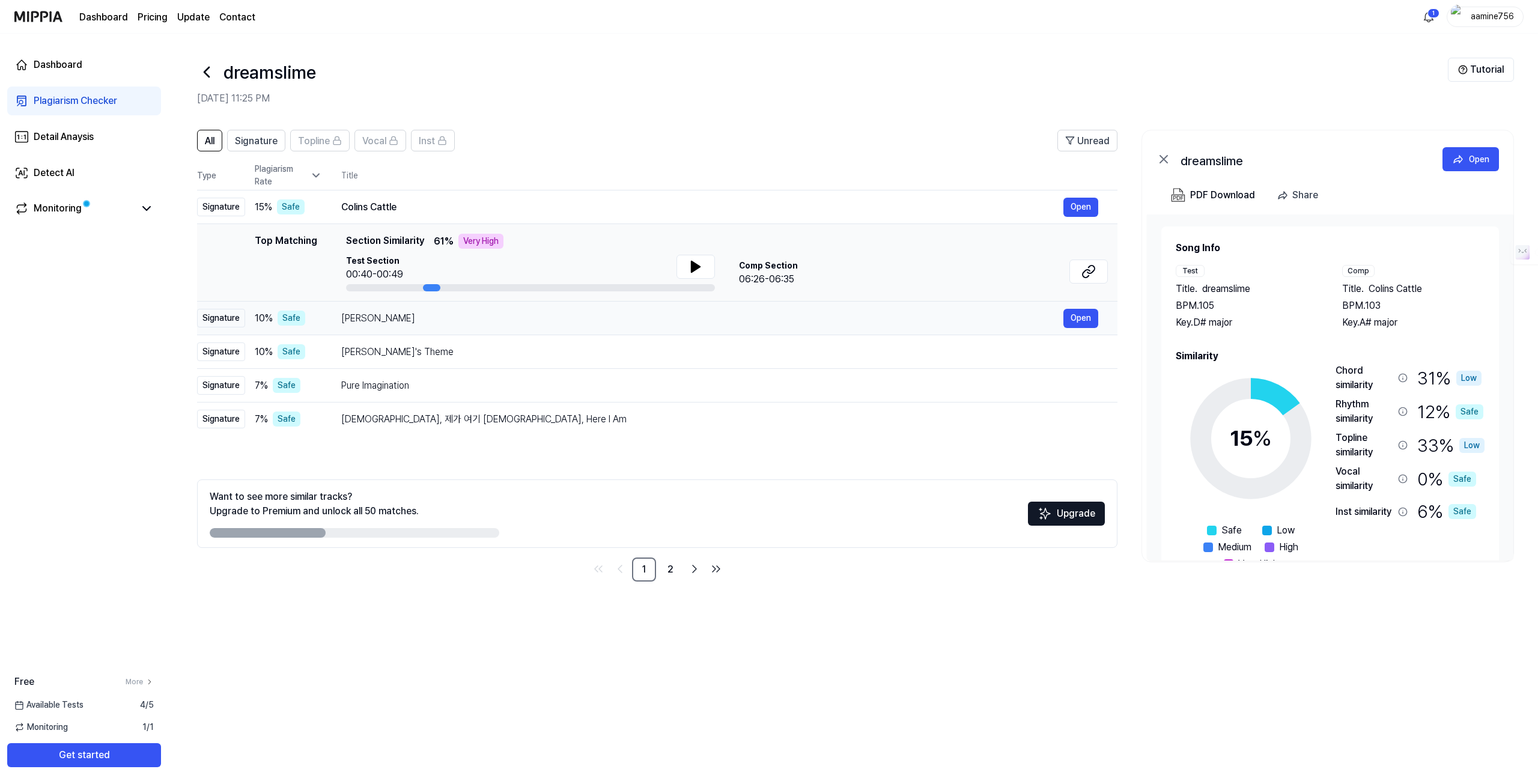
click at [330, 313] on td "Linda Güerita Open" at bounding box center [720, 318] width 795 height 33
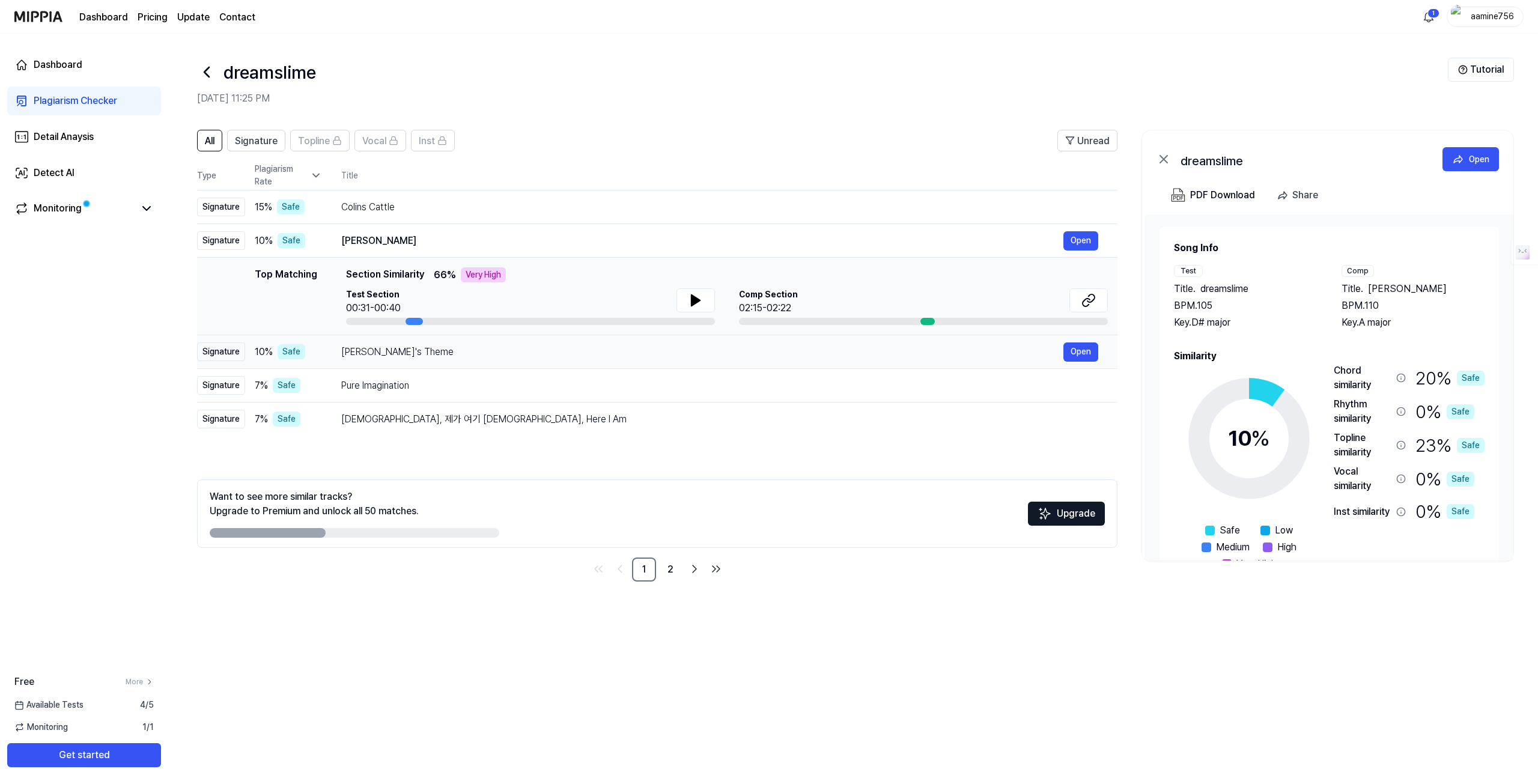
click at [334, 347] on td "Mina's Theme Open" at bounding box center [720, 351] width 795 height 33
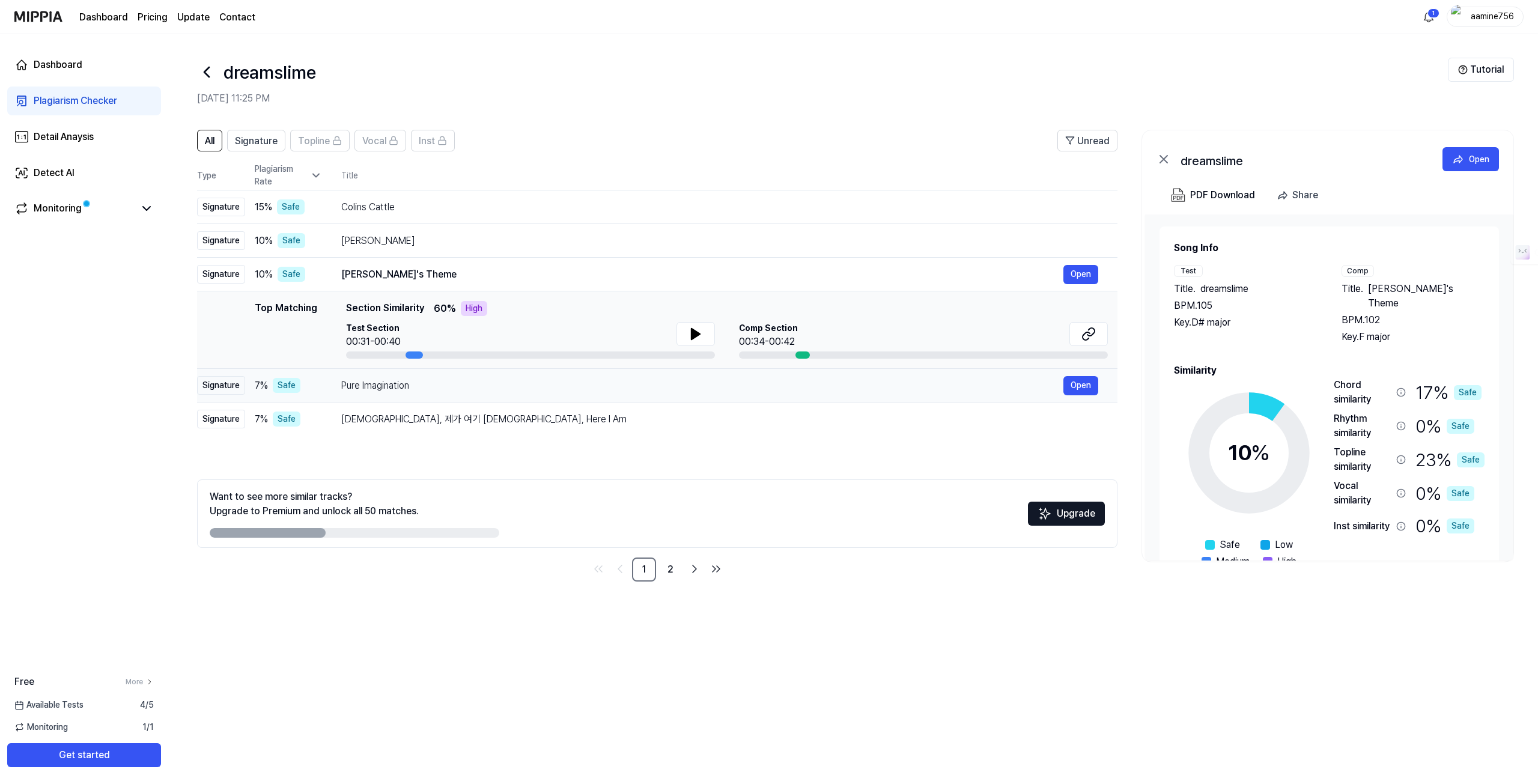
click at [336, 393] on td "Pure Imagination Open" at bounding box center [720, 385] width 795 height 33
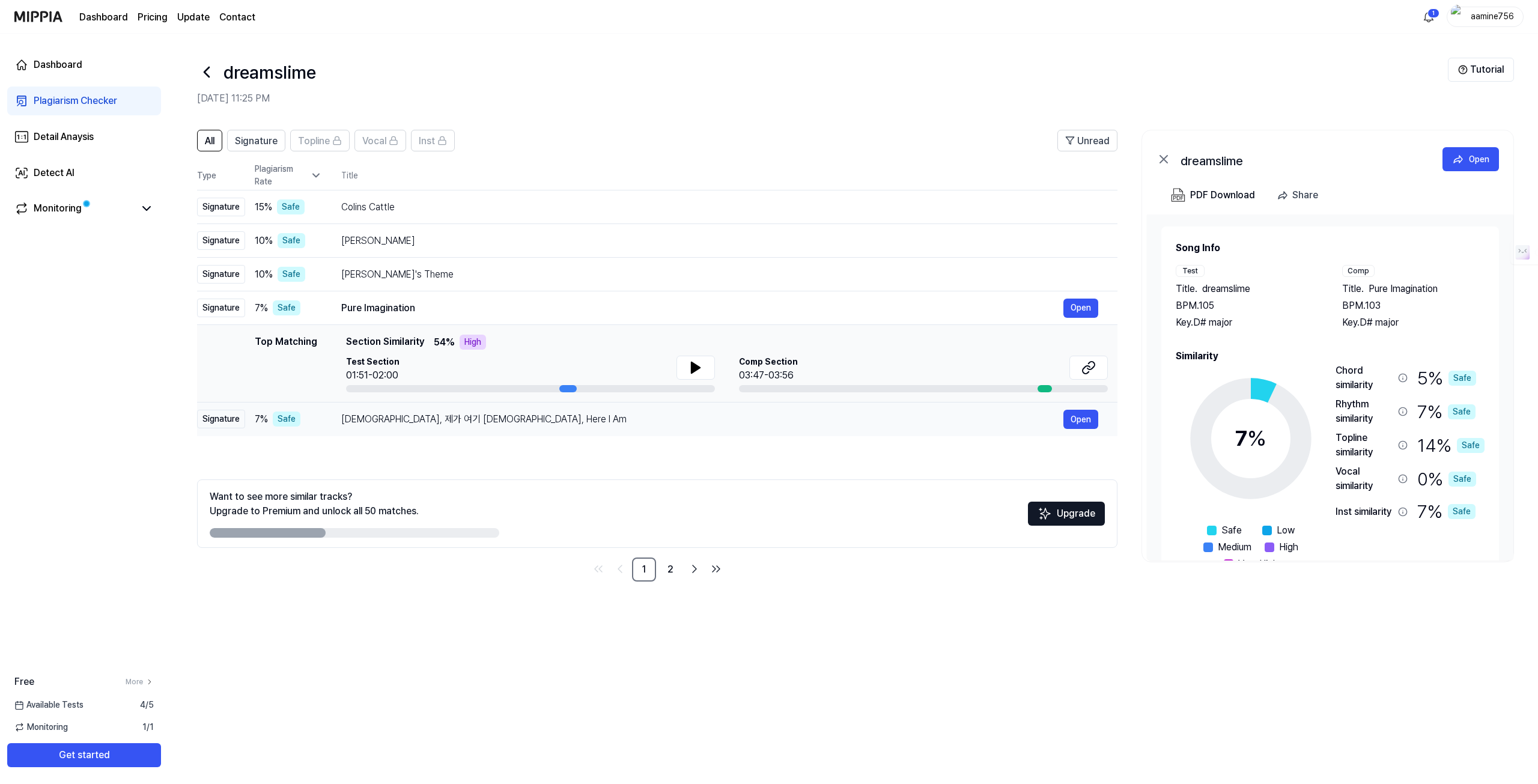
click at [348, 423] on div "주님, 제가 여기 있습니다 Lord, Here I Am" at bounding box center [702, 419] width 722 height 14
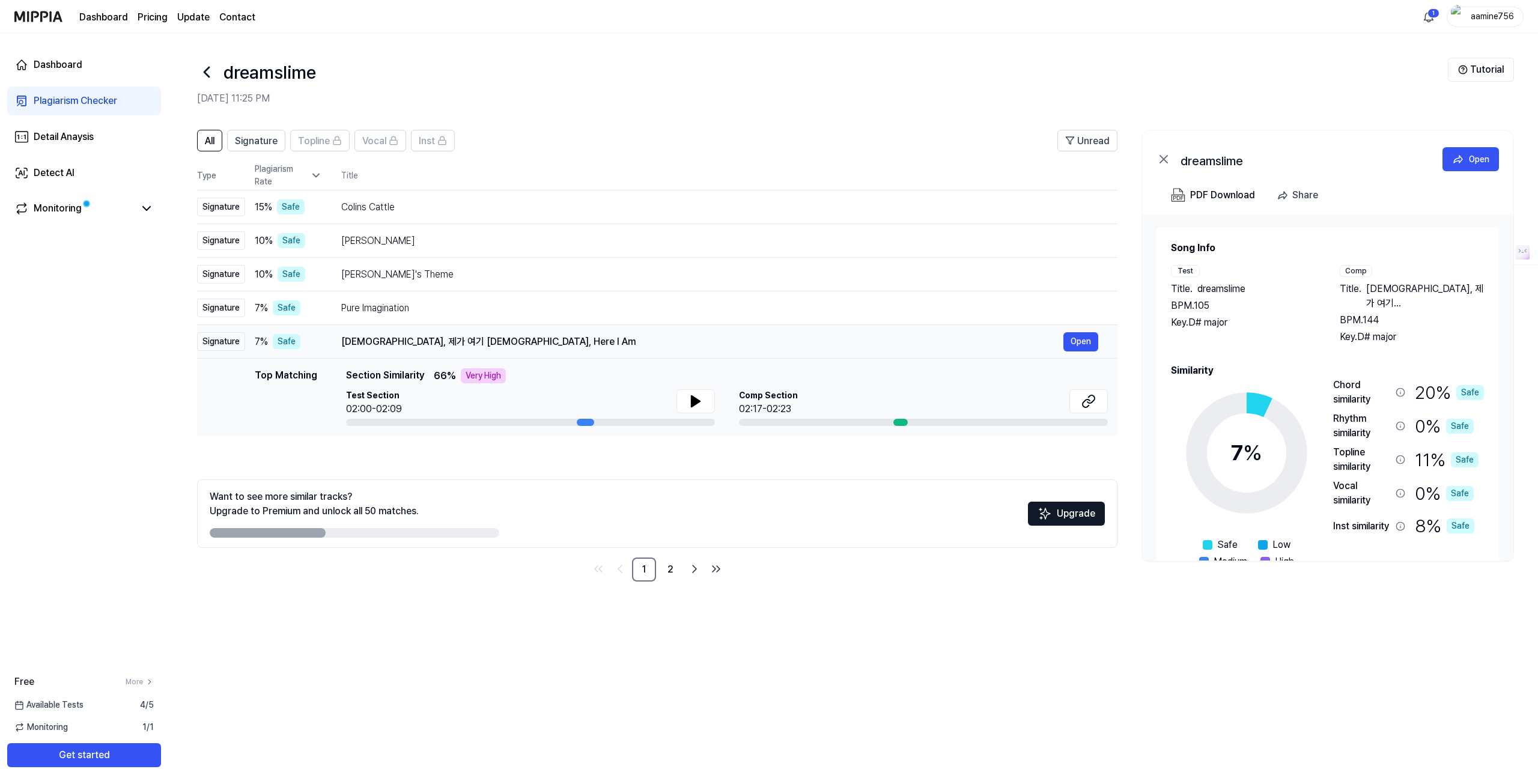
click at [332, 338] on td "주님, 제가 여기 있습니다 Lord, Here I Am Open" at bounding box center [720, 342] width 795 height 33
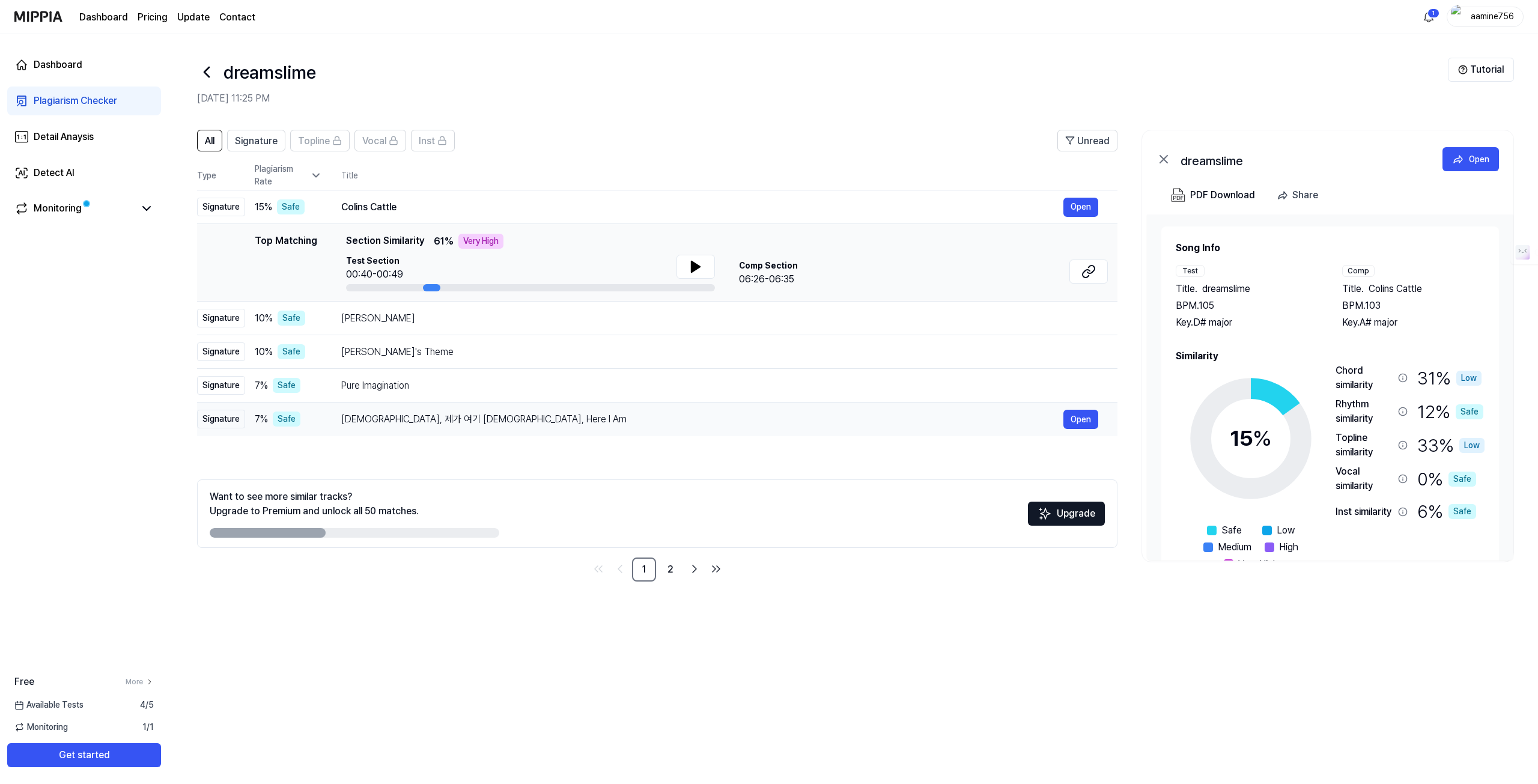
click at [325, 408] on td "주님, 제가 여기 있습니다 Lord, Here I Am Open" at bounding box center [720, 419] width 795 height 33
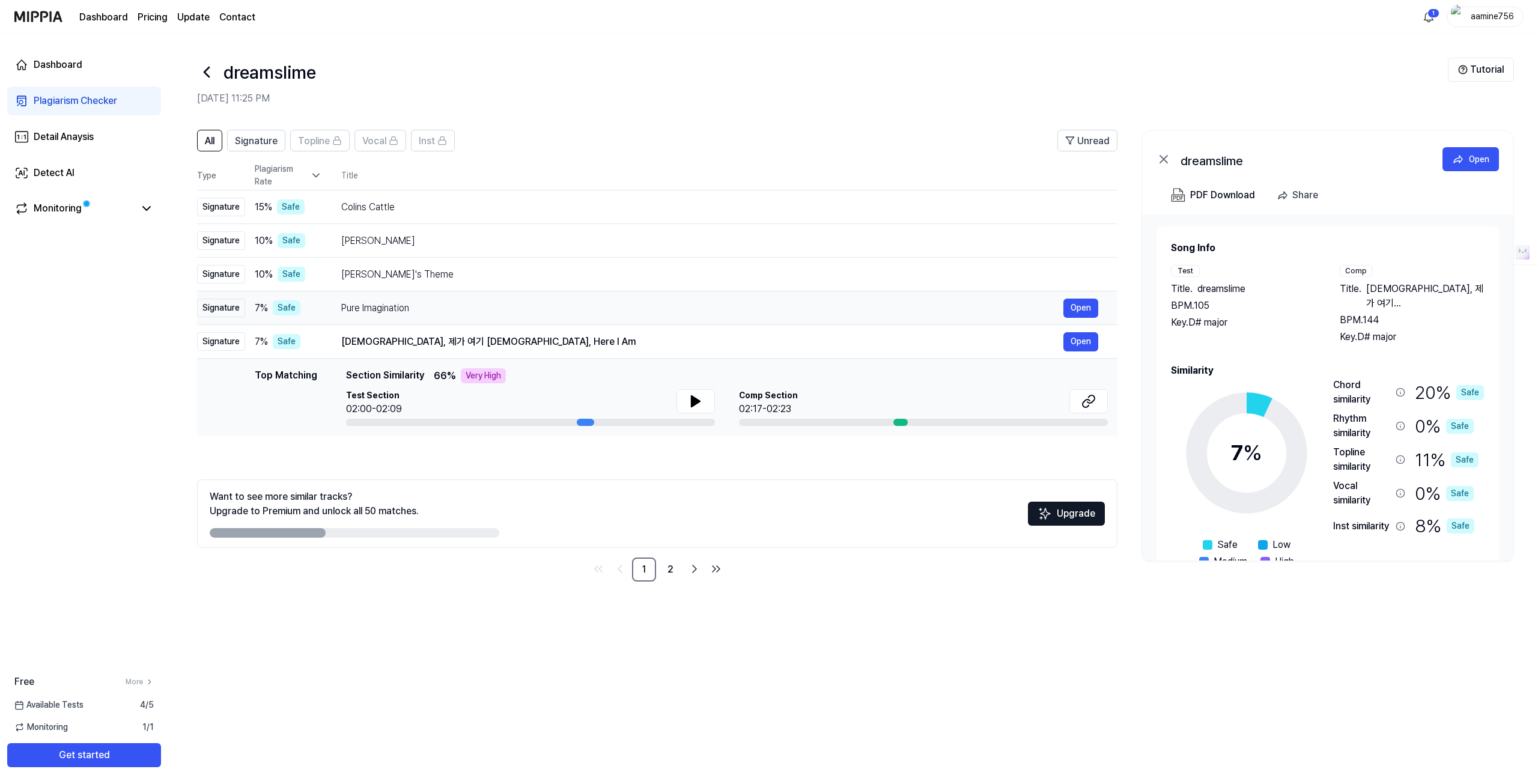
click at [328, 312] on td "Pure Imagination Open" at bounding box center [720, 307] width 795 height 33
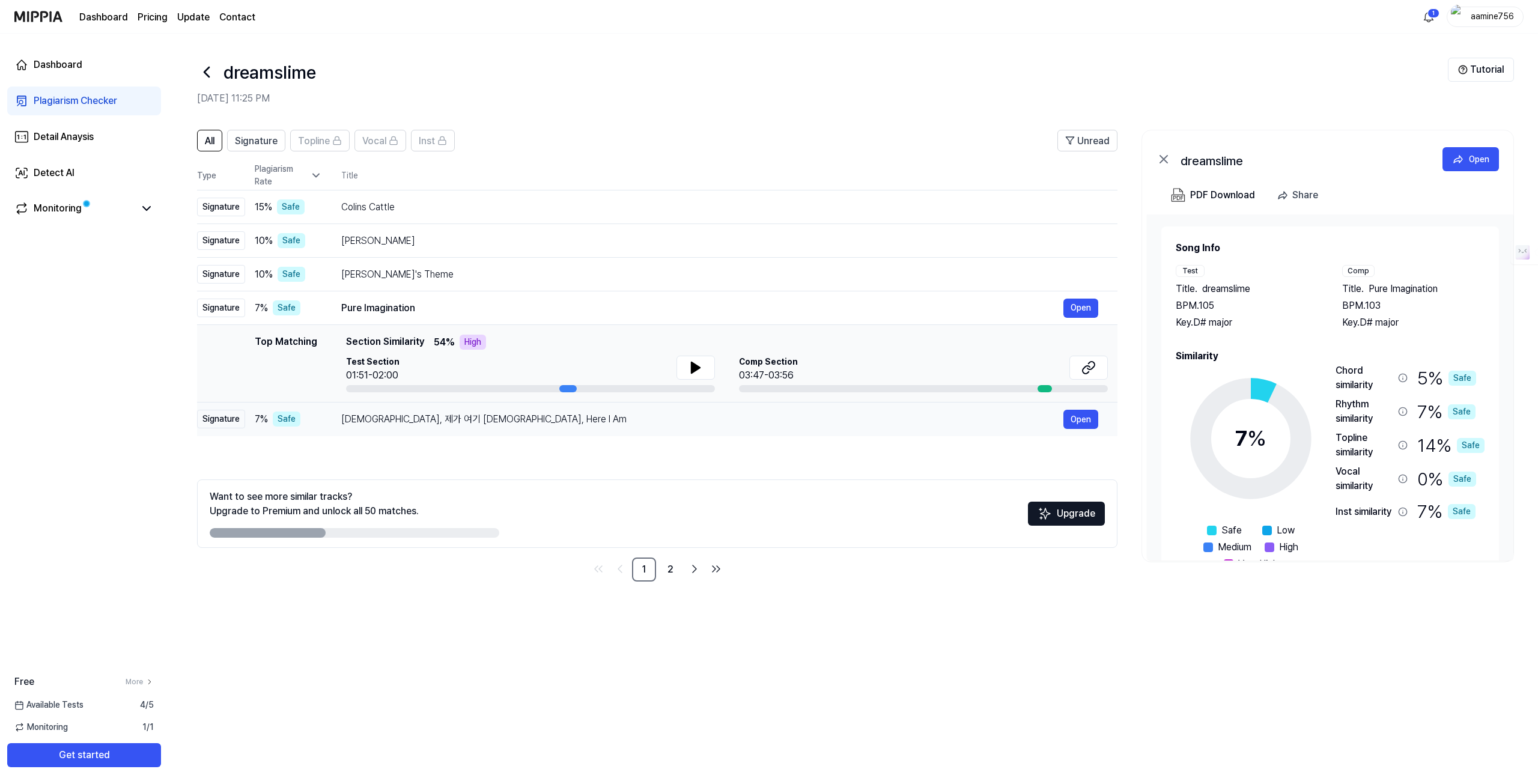
click at [347, 421] on div "주님, 제가 여기 있습니다 Lord, Here I Am" at bounding box center [702, 419] width 722 height 14
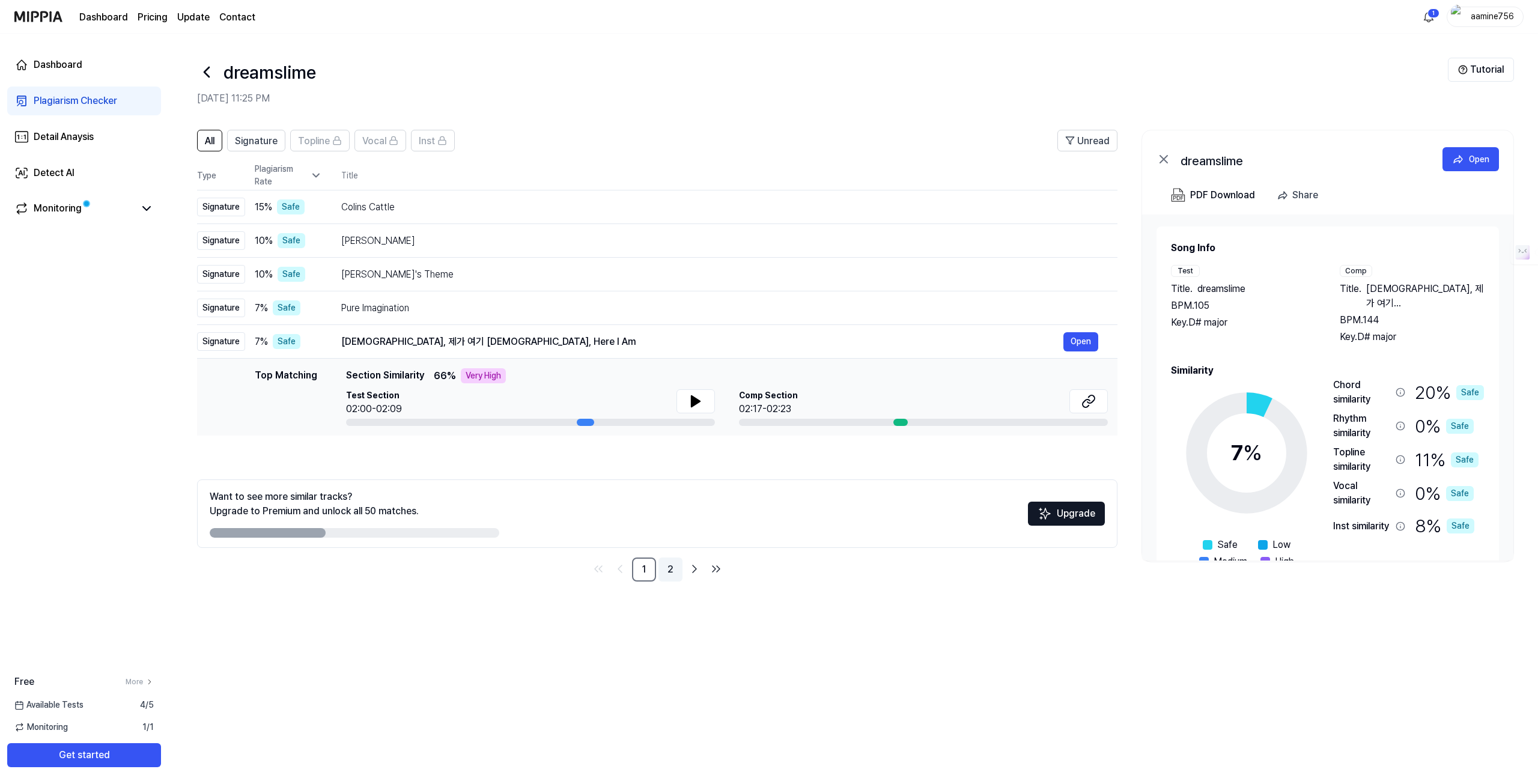
click at [671, 573] on link "2" at bounding box center [671, 569] width 24 height 24
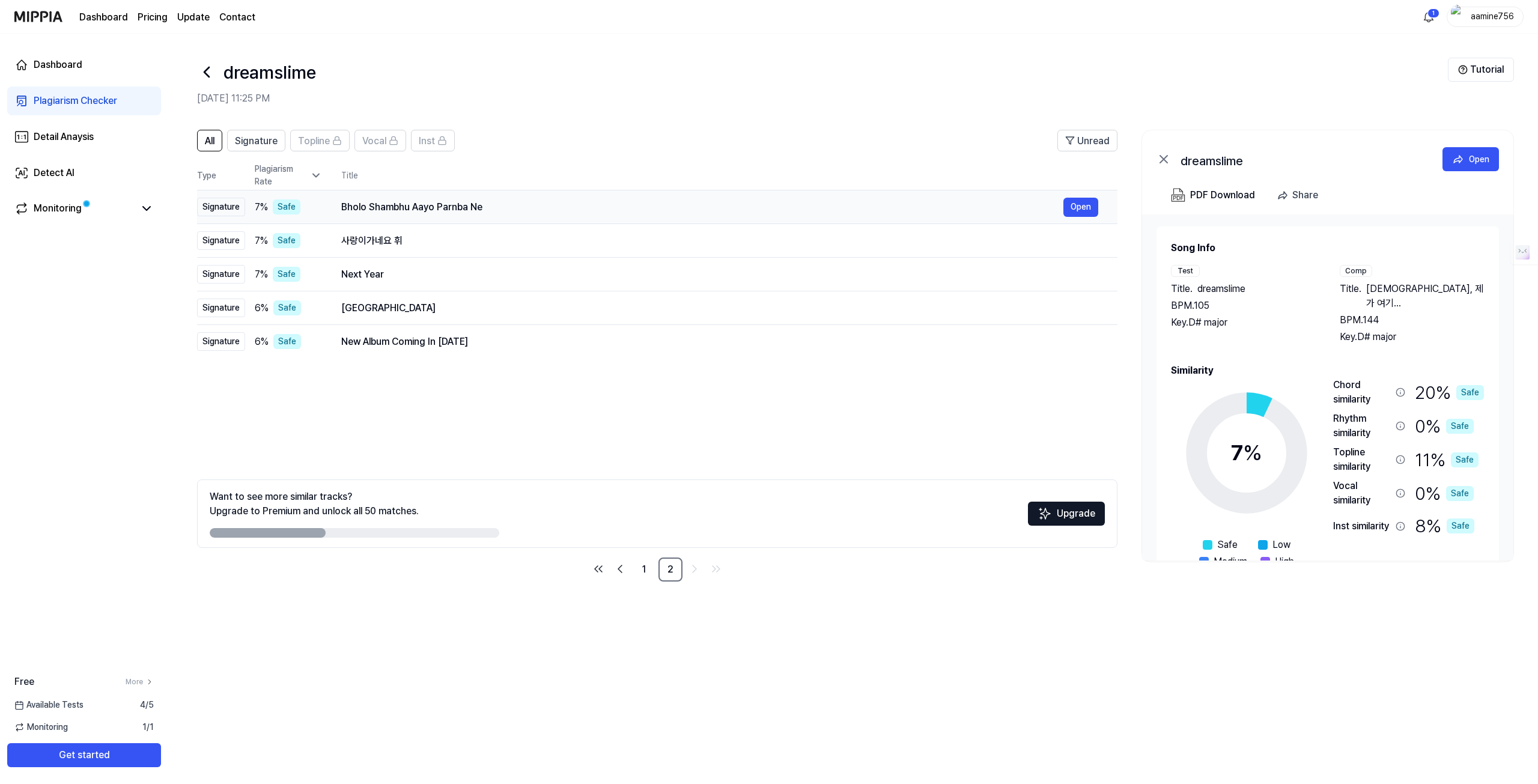
click at [338, 206] on td "Bholo Shambhu Aayo Parnba Ne Open" at bounding box center [720, 206] width 795 height 33
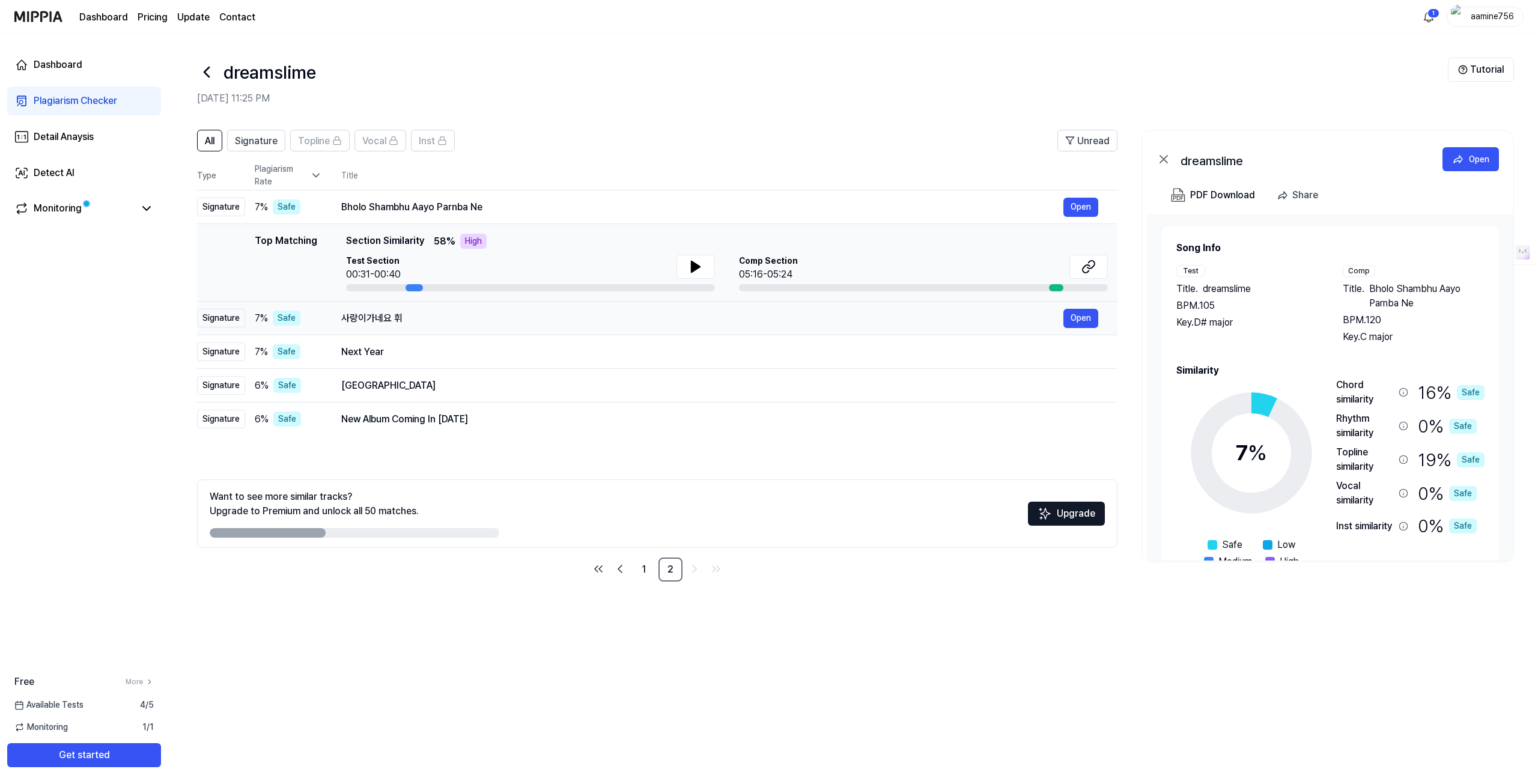
click at [333, 319] on td "사랑이가네요 휘 Open" at bounding box center [720, 318] width 795 height 33
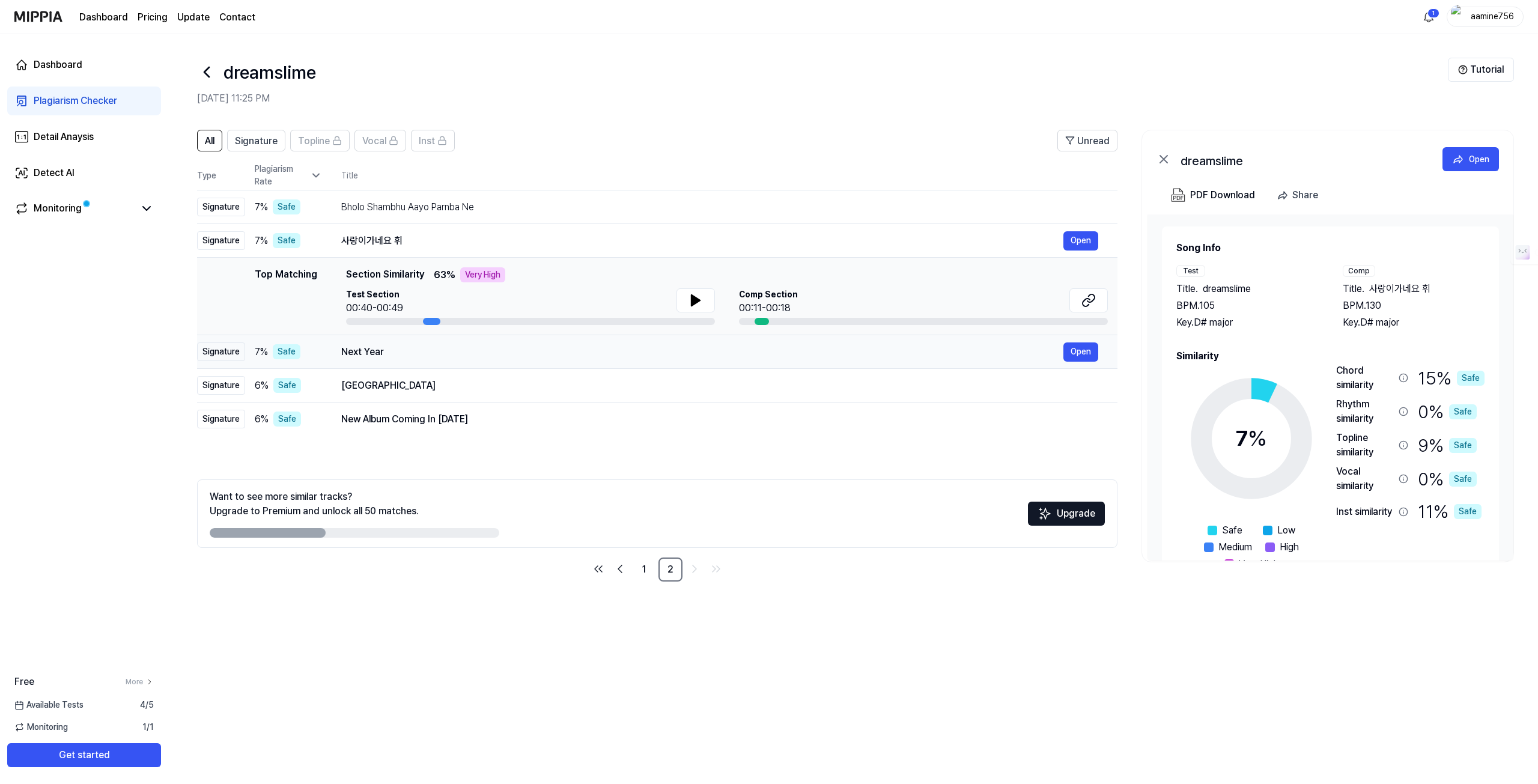
click at [356, 347] on div "Next Year" at bounding box center [702, 351] width 722 height 14
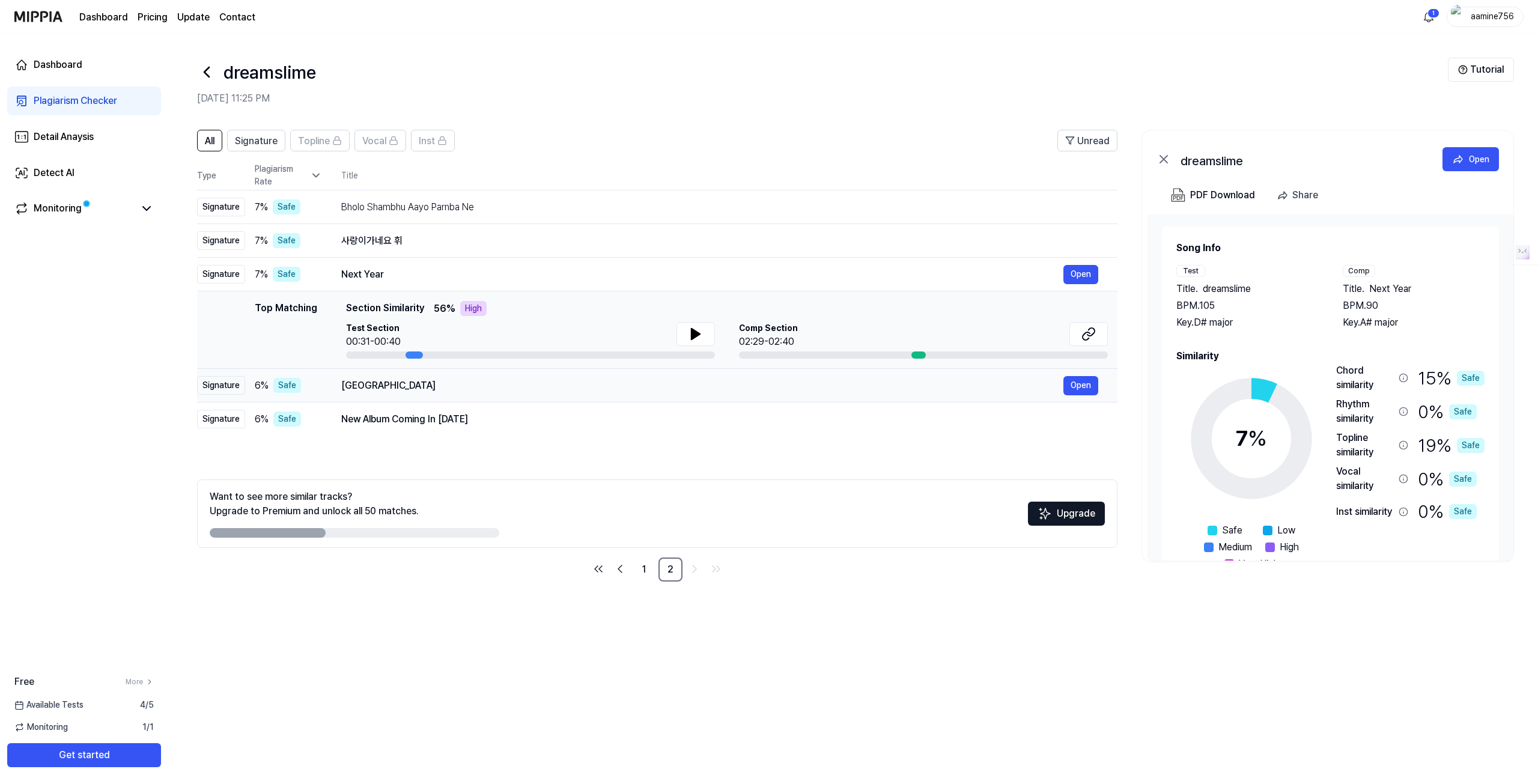
click at [359, 384] on div "Malinches" at bounding box center [702, 385] width 722 height 14
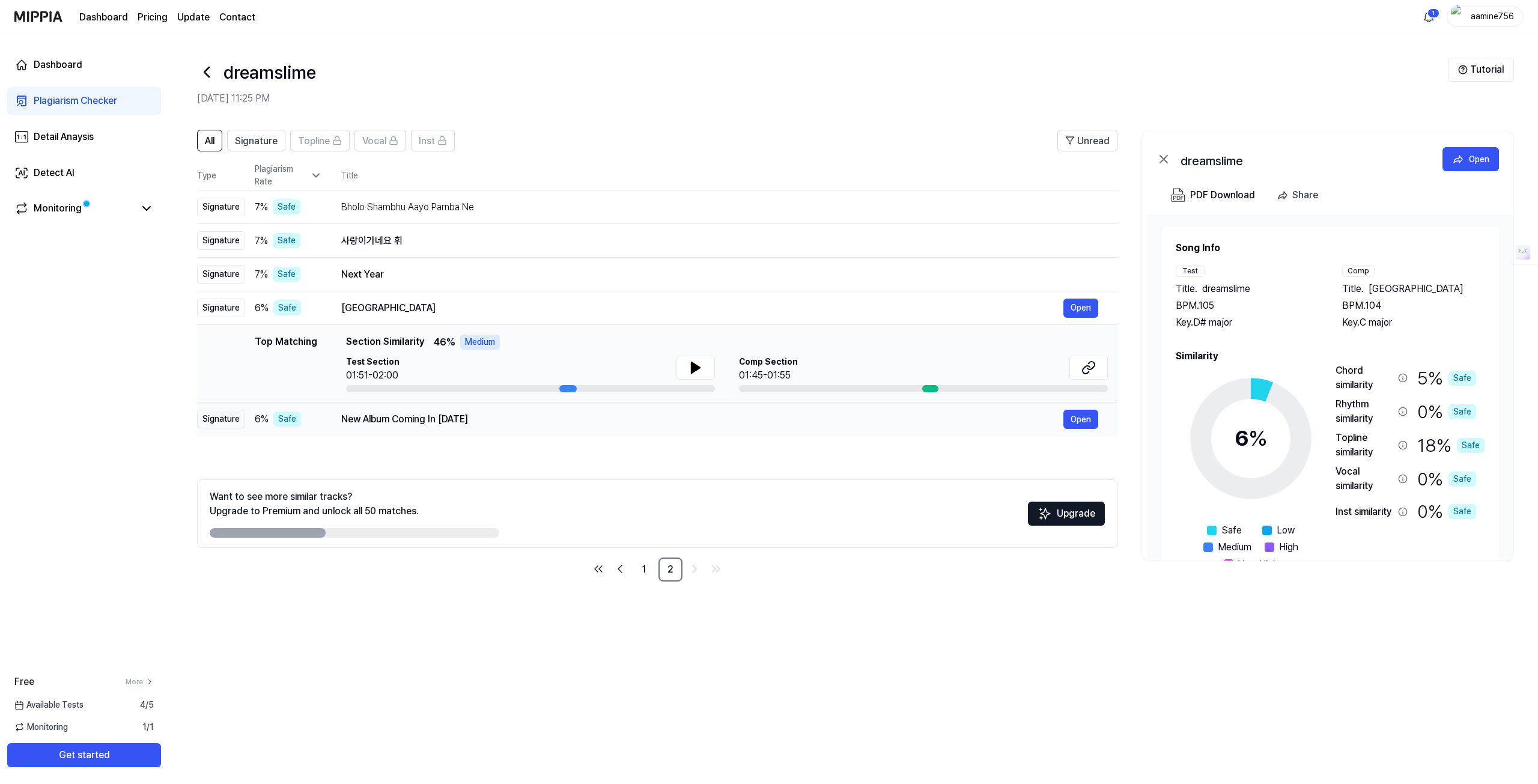
click at [388, 415] on div "New Album Coming In January 2" at bounding box center [702, 419] width 722 height 14
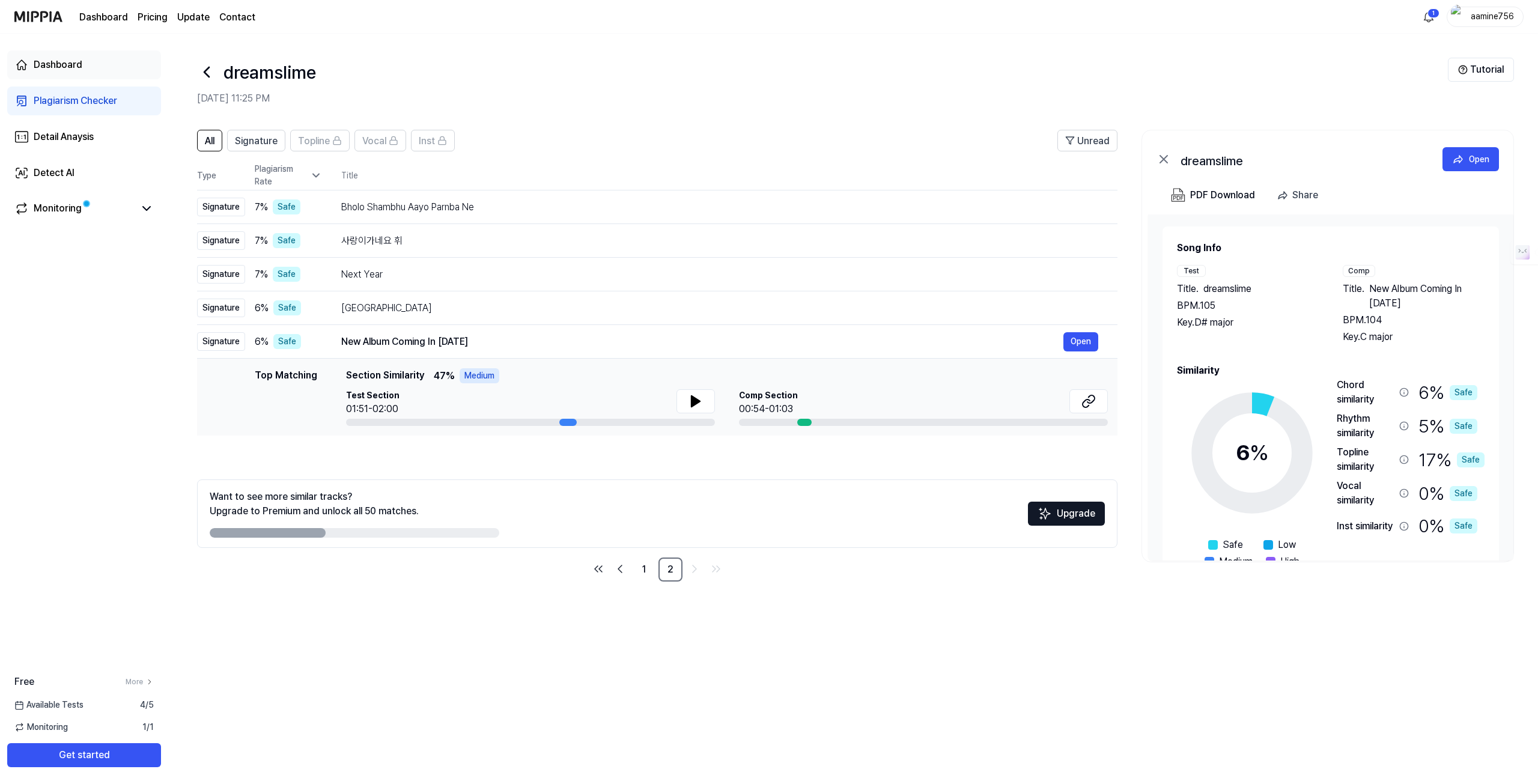
click at [54, 62] on div "Dashboard" at bounding box center [58, 65] width 49 height 14
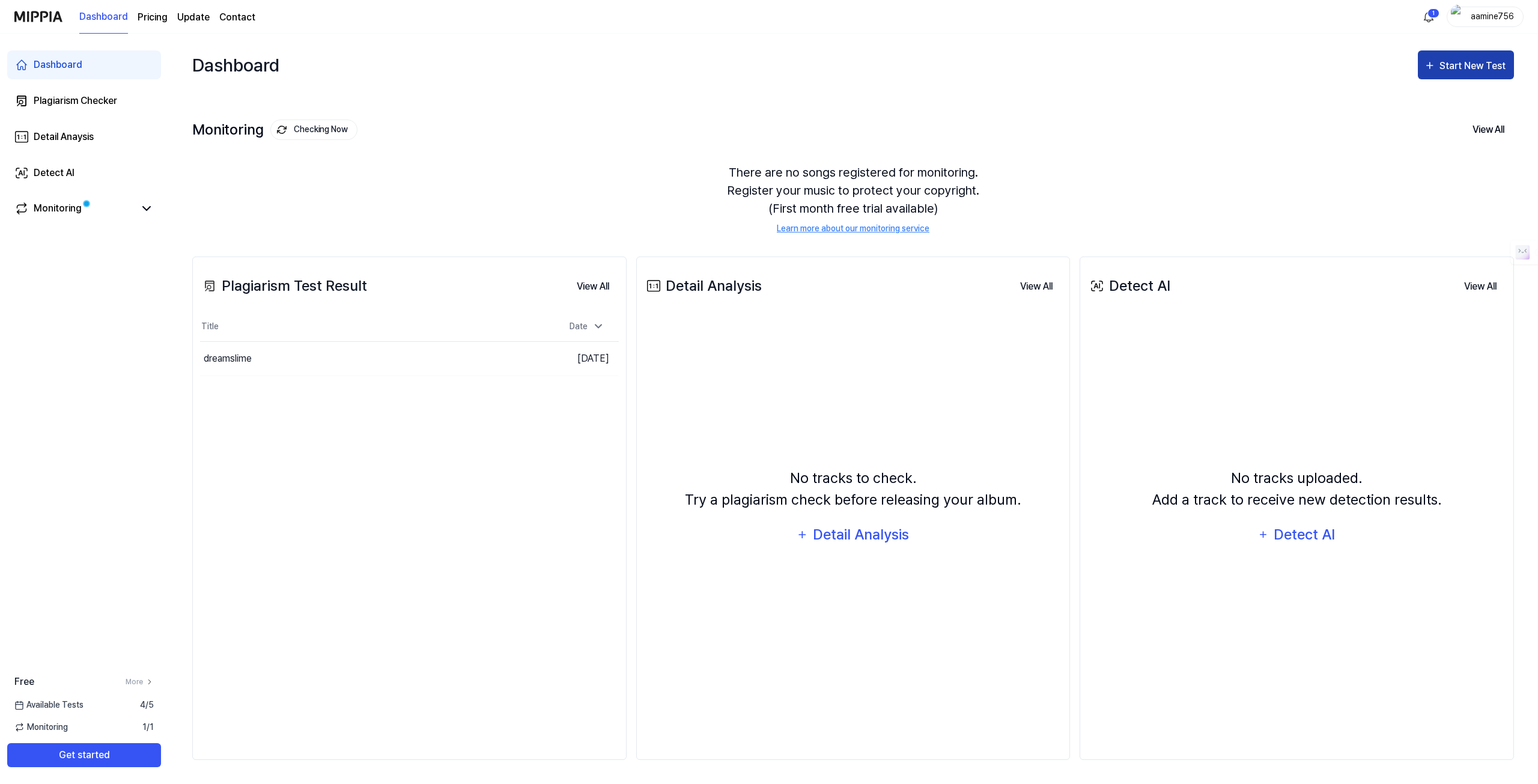
click at [1460, 62] on div "Start New Test" at bounding box center [1473, 65] width 68 height 16
click at [47, 163] on link "Detect AI" at bounding box center [84, 173] width 154 height 29
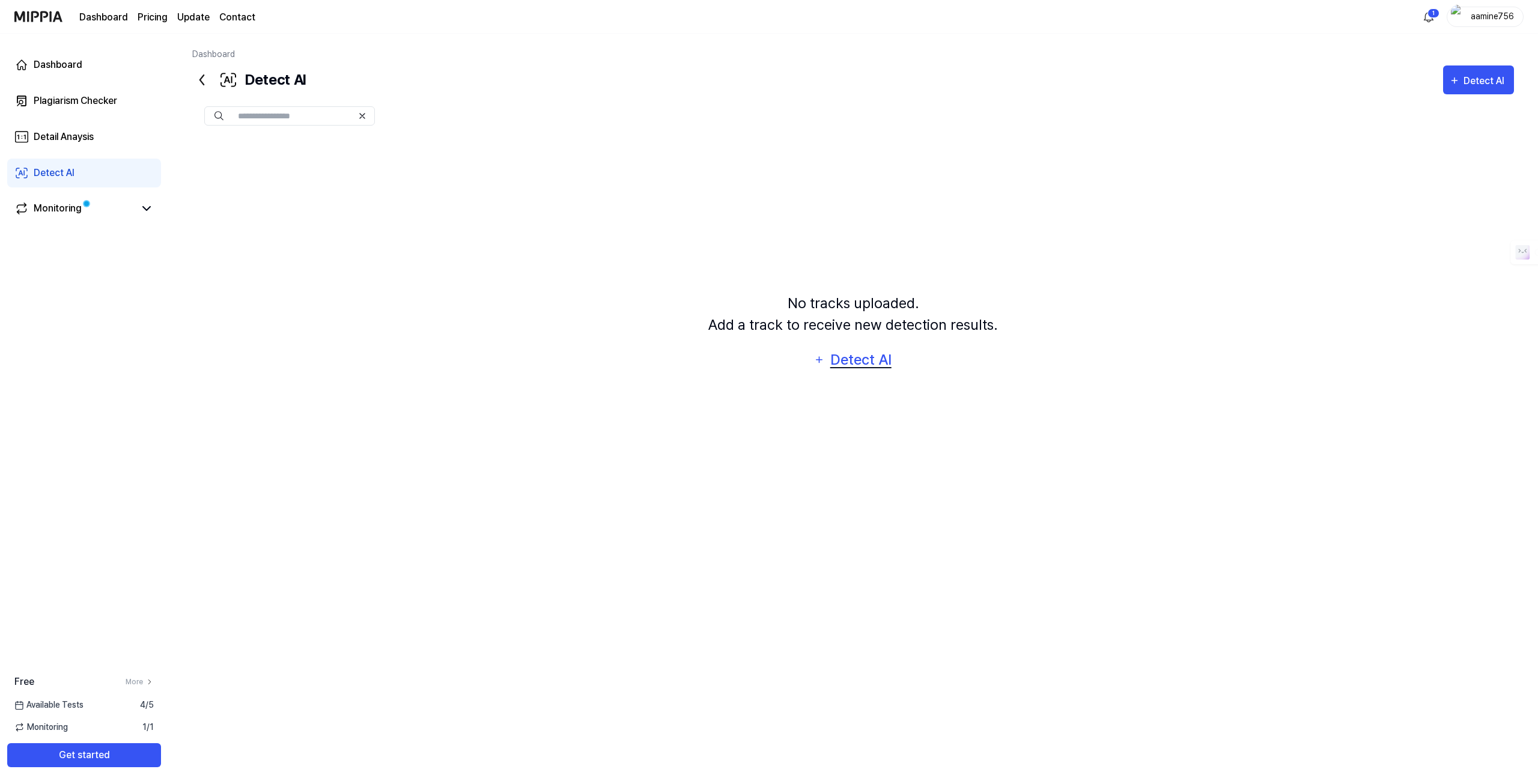
click at [846, 365] on div "Detect AI" at bounding box center [860, 359] width 65 height 23
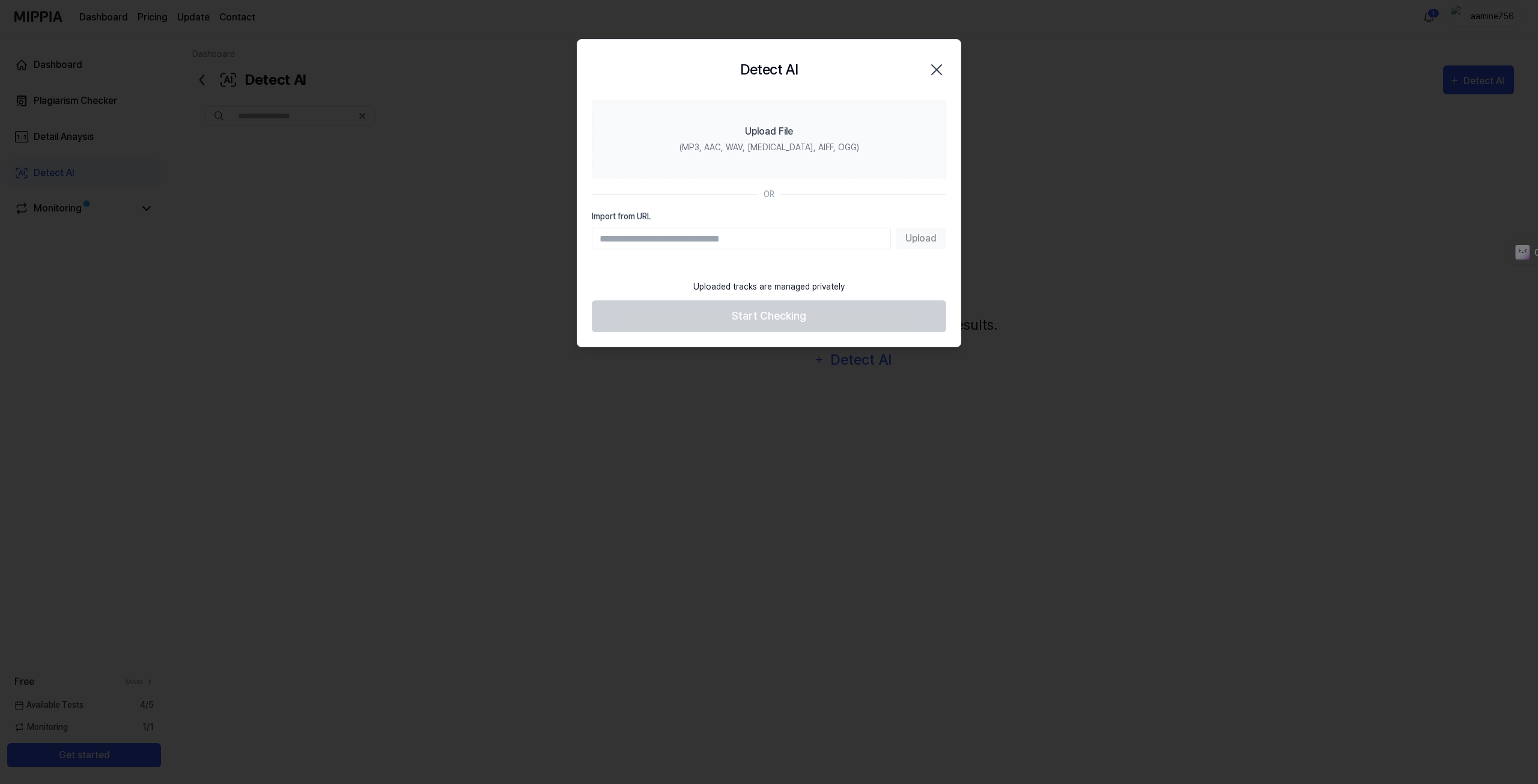
click at [942, 74] on icon "button" at bounding box center [936, 70] width 19 height 19
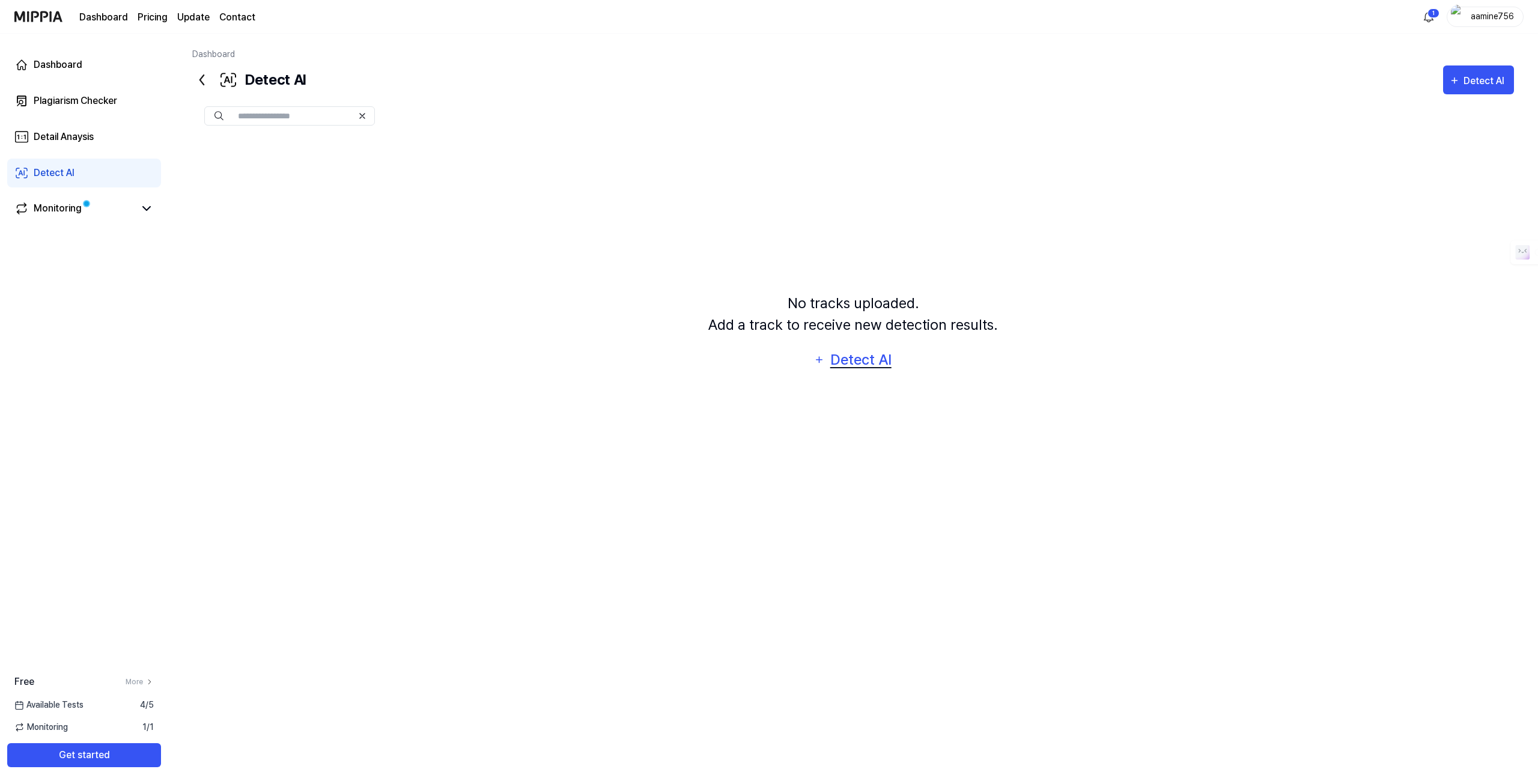
click at [840, 356] on div "Detect AI" at bounding box center [860, 359] width 65 height 23
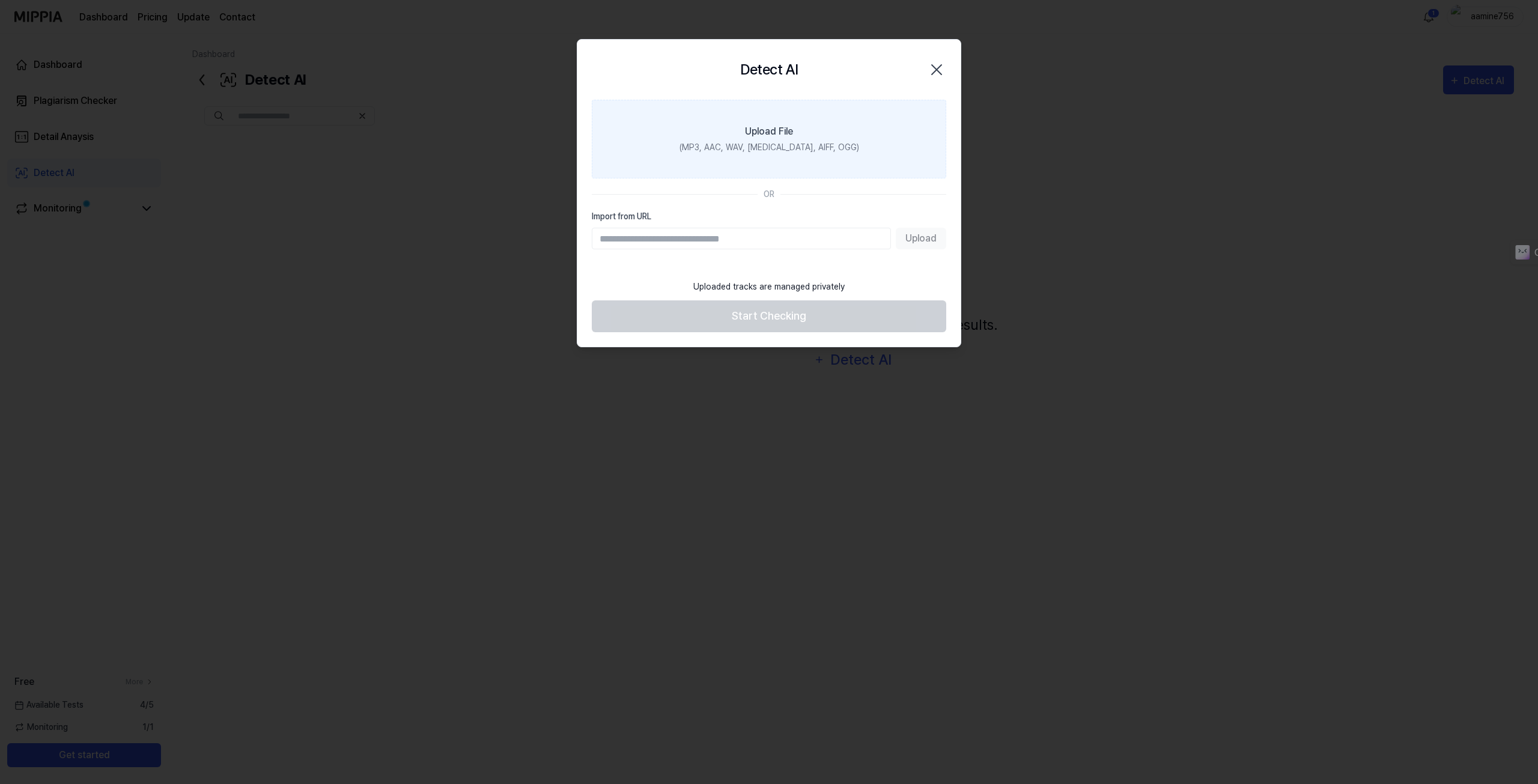
click at [812, 130] on label "Upload File (MP3, AAC, WAV, [MEDICAL_DATA], AIFF, OGG)" at bounding box center [769, 139] width 354 height 79
click at [0, 0] on input "Upload File (MP3, AAC, WAV, [MEDICAL_DATA], AIFF, OGG)" at bounding box center [0, 0] width 0 height 0
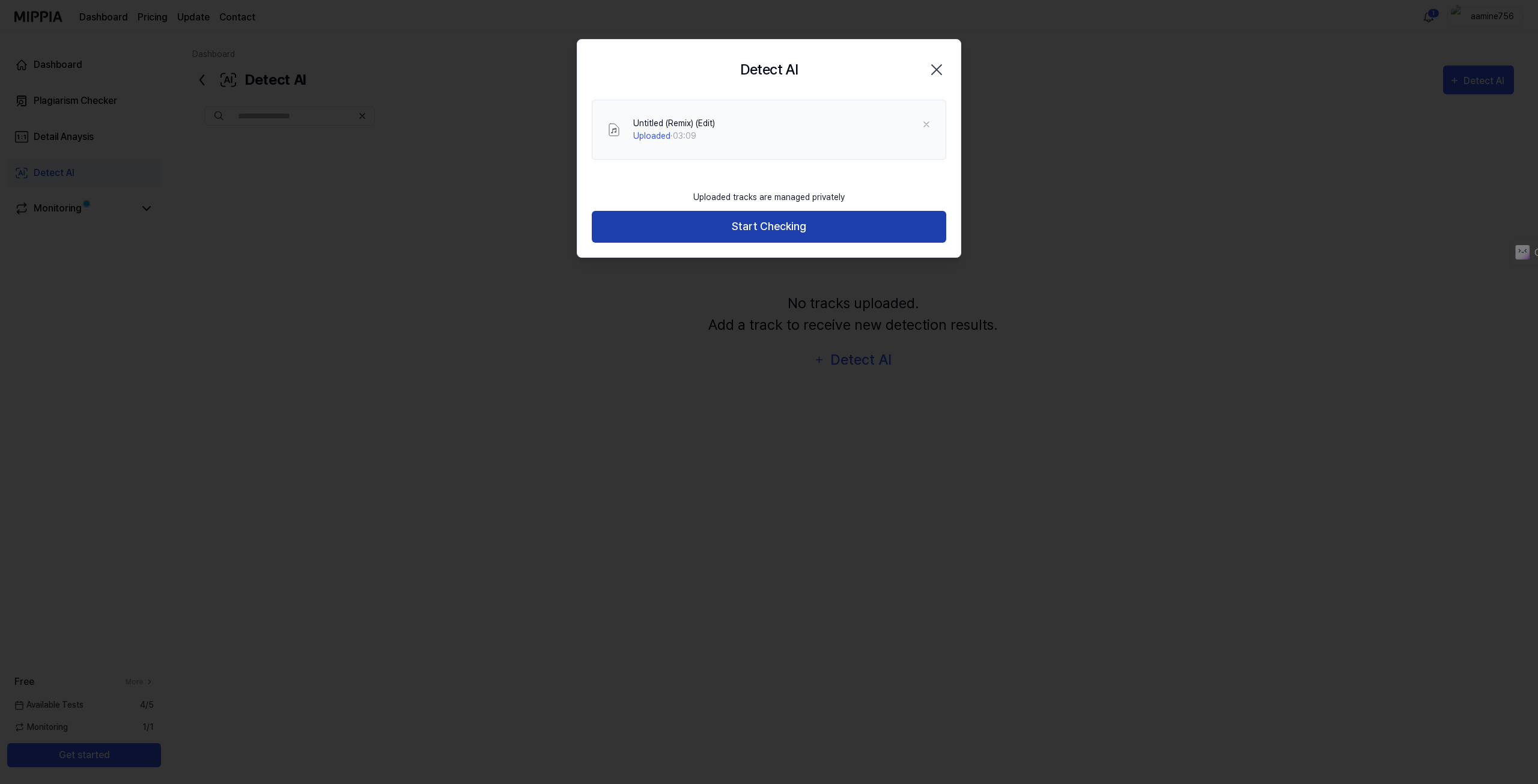
click at [791, 220] on button "Start Checking" at bounding box center [769, 226] width 354 height 32
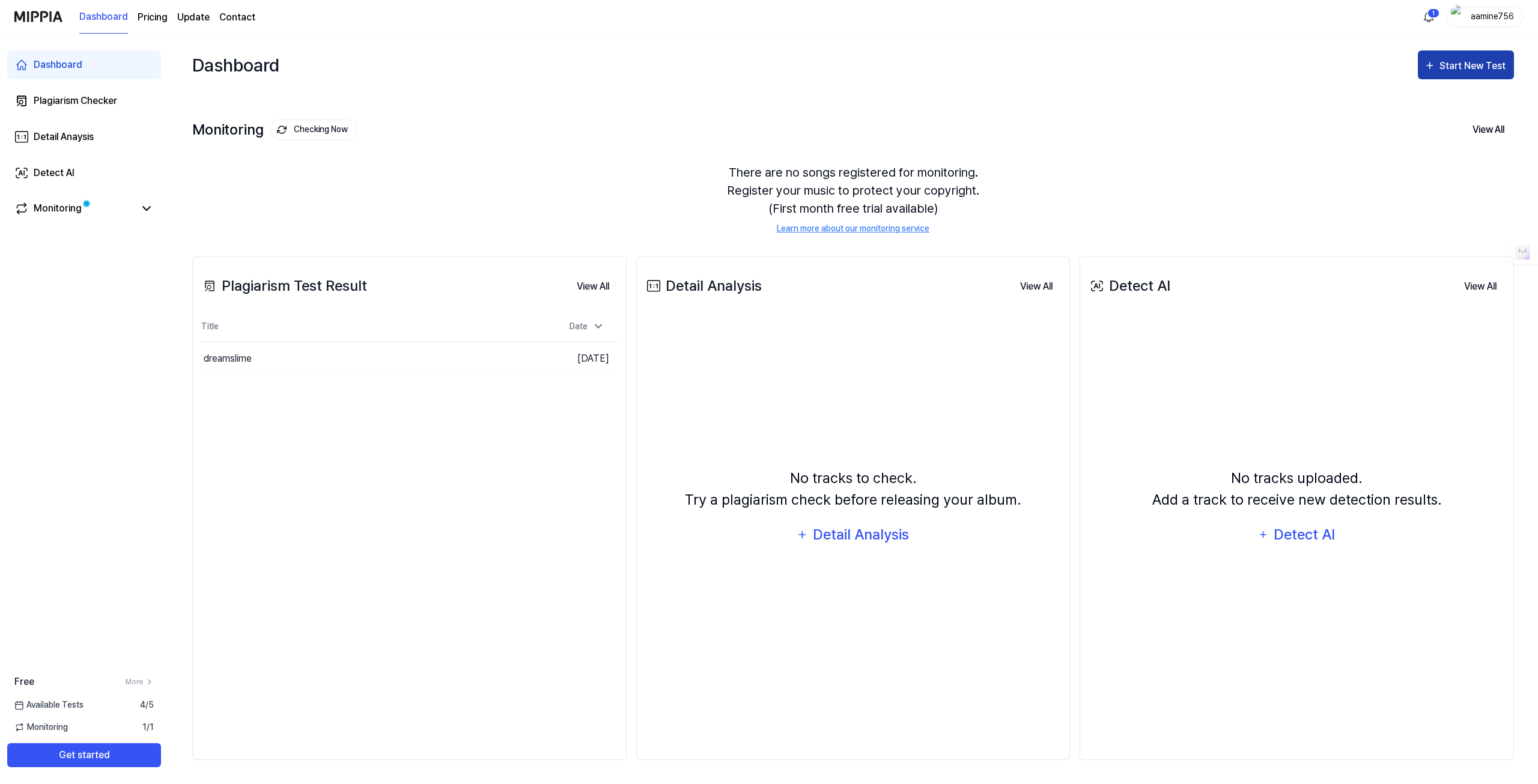
click at [1473, 69] on div "Start New Test" at bounding box center [1473, 65] width 68 height 16
click at [1266, 156] on div "There are no songs registered for monitoring. Register your music to protect yo…" at bounding box center [853, 199] width 1322 height 100
click at [80, 137] on div "Detail Anaysis" at bounding box center [63, 137] width 60 height 14
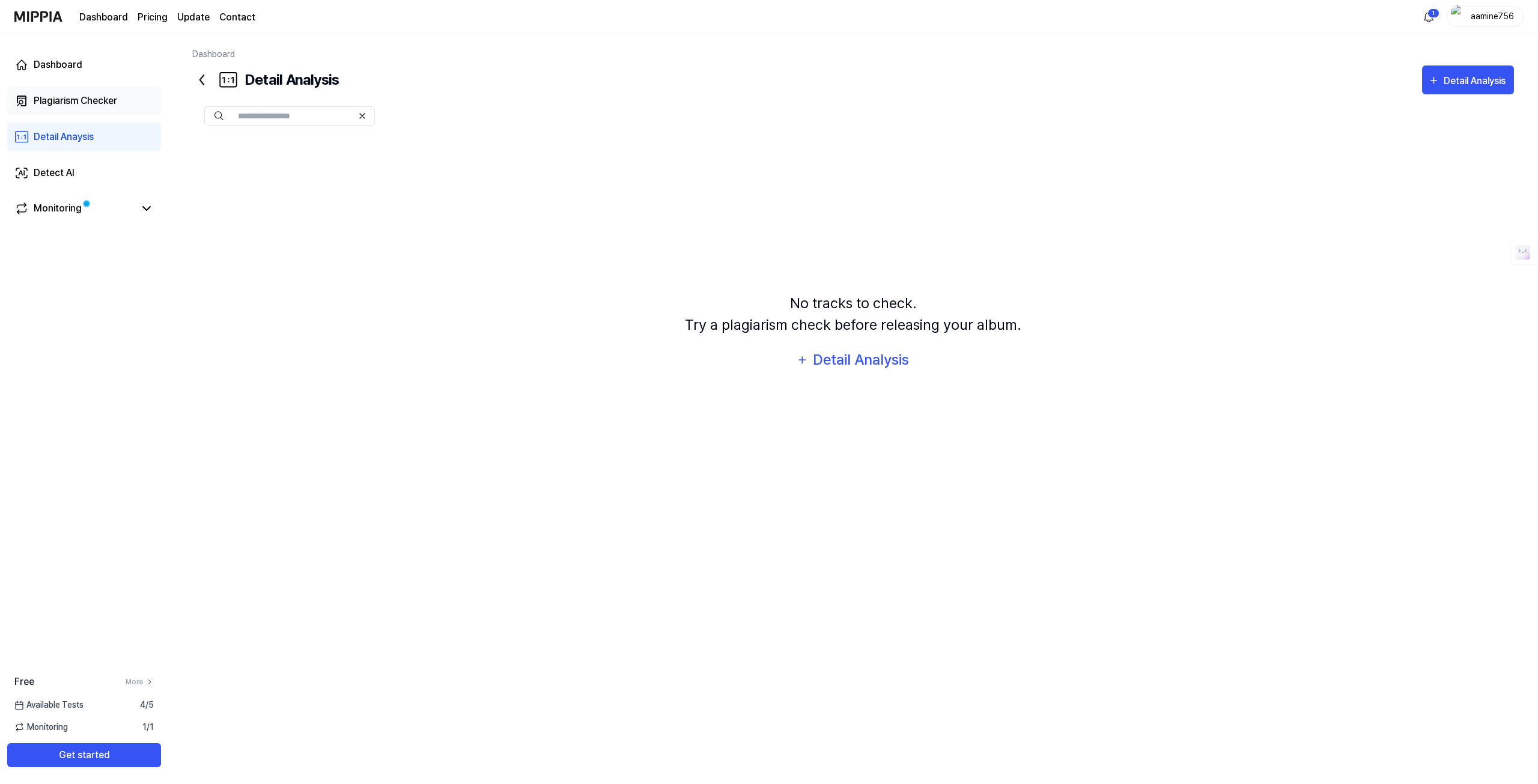
click at [82, 97] on div "Plagiarism Checker" at bounding box center [75, 100] width 83 height 14
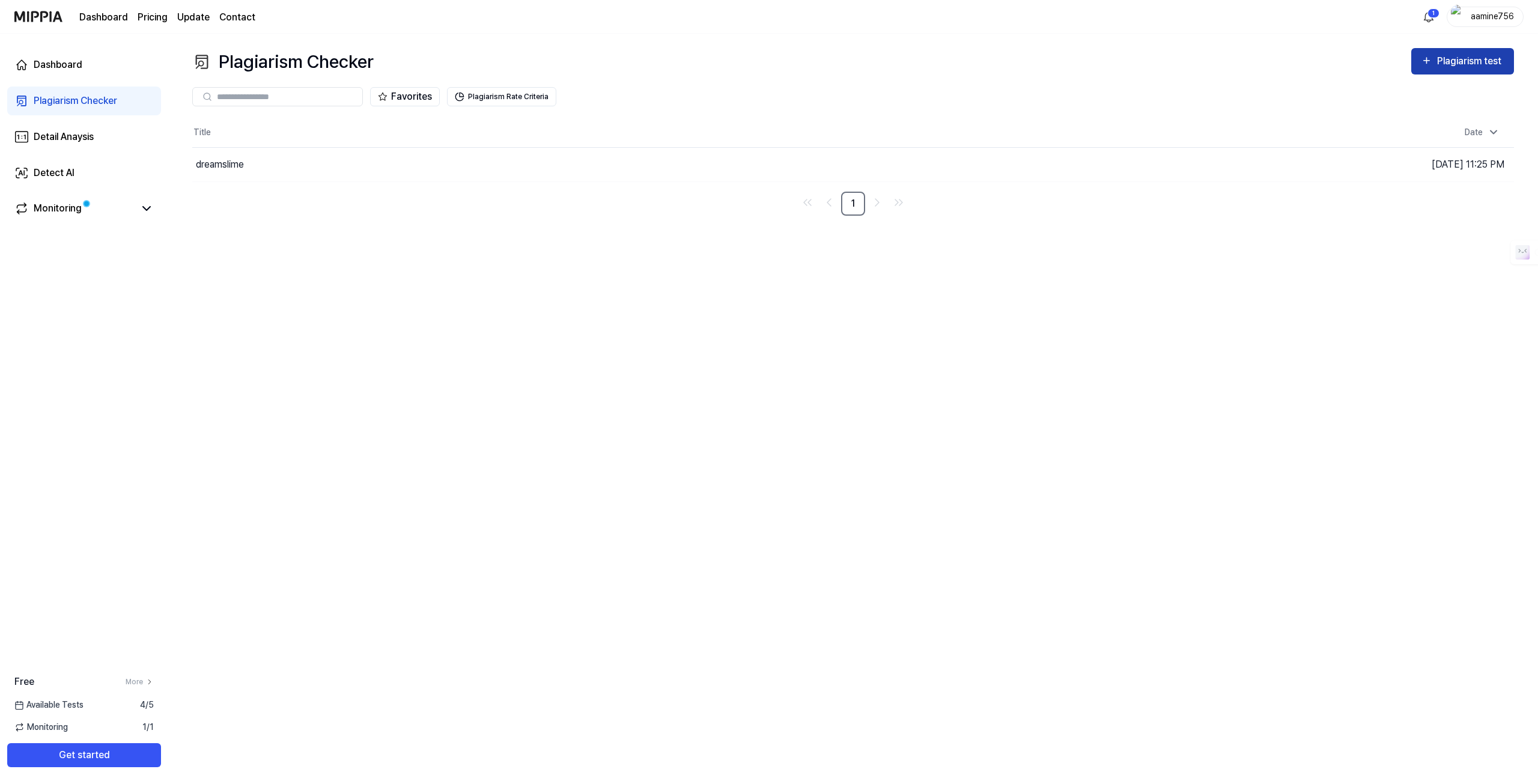
click at [1445, 62] on div "Plagiarism test" at bounding box center [1470, 61] width 68 height 16
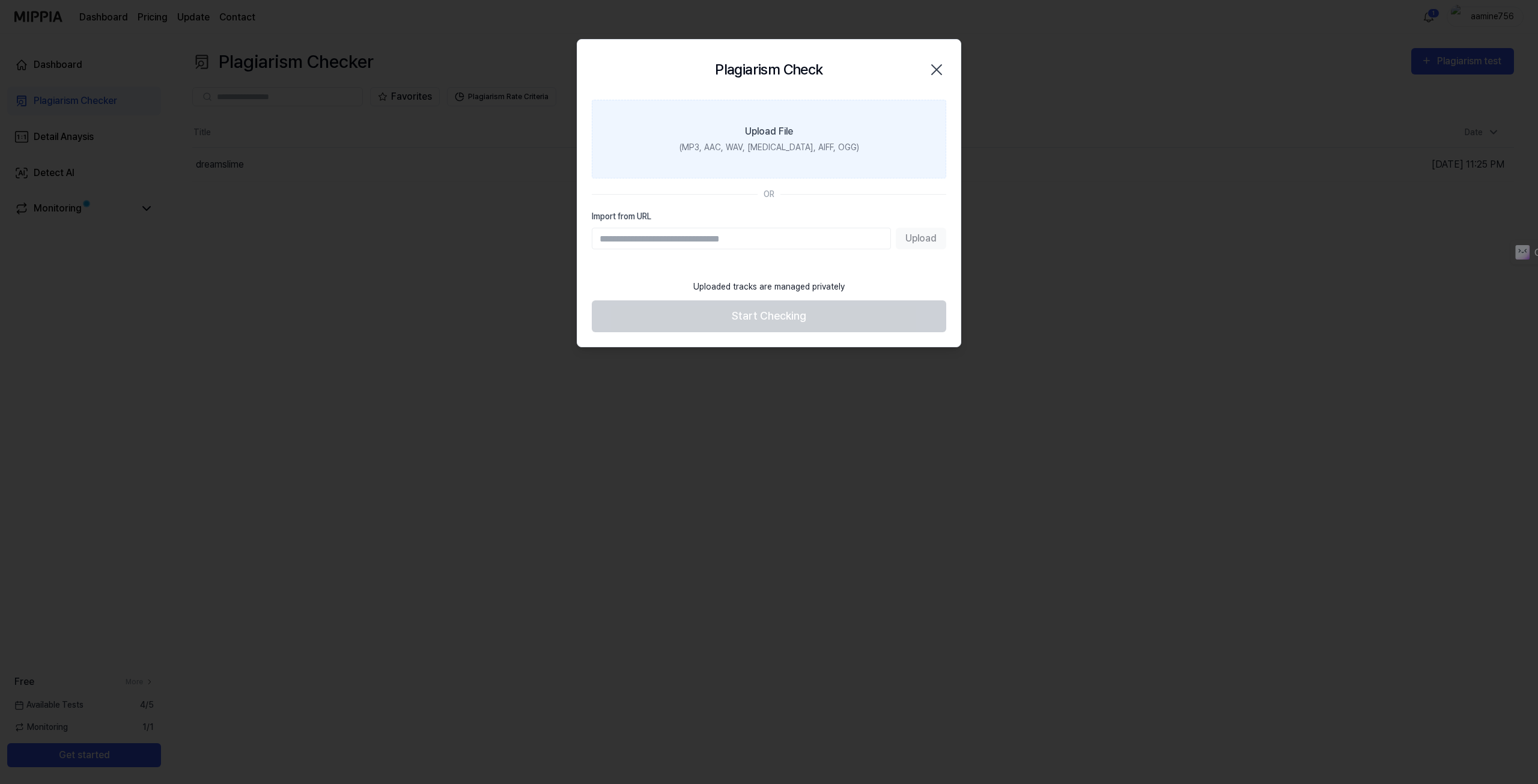
click at [830, 137] on label "Upload File (MP3, AAC, WAV, [MEDICAL_DATA], AIFF, OGG)" at bounding box center [769, 139] width 354 height 79
click at [0, 0] on input "Upload File (MP3, AAC, WAV, [MEDICAL_DATA], AIFF, OGG)" at bounding box center [0, 0] width 0 height 0
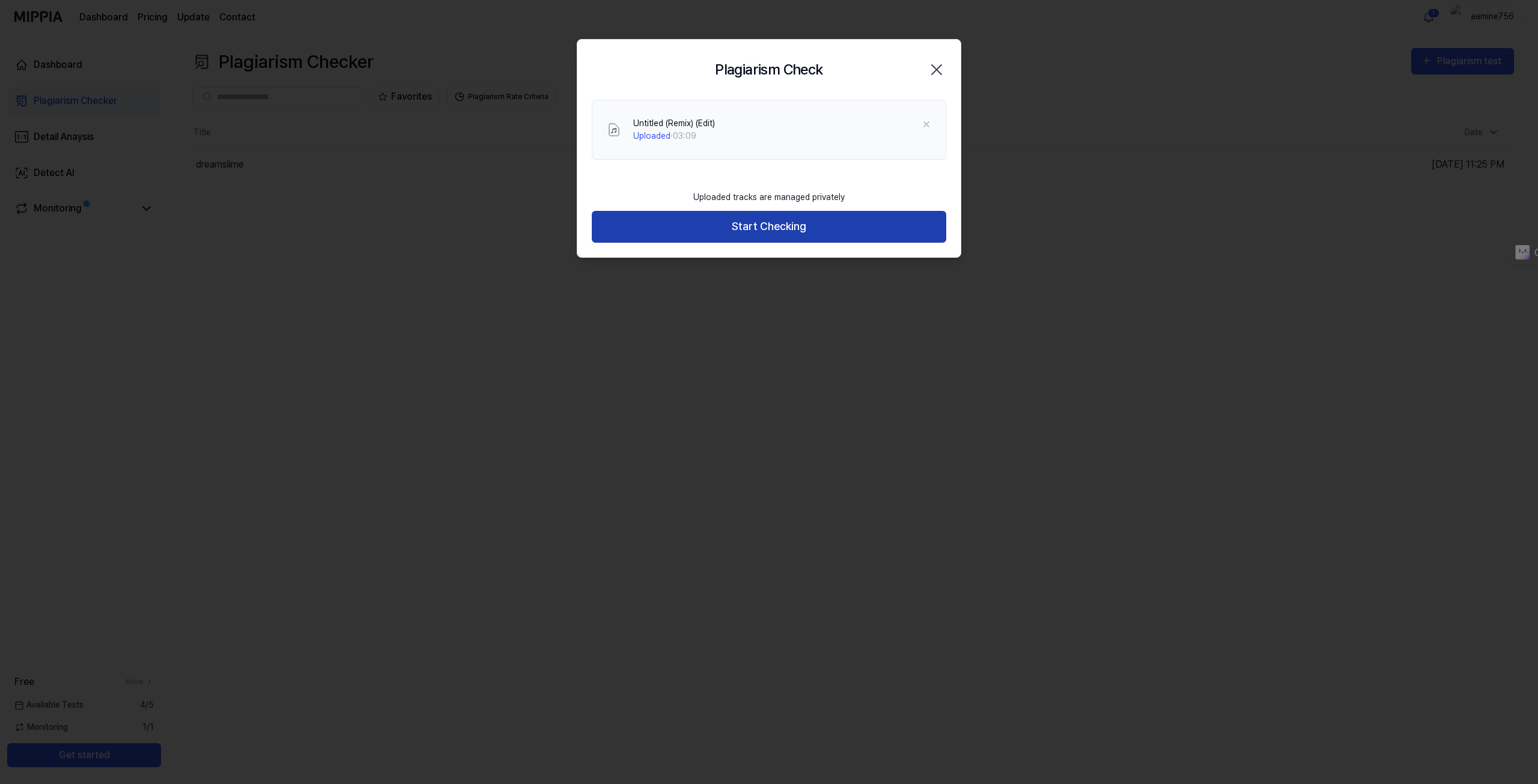
click at [828, 231] on button "Start Checking" at bounding box center [769, 226] width 354 height 32
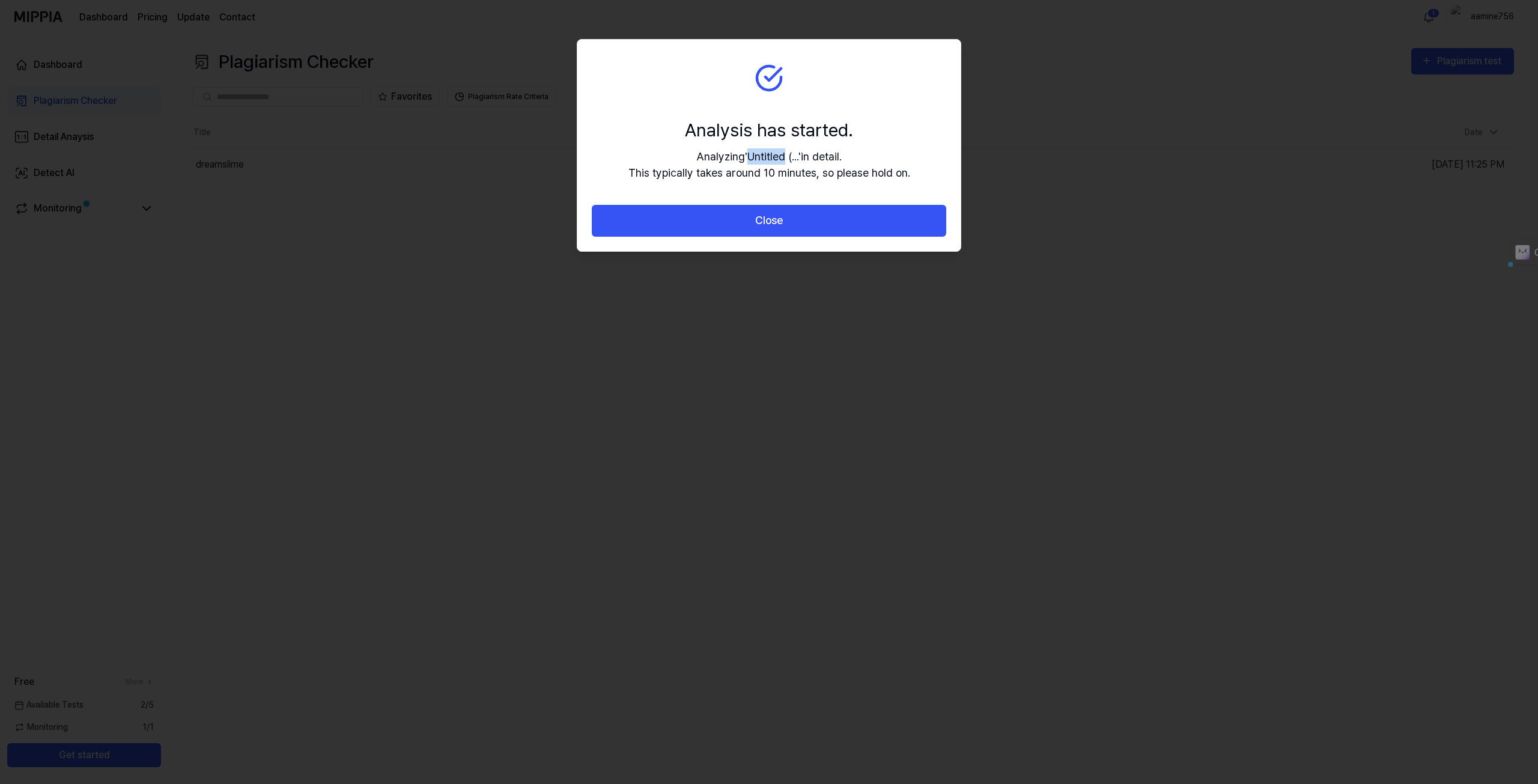
drag, startPoint x: 745, startPoint y: 157, endPoint x: 786, endPoint y: 158, distance: 41.0
click at [785, 157] on div "Analyzing ' Untitled (... ' in detail. This typically takes around 10 minutes, …" at bounding box center [769, 165] width 281 height 33
click at [786, 159] on div "Analyzing ' Untitled (... ' in detail. This typically takes around 10 minutes, …" at bounding box center [769, 165] width 281 height 33
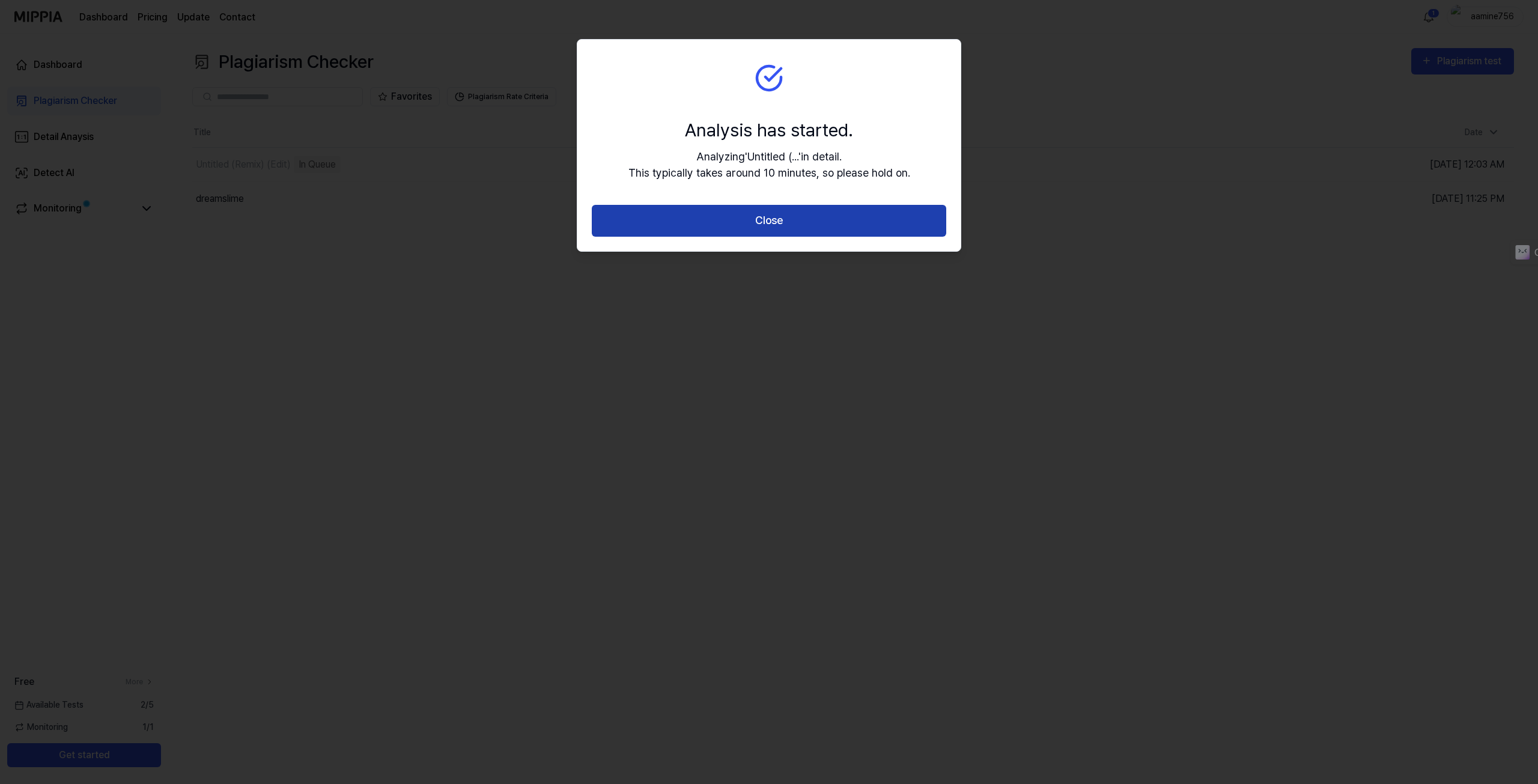
click at [774, 220] on button "Close" at bounding box center [769, 220] width 354 height 32
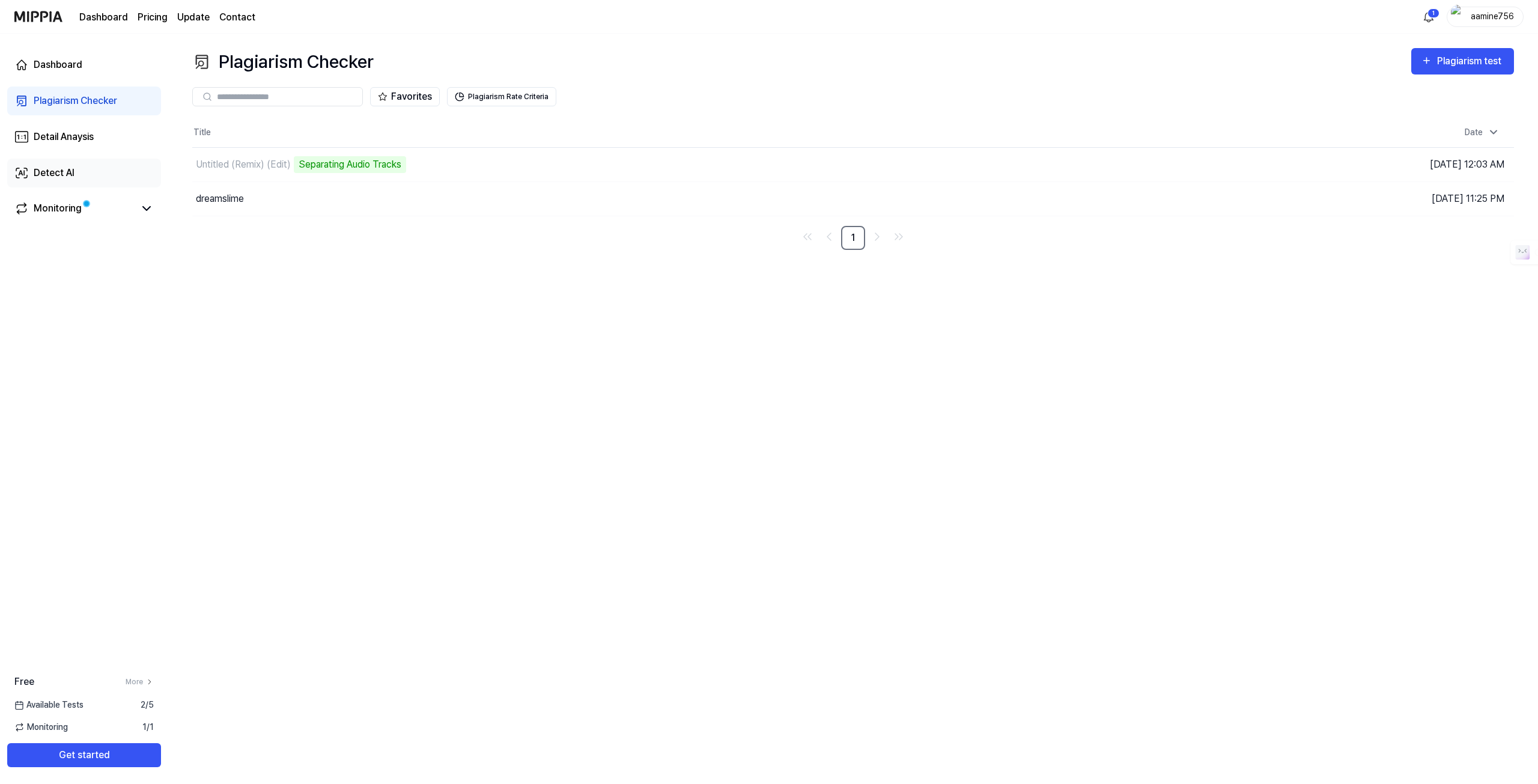
click at [93, 172] on link "Detect AI" at bounding box center [84, 173] width 154 height 29
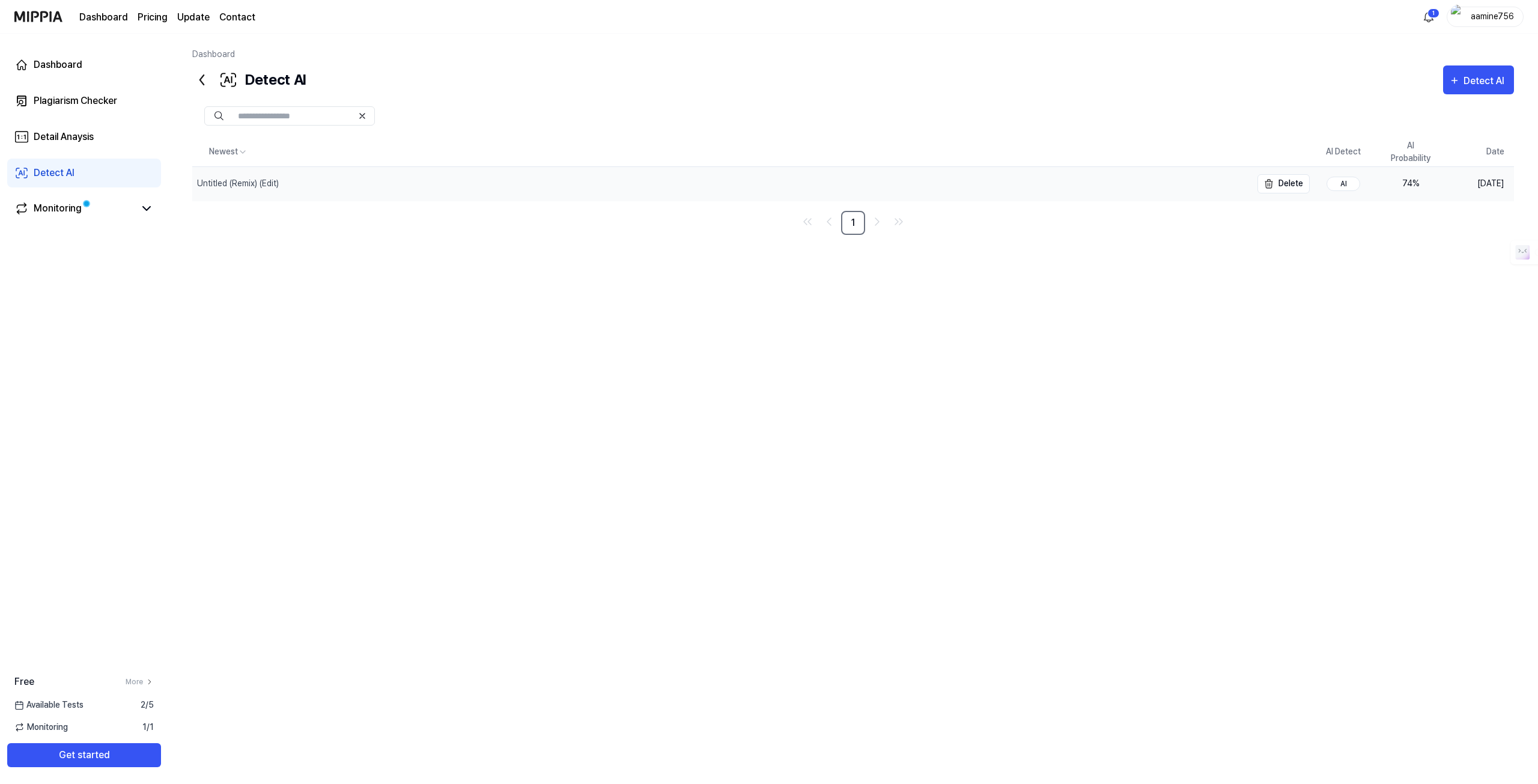
click at [354, 189] on div "Untitled (Remix) (Edit)" at bounding box center [722, 183] width 1059 height 33
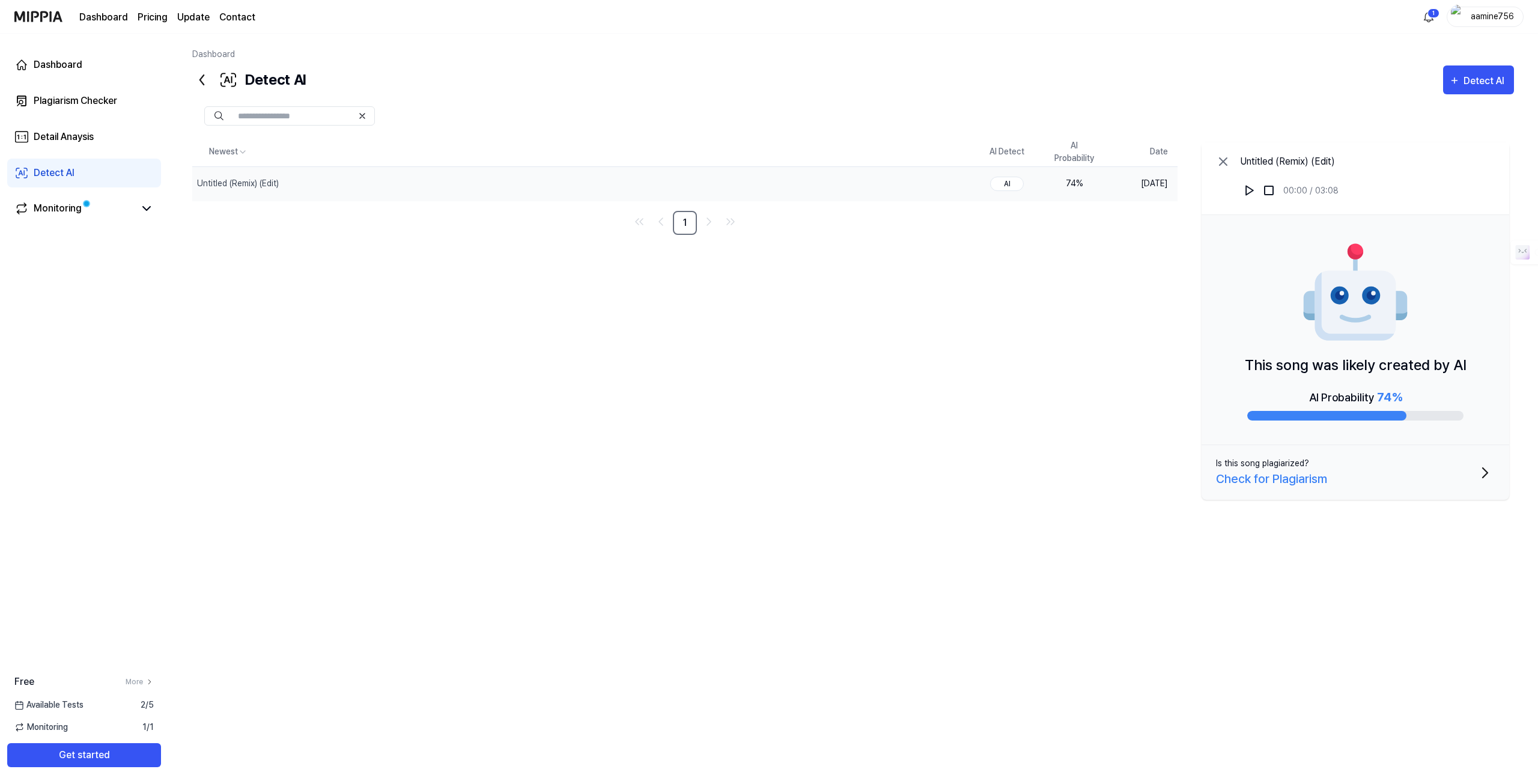
drag, startPoint x: 1280, startPoint y: 365, endPoint x: 1399, endPoint y: 370, distance: 119.1
click at [1398, 370] on p "This song was likely created by AI" at bounding box center [1355, 365] width 221 height 22
drag, startPoint x: 1320, startPoint y: 395, endPoint x: 1412, endPoint y: 401, distance: 92.2
click at [1412, 401] on div "AI Probability 74 %" at bounding box center [1355, 405] width 216 height 33
drag, startPoint x: 1398, startPoint y: 396, endPoint x: 1324, endPoint y: 399, distance: 74.1
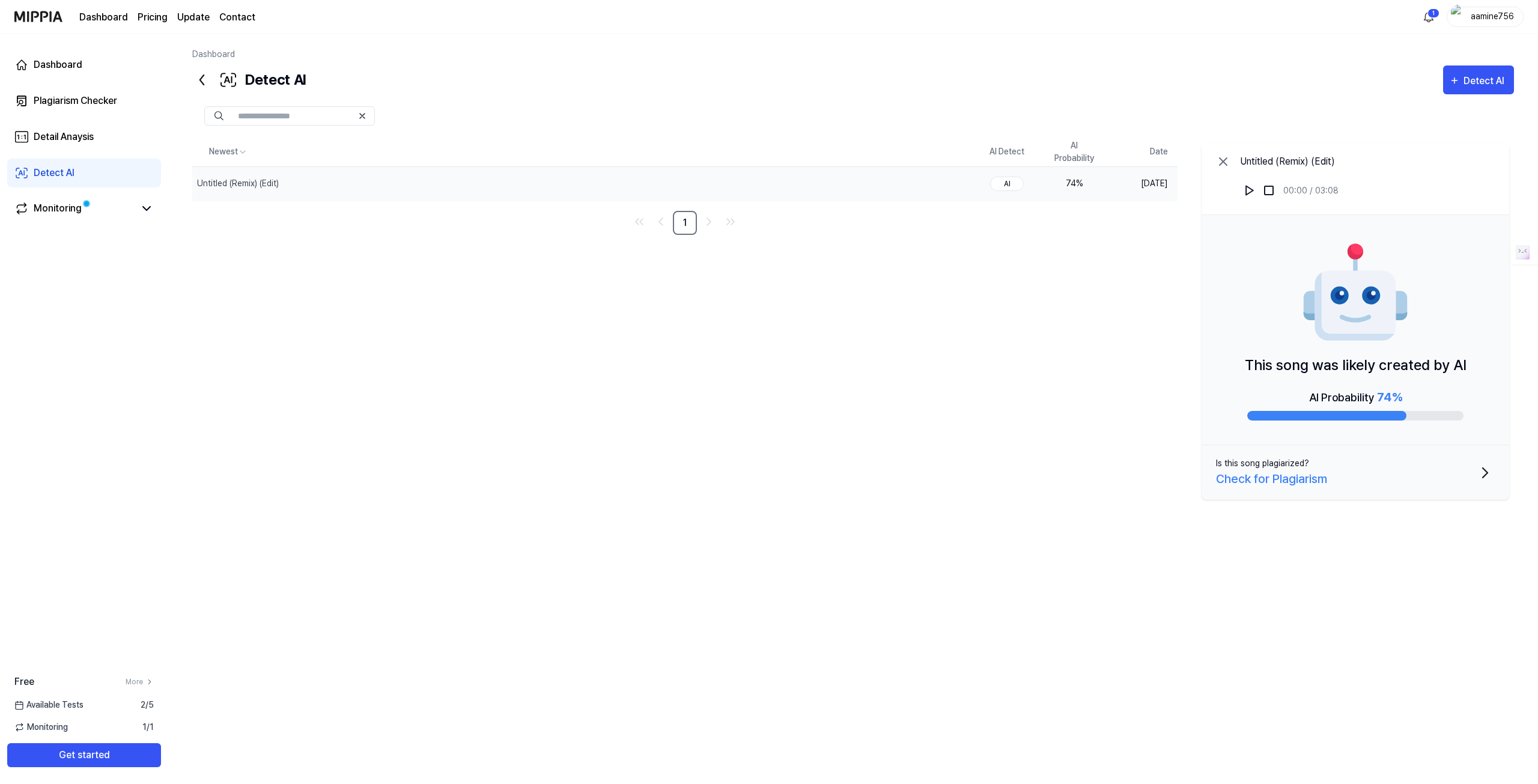
click at [1324, 399] on div "AI Probability 74 %" at bounding box center [1355, 397] width 93 height 18
click at [1249, 192] on img at bounding box center [1249, 190] width 12 height 12
click at [1248, 192] on img at bounding box center [1249, 190] width 12 height 12
click at [85, 98] on div "Plagiarism Checker" at bounding box center [75, 100] width 83 height 14
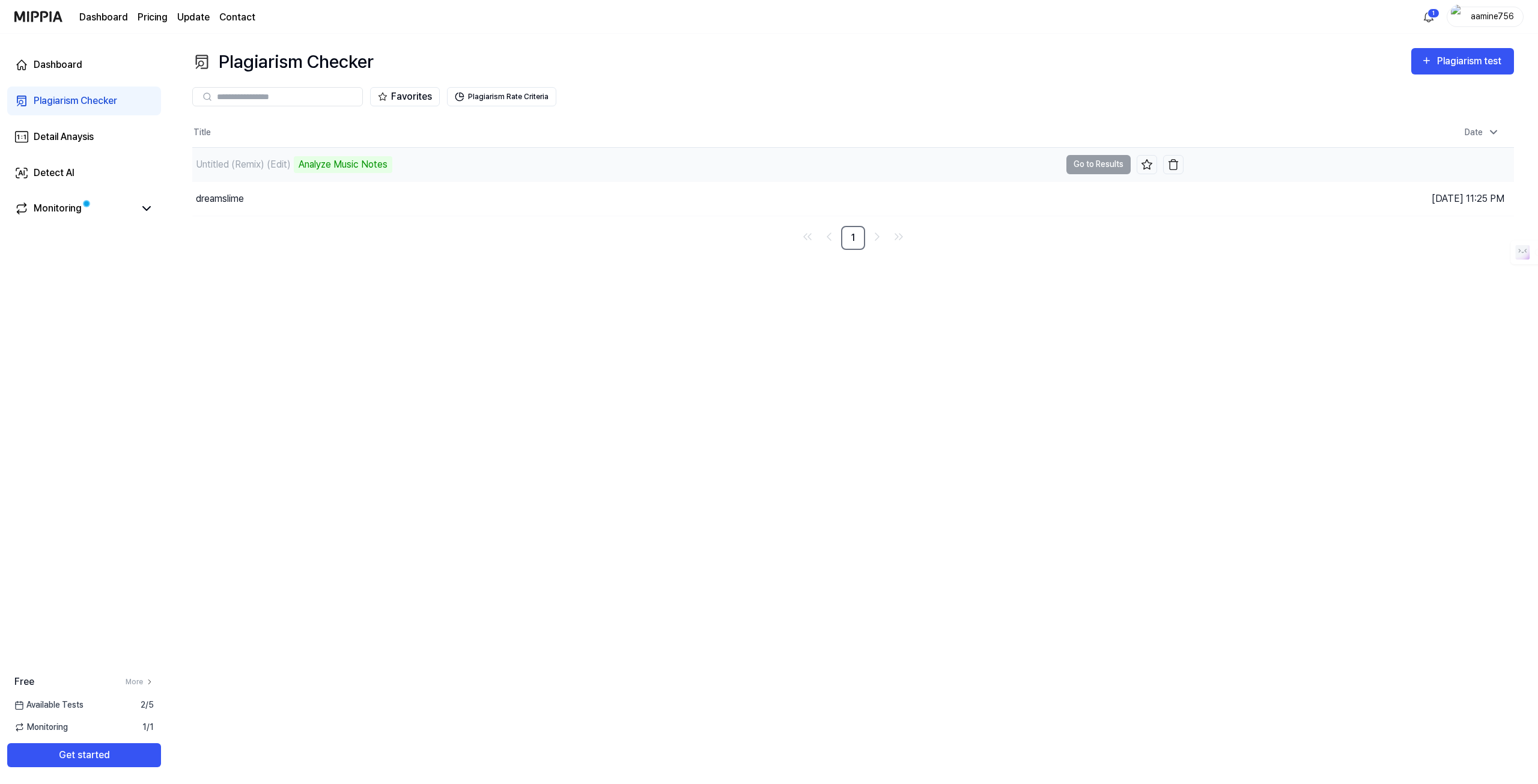
click at [438, 162] on div "Untitled (Remix) (Edit) Analyze Music Notes" at bounding box center [626, 164] width 868 height 33
click at [1106, 159] on button "Go to Results" at bounding box center [1098, 165] width 65 height 19
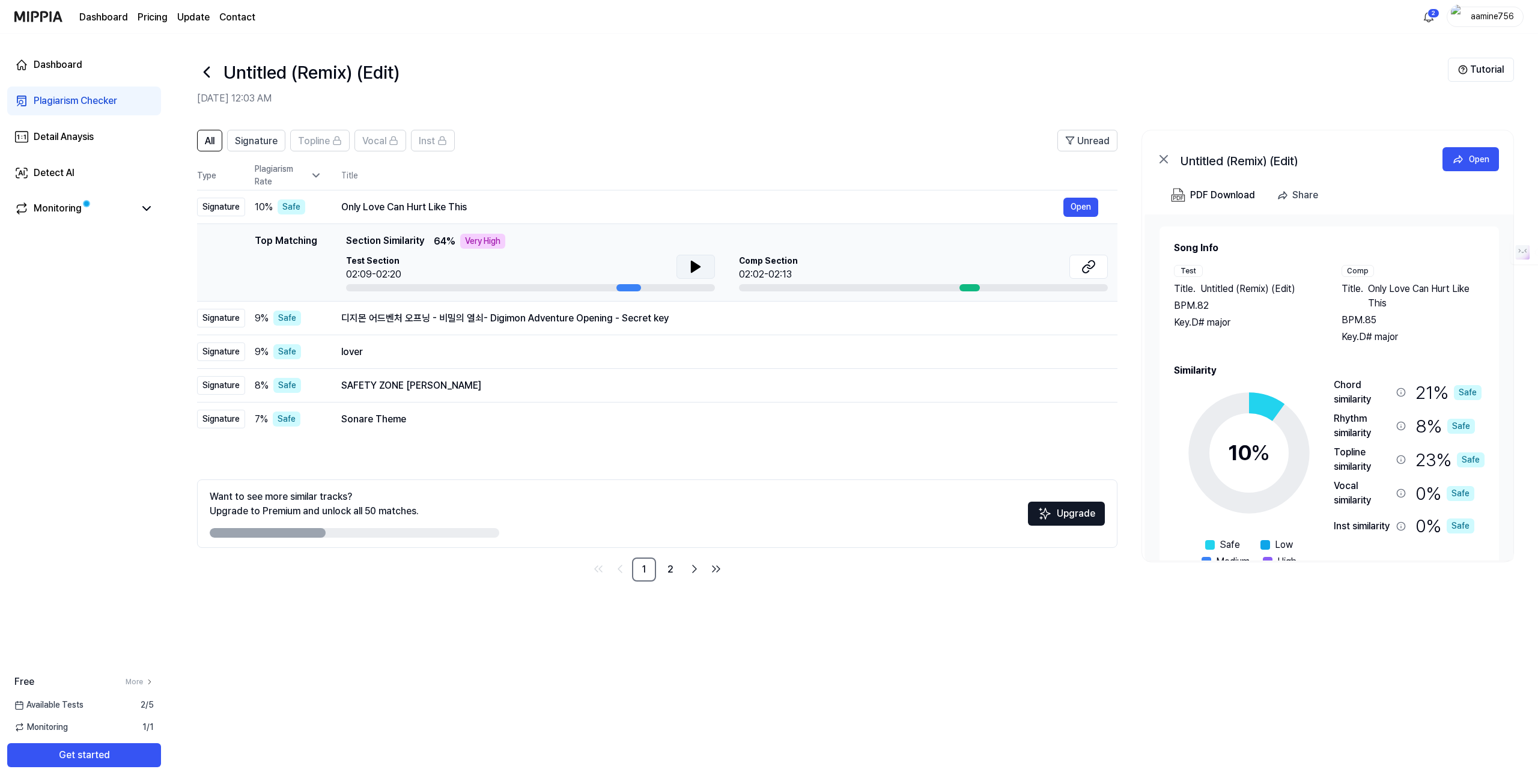
click at [691, 266] on icon at bounding box center [695, 267] width 8 height 11
click at [662, 318] on div "디지몬 어드벤처 오프닝 - 비밀의 열쇠- Digimon Adventure Opening - Secret key" at bounding box center [702, 318] width 722 height 14
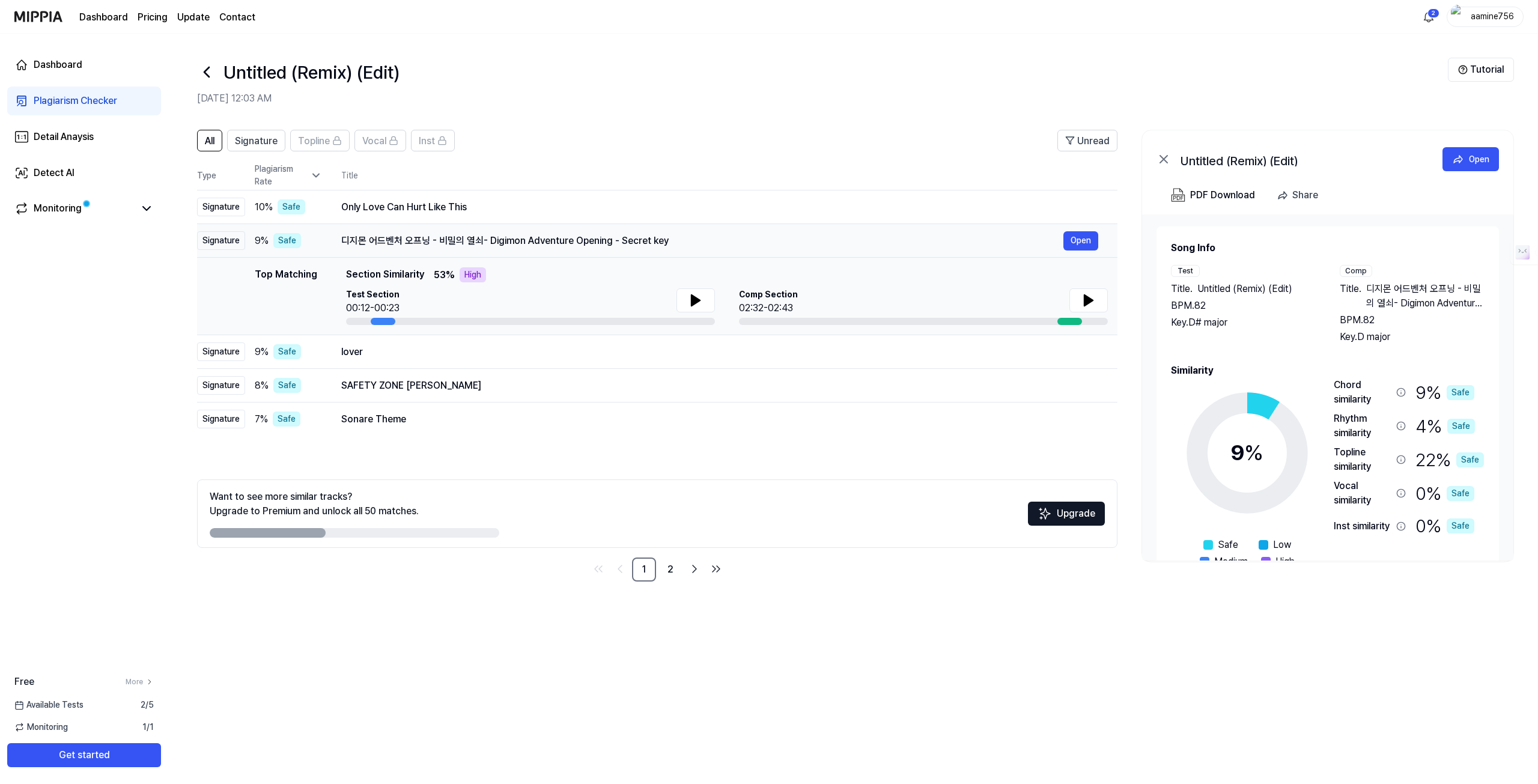
click at [516, 234] on div "디지몬 어드벤처 오프닝 - 비밀의 열쇠- Digimon Adventure Opening - Secret key" at bounding box center [702, 241] width 722 height 14
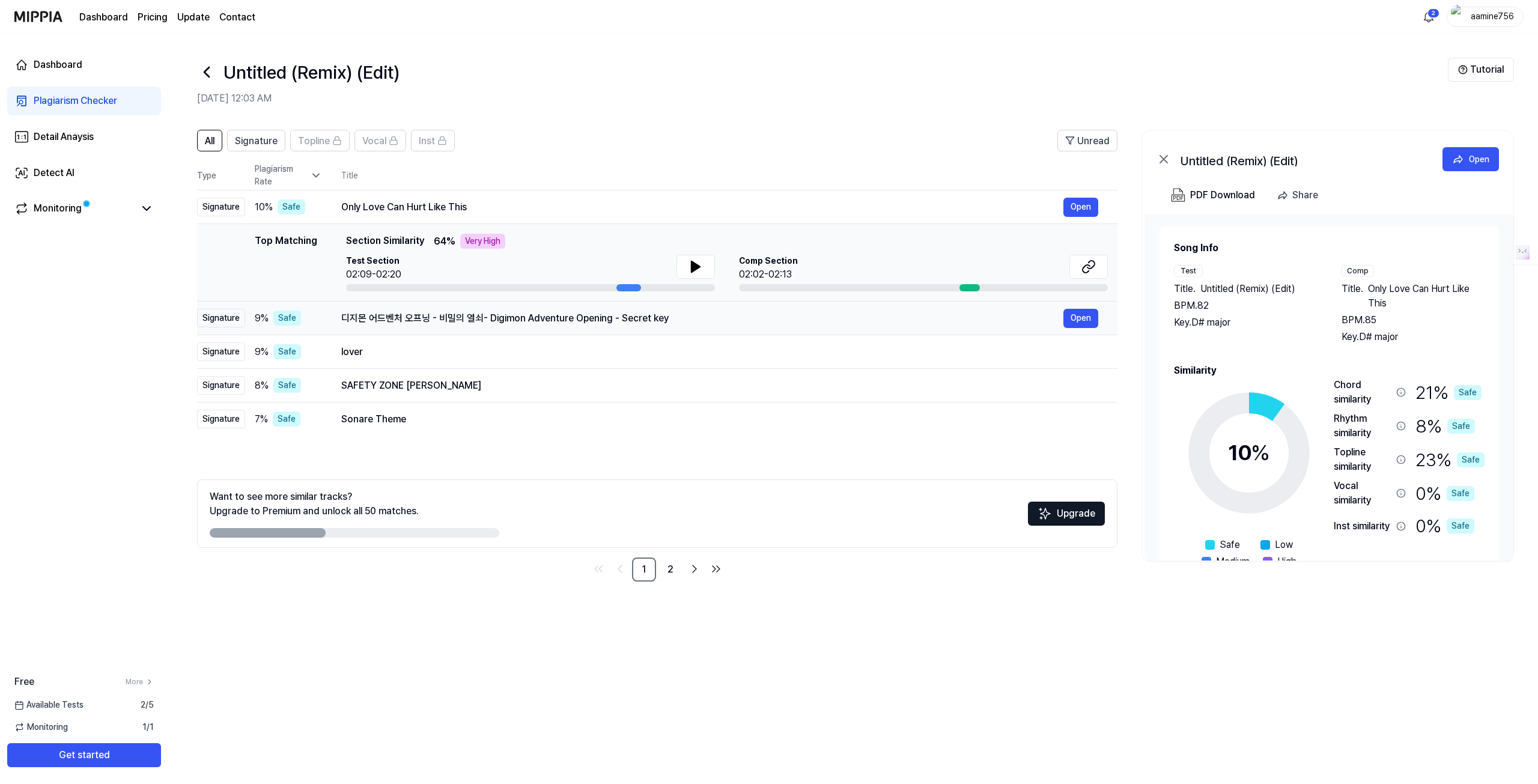
click at [540, 316] on div "디지몬 어드벤처 오프닝 - 비밀의 열쇠- Digimon Adventure Opening - Secret key" at bounding box center [702, 318] width 722 height 14
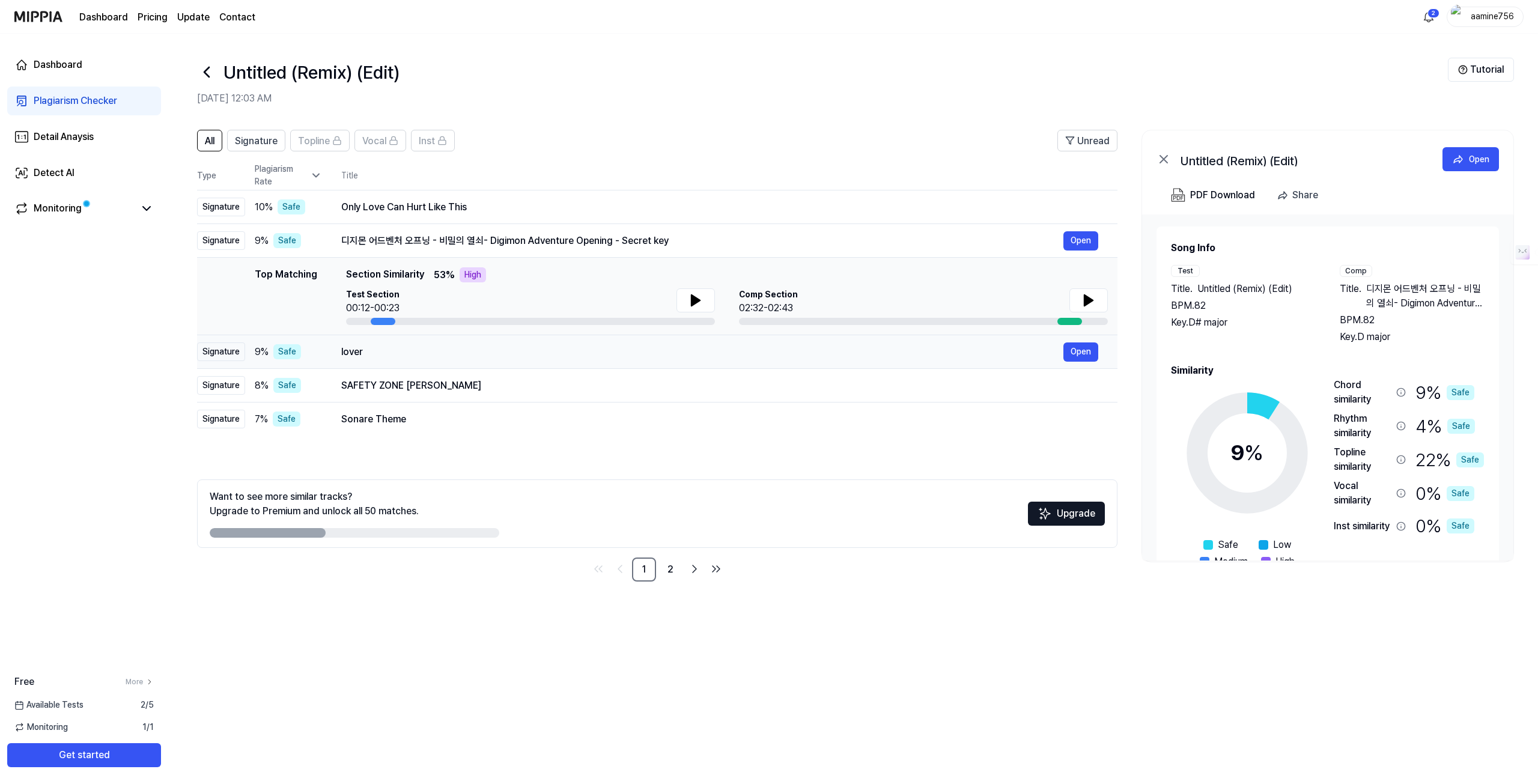
click at [463, 353] on div "lover" at bounding box center [702, 351] width 722 height 14
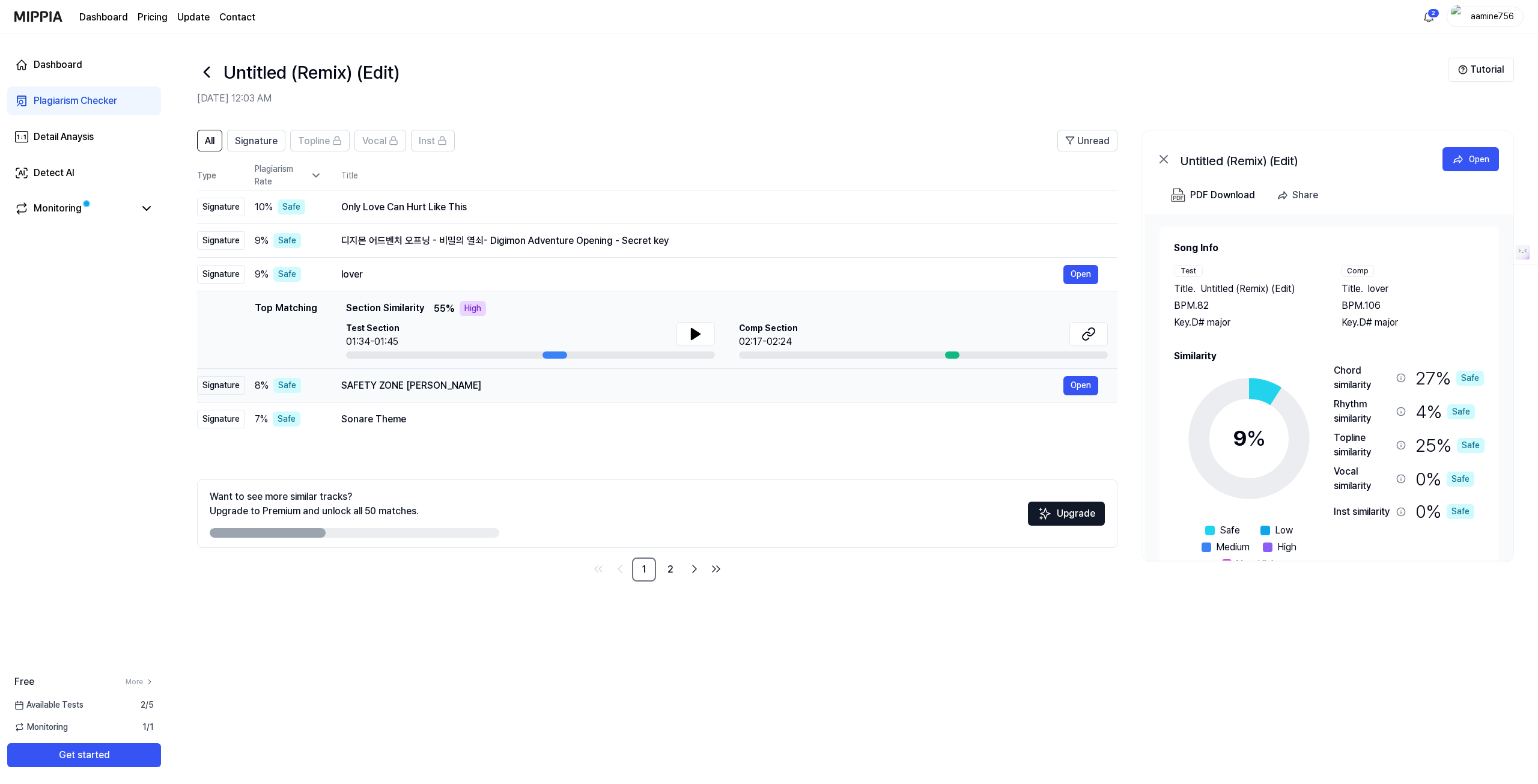
click at [479, 388] on div "SAFETY ZONE [PERSON_NAME]" at bounding box center [702, 385] width 722 height 14
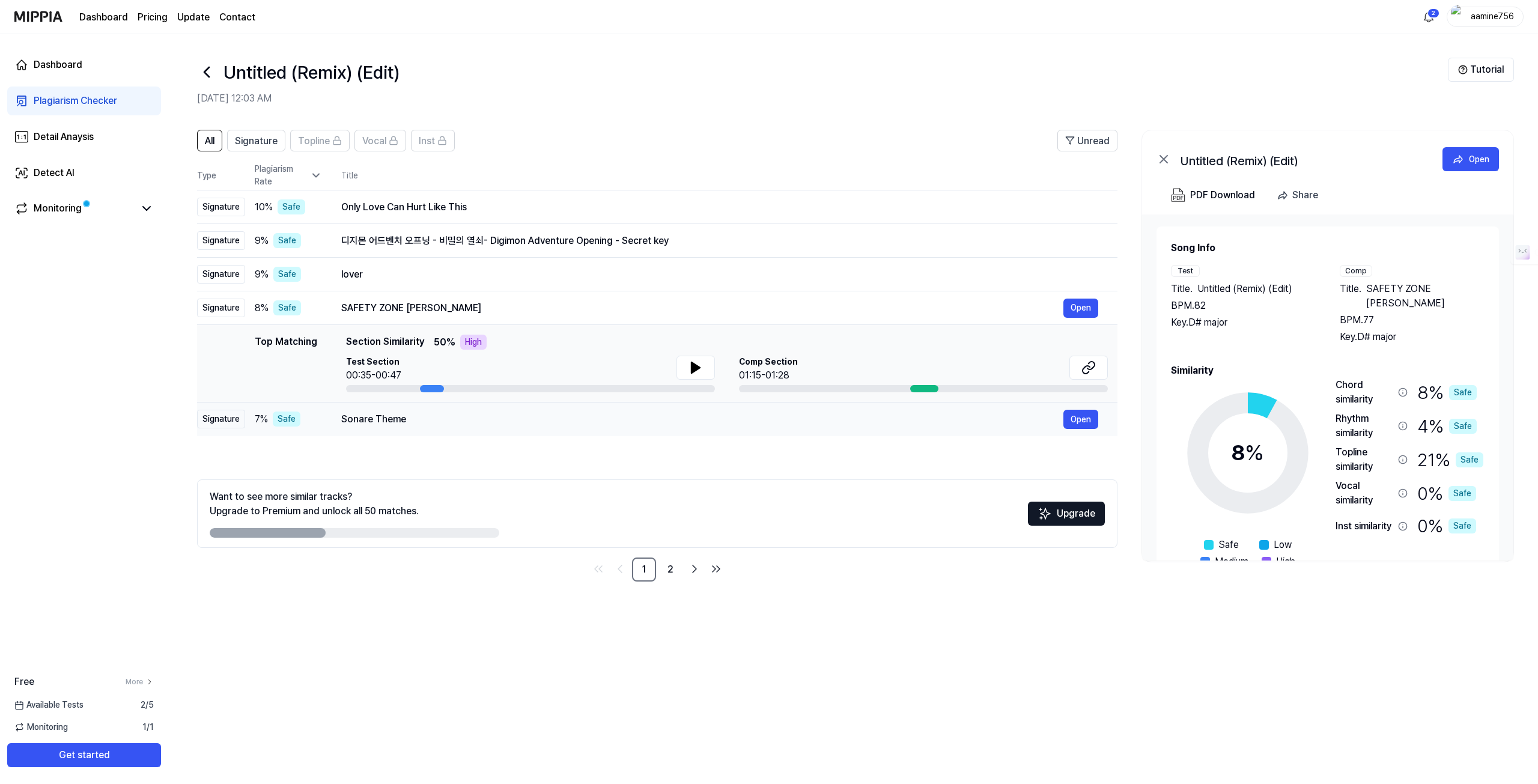
click at [470, 421] on div "Sonare Theme" at bounding box center [702, 419] width 722 height 14
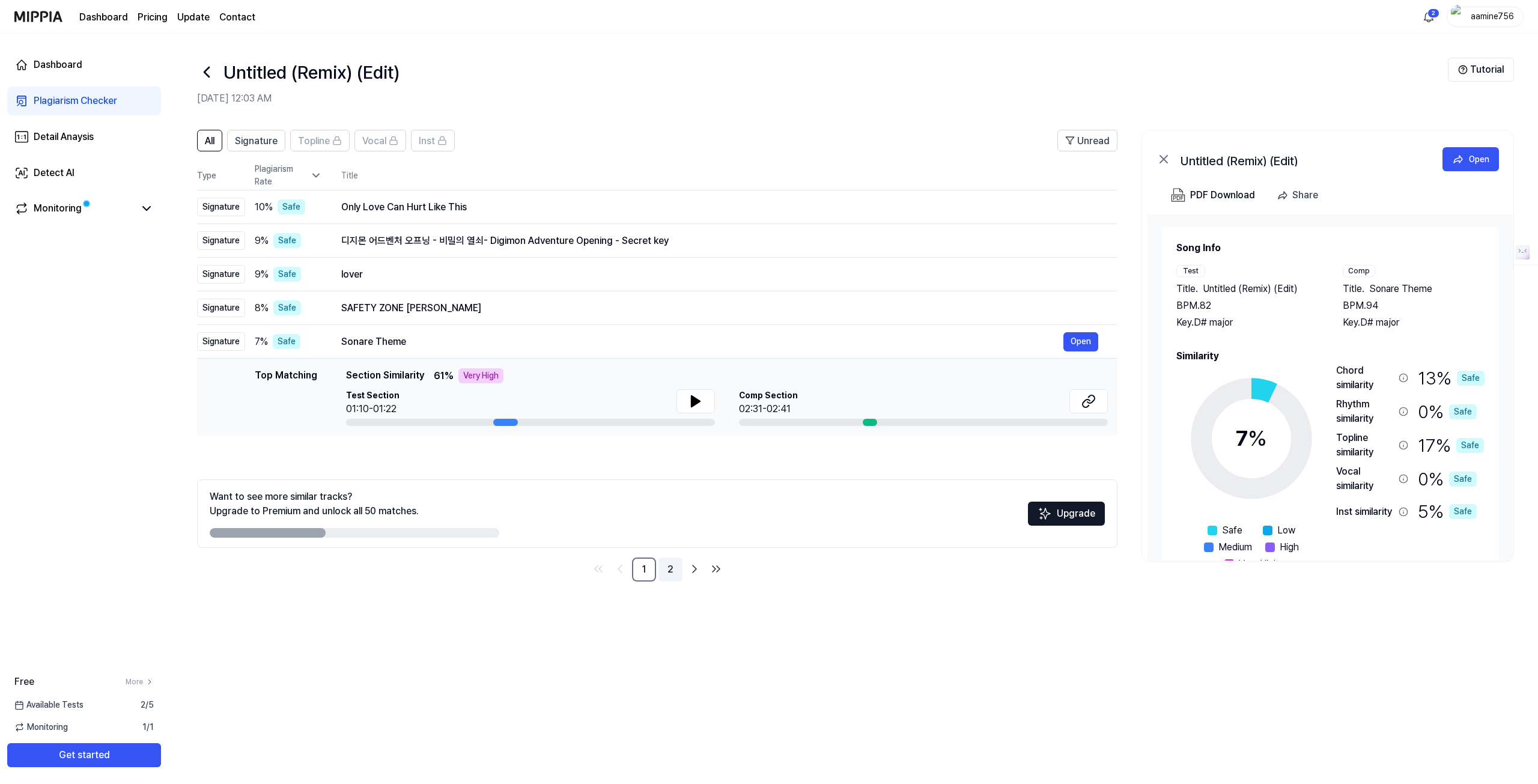
click at [671, 573] on link "2" at bounding box center [671, 569] width 24 height 24
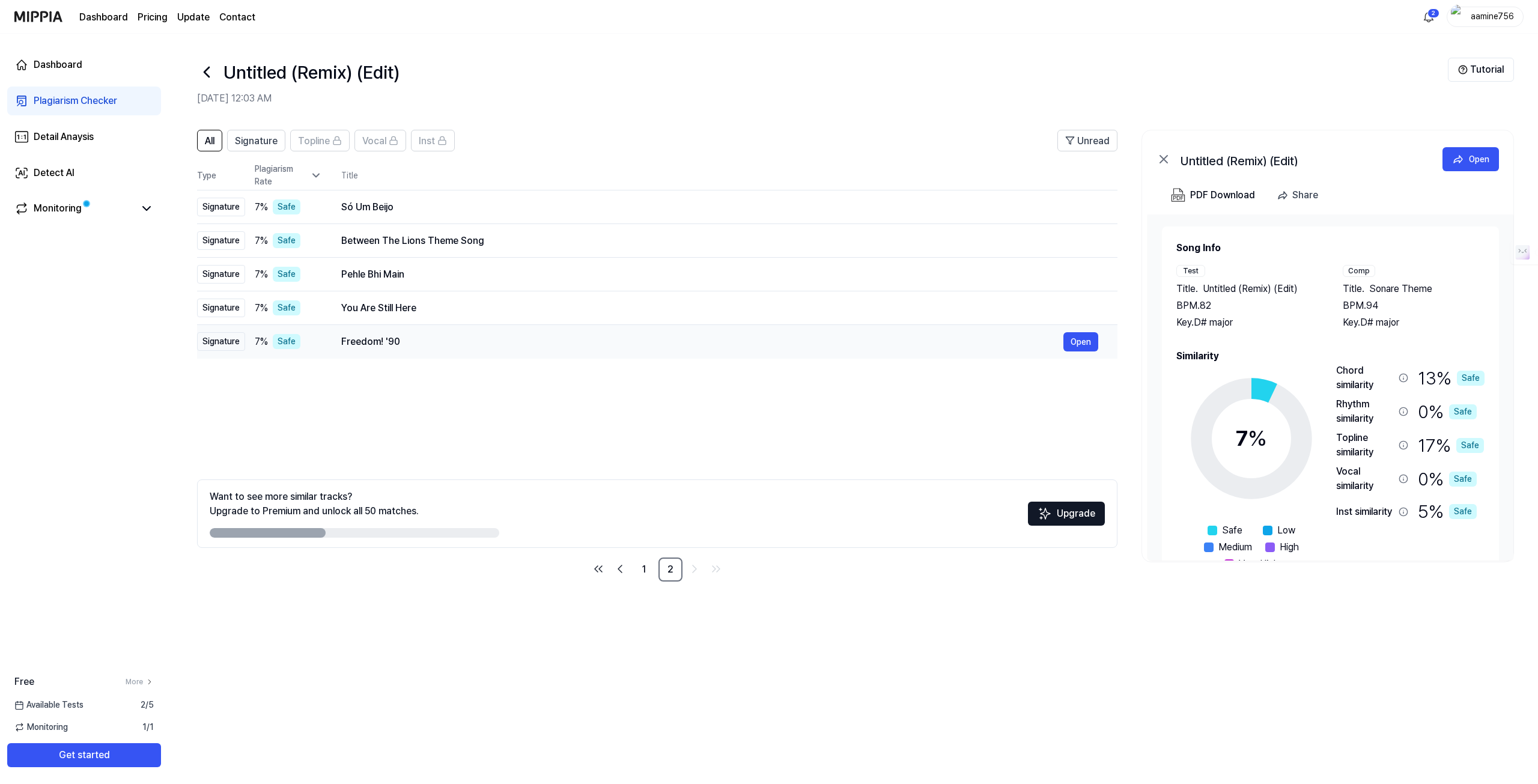
click at [411, 345] on div "Freedom! '90" at bounding box center [702, 342] width 722 height 14
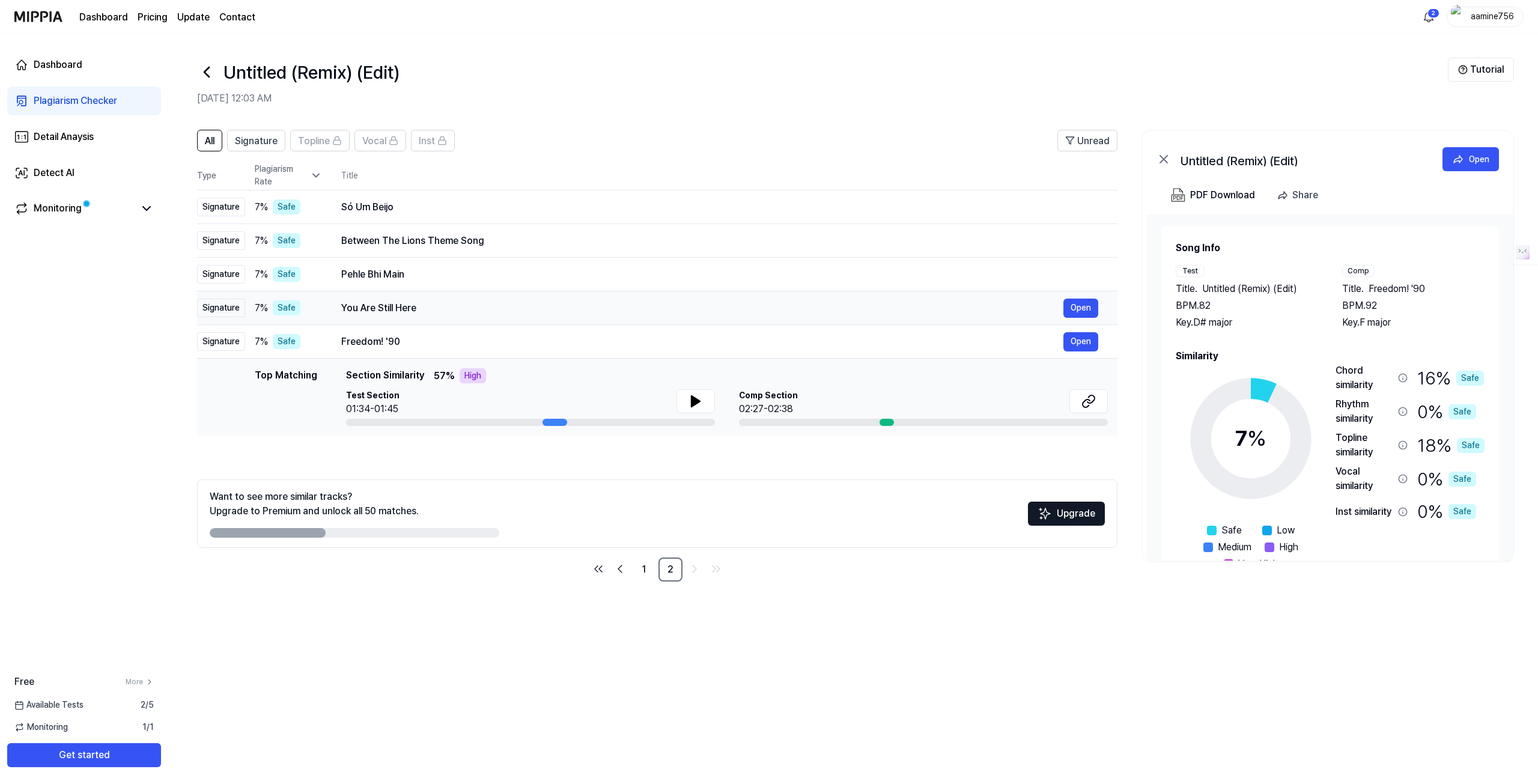
click at [430, 310] on div "You Are Still Here" at bounding box center [702, 307] width 722 height 14
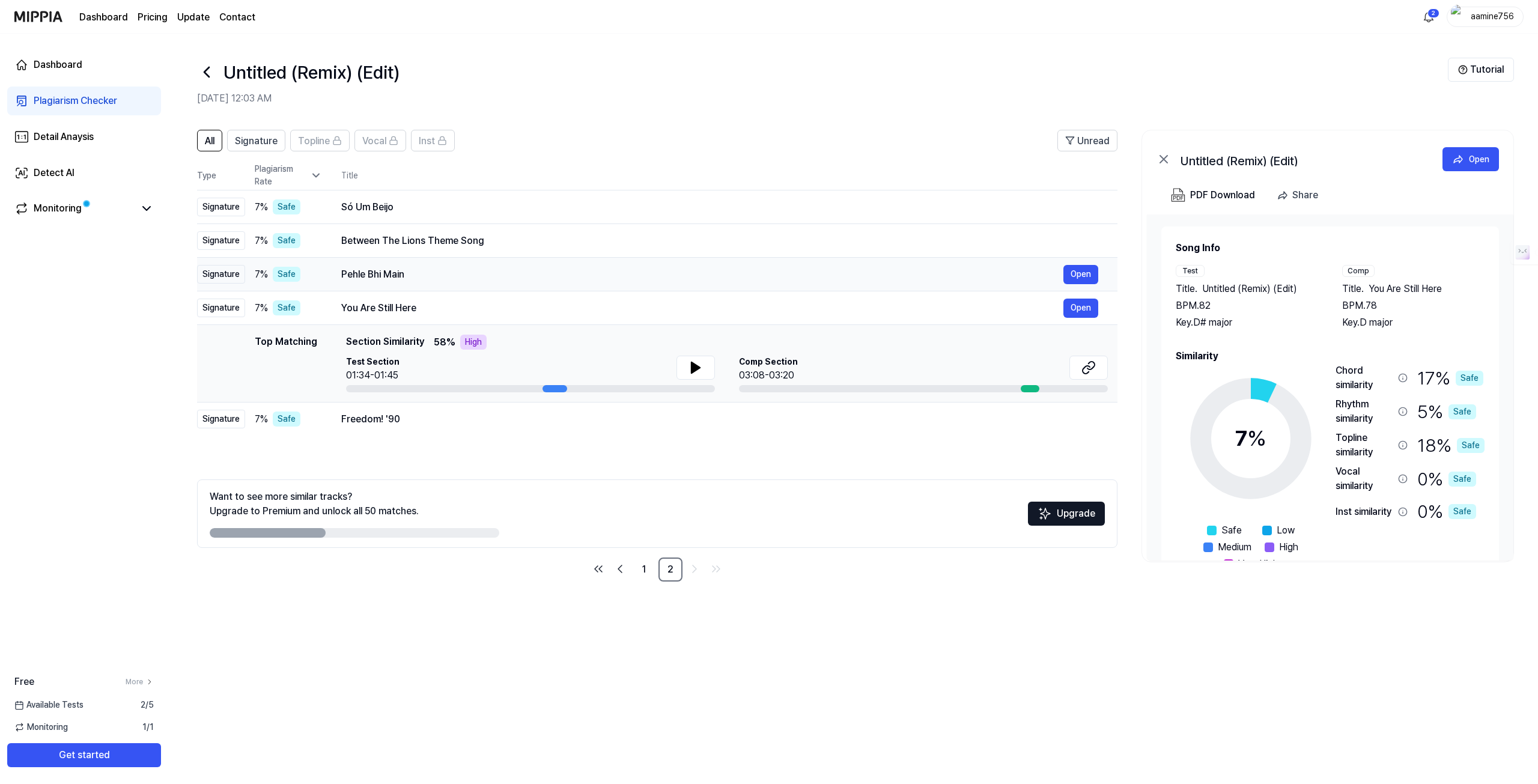
click at [438, 276] on div "Pehle Bhi Main" at bounding box center [702, 274] width 722 height 14
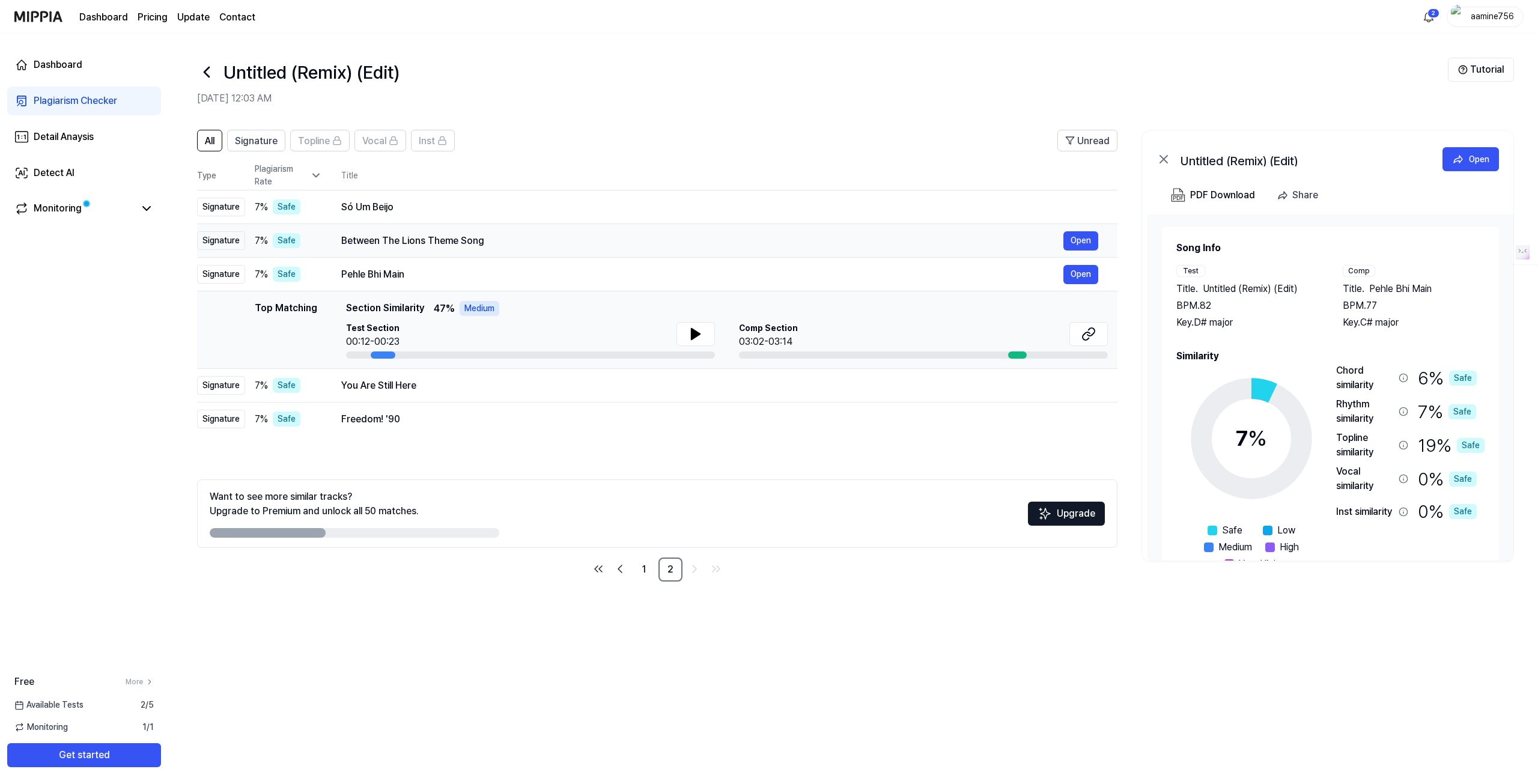
click at [447, 244] on div "Between The Lions Theme Song" at bounding box center [702, 241] width 722 height 14
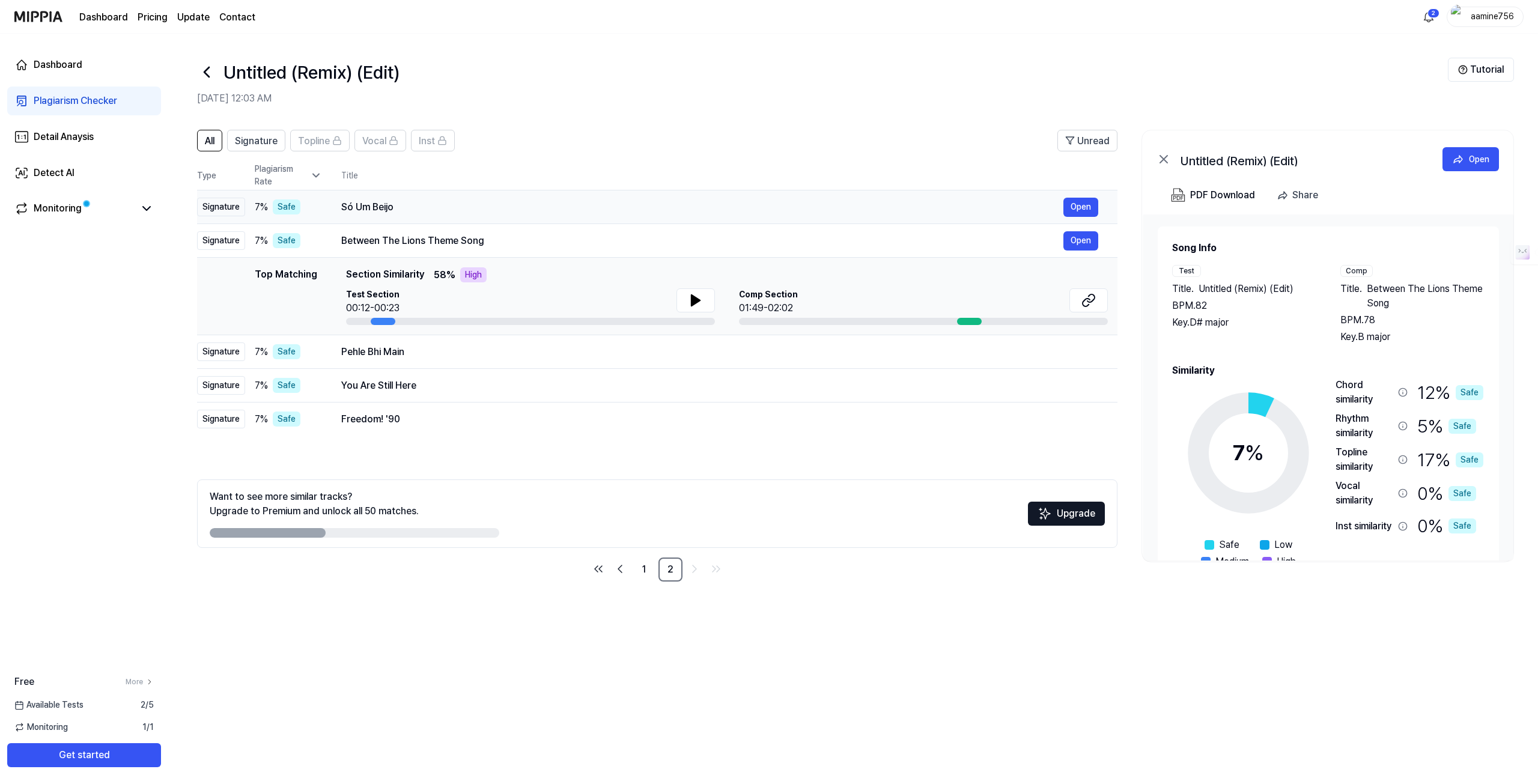
click at [445, 202] on div "Só Um Beijo" at bounding box center [702, 206] width 722 height 14
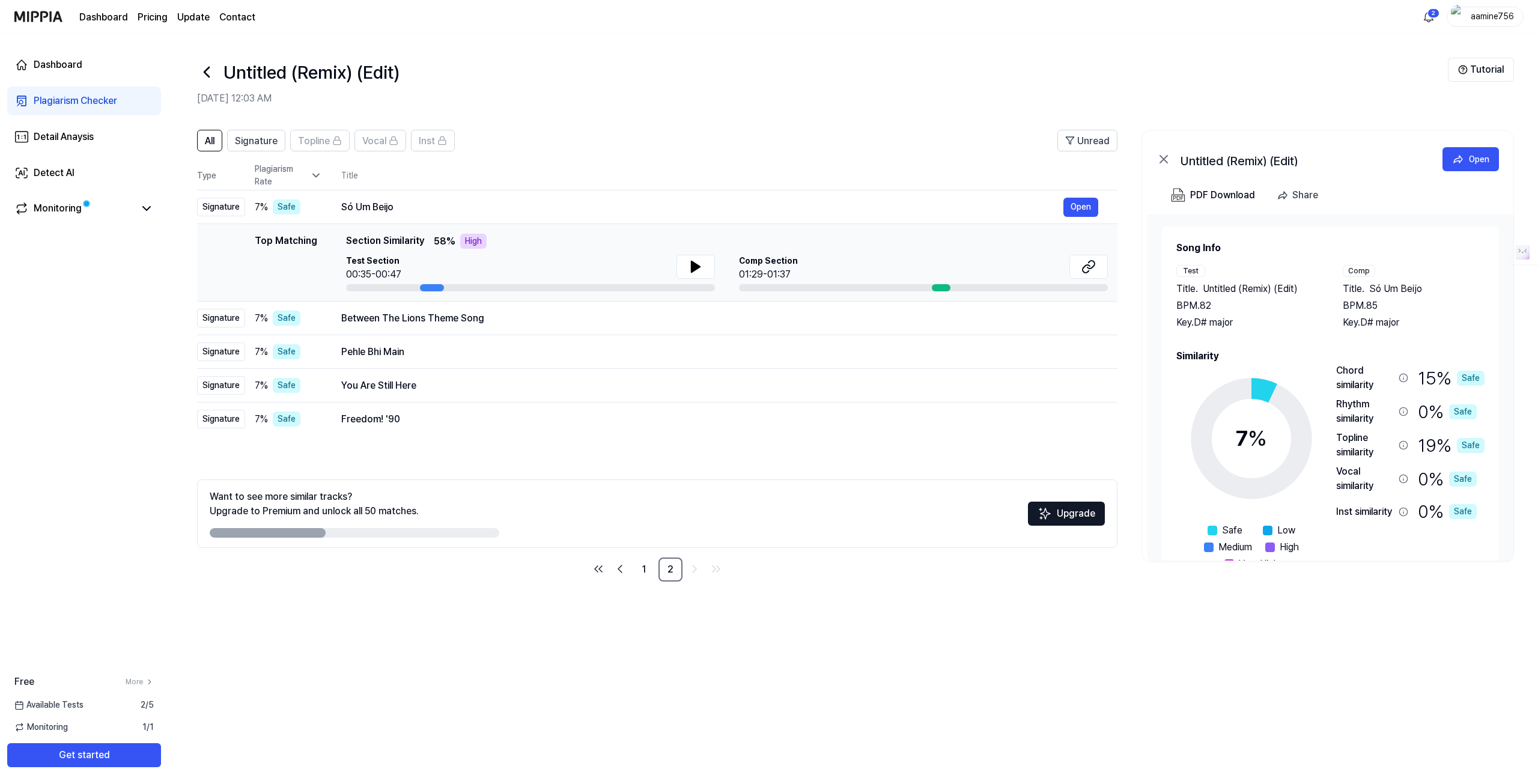
click at [206, 69] on icon at bounding box center [206, 72] width 4 height 10
